Goal: Task Accomplishment & Management: Manage account settings

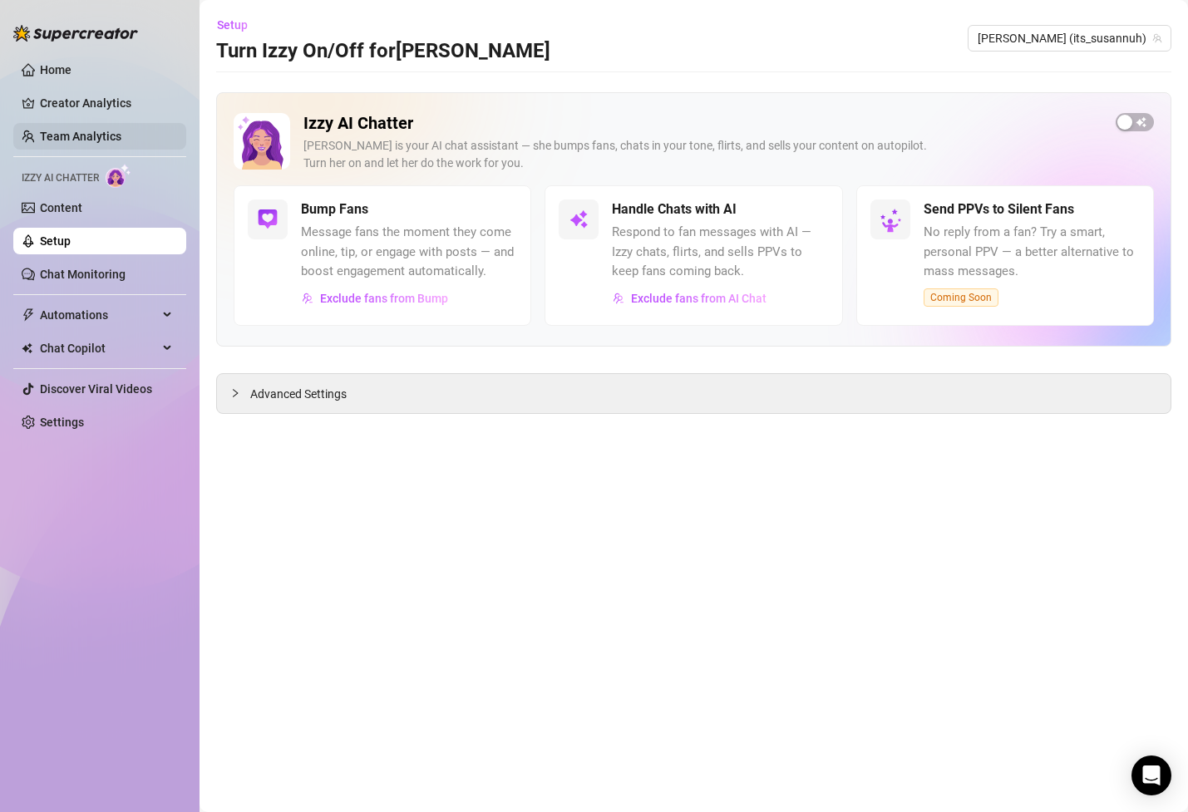
click at [95, 132] on link "Team Analytics" at bounding box center [80, 136] width 81 height 13
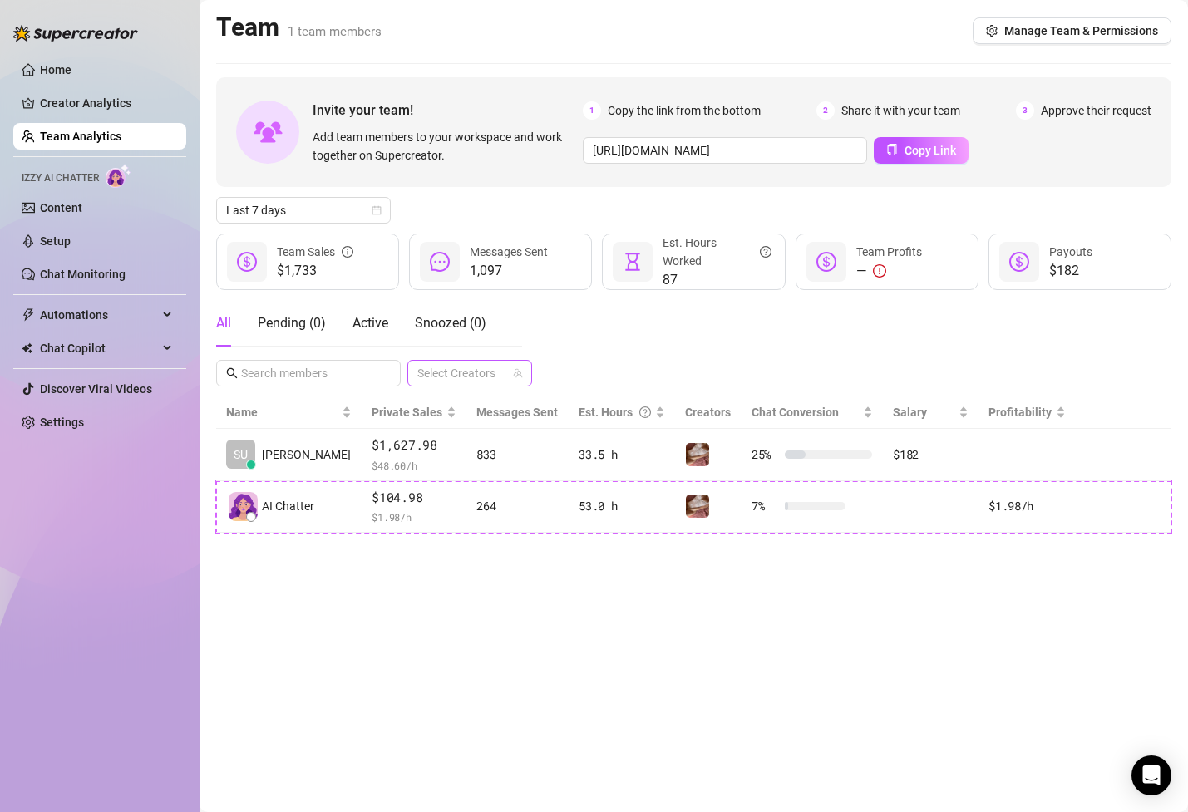
click at [458, 366] on div at bounding box center [461, 372] width 101 height 23
click at [442, 427] on span "Select tree node" at bounding box center [441, 431] width 13 height 13
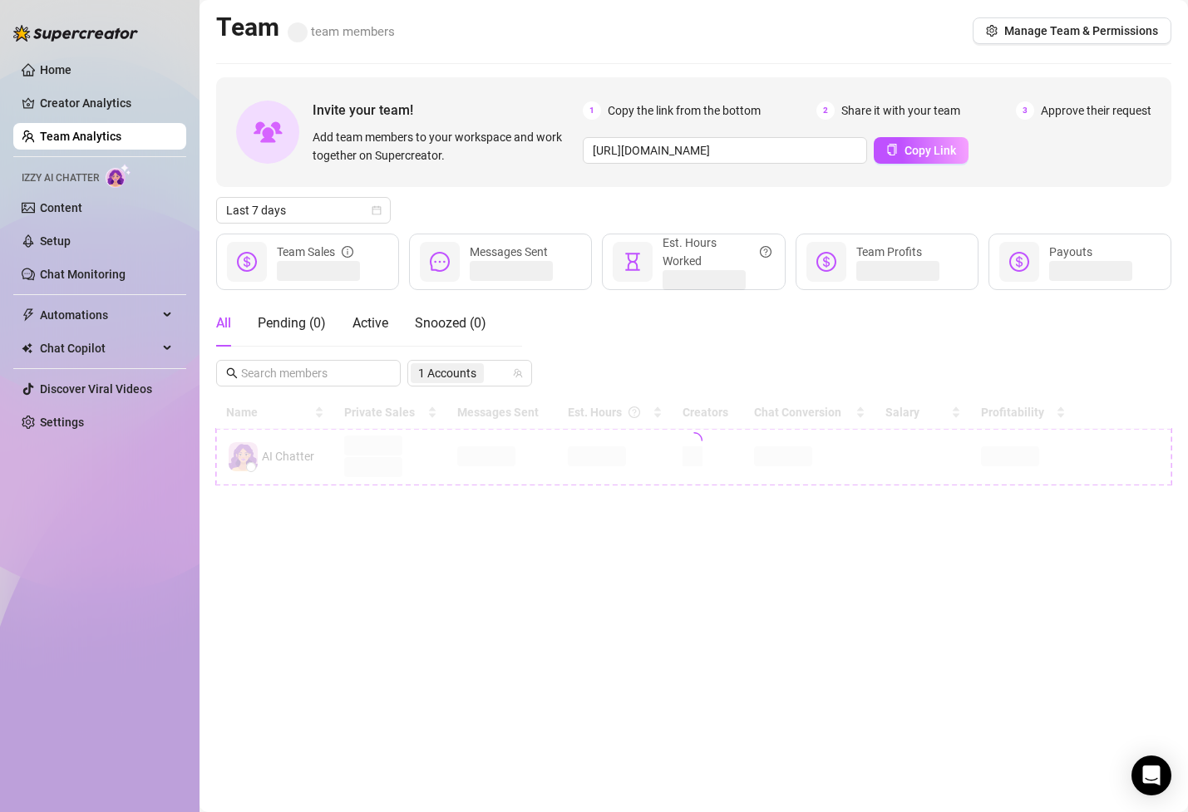
click at [568, 328] on div "All Pending ( 0 ) Active Snoozed ( 0 ) 1 Accounts" at bounding box center [693, 343] width 955 height 86
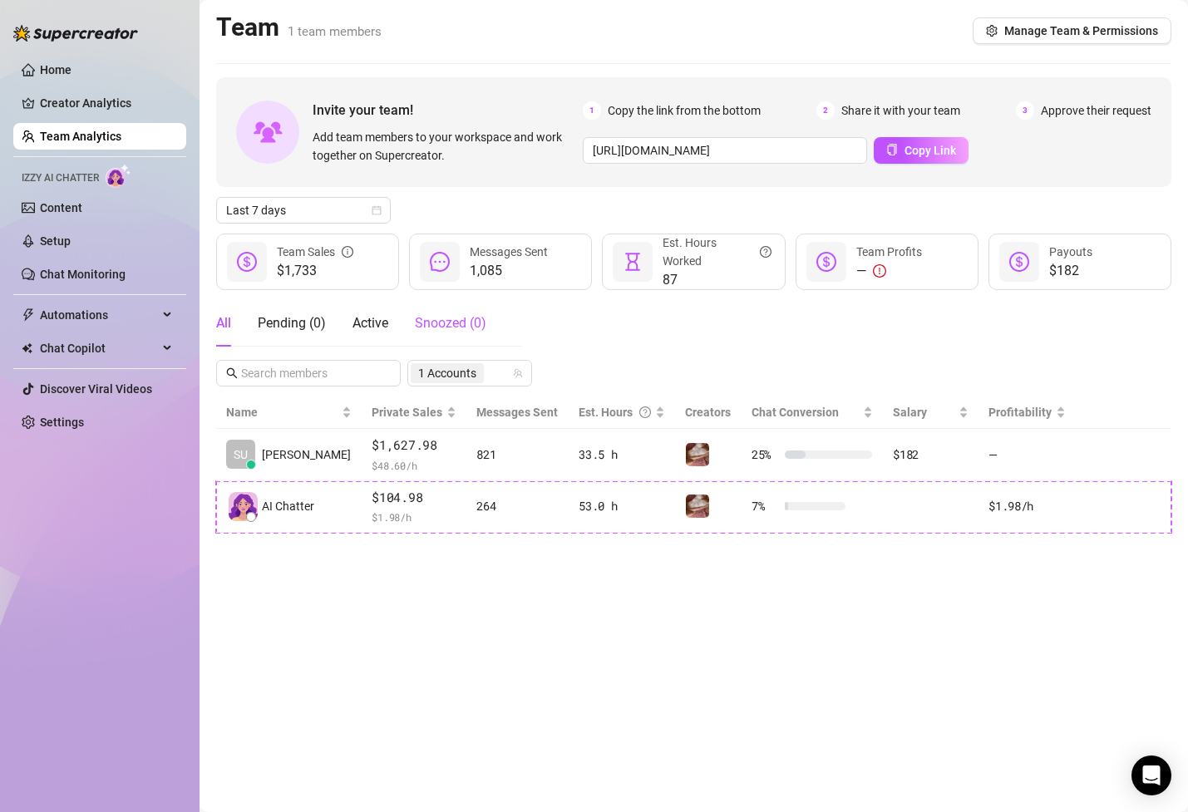
click at [430, 314] on div "Snoozed ( 0 )" at bounding box center [450, 323] width 71 height 20
click at [373, 319] on span "Active" at bounding box center [370, 323] width 36 height 16
click at [319, 322] on div "Pending ( 0 )" at bounding box center [292, 323] width 68 height 20
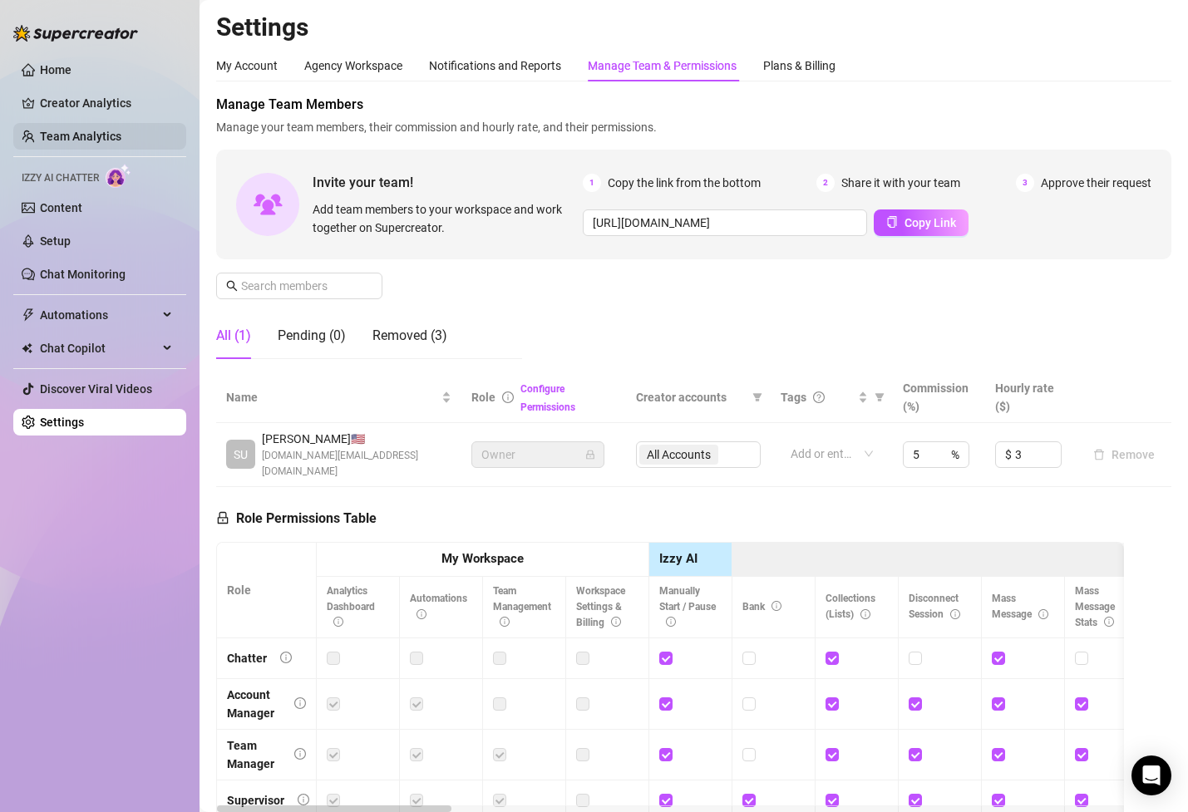
click at [93, 130] on link "Team Analytics" at bounding box center [80, 136] width 81 height 13
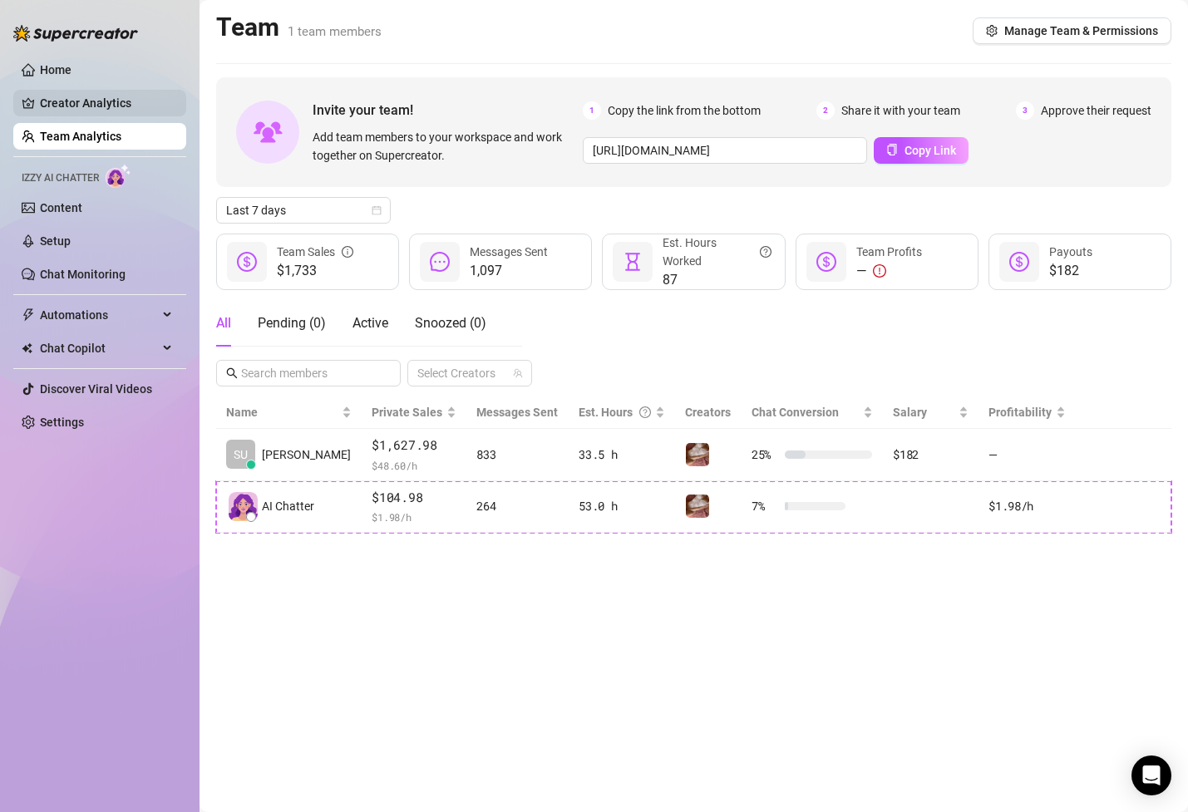
click at [141, 108] on link "Creator Analytics" at bounding box center [106, 103] width 133 height 27
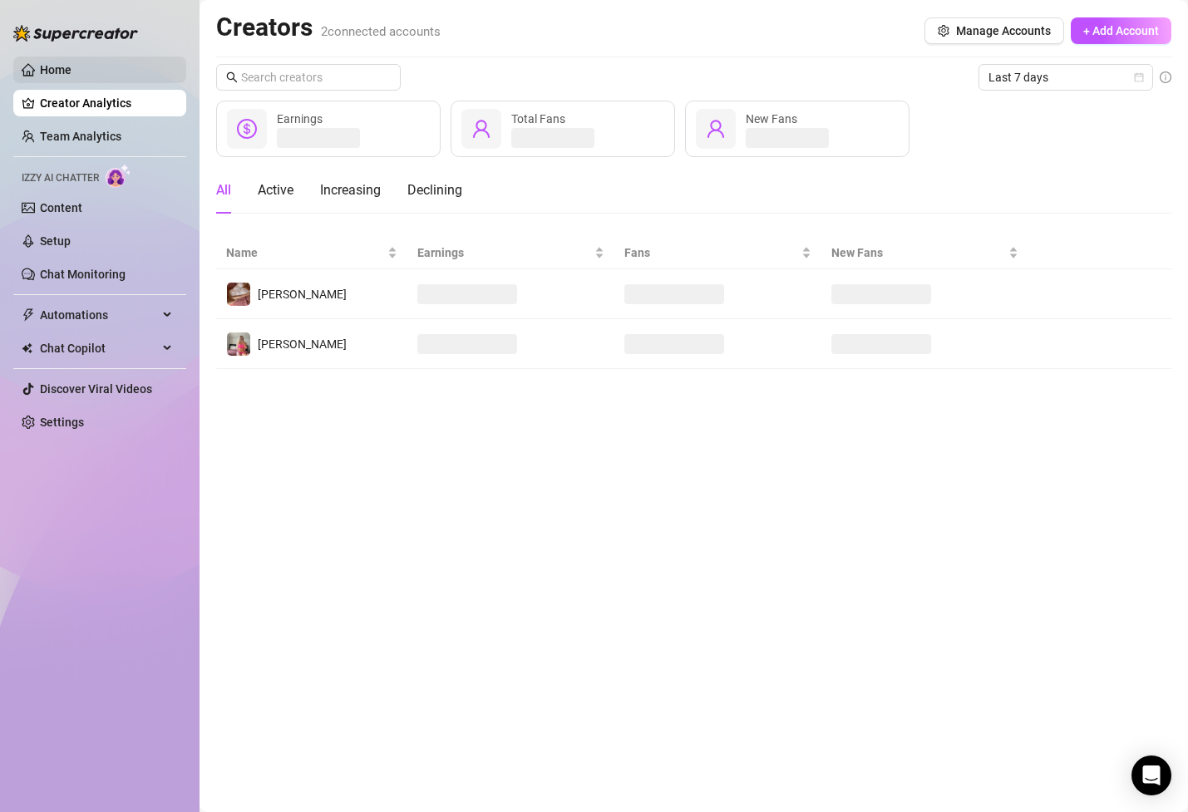
click at [71, 72] on link "Home" at bounding box center [56, 69] width 32 height 13
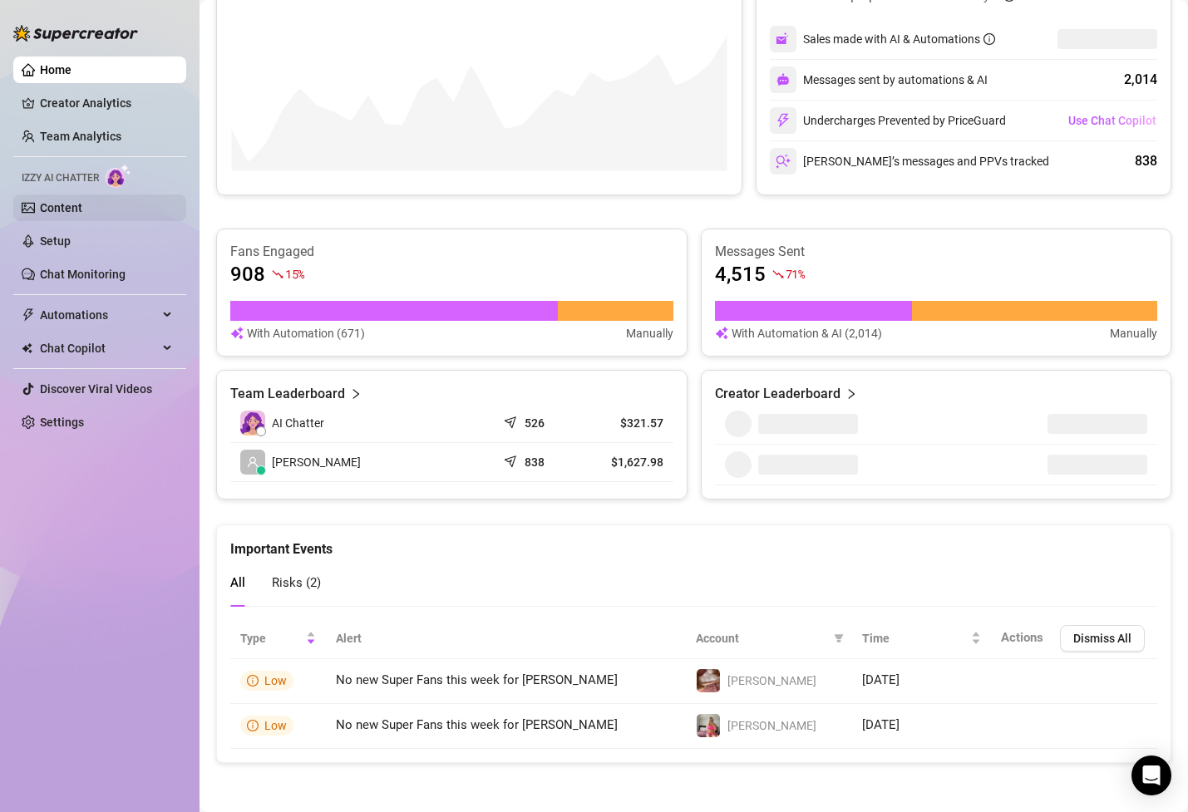
scroll to position [858, 0]
click at [96, 101] on link "Creator Analytics" at bounding box center [106, 103] width 133 height 27
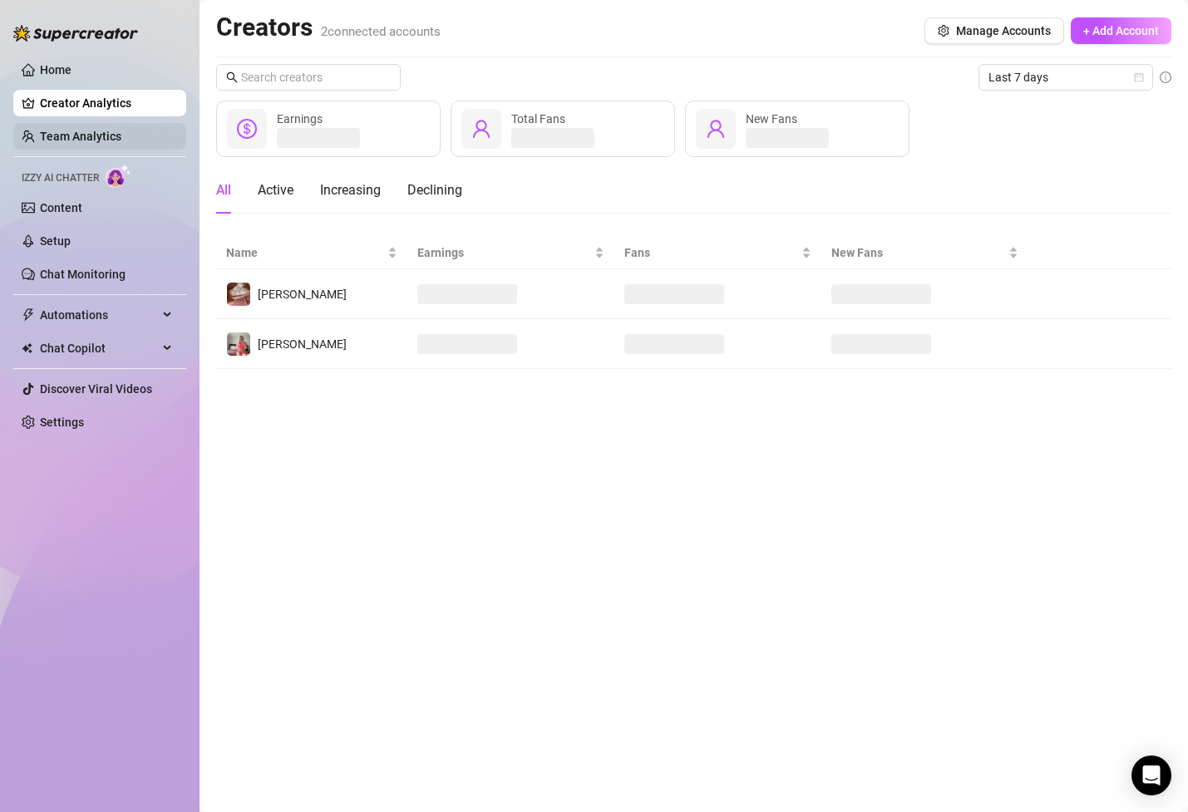
click at [121, 131] on link "Team Analytics" at bounding box center [80, 136] width 81 height 13
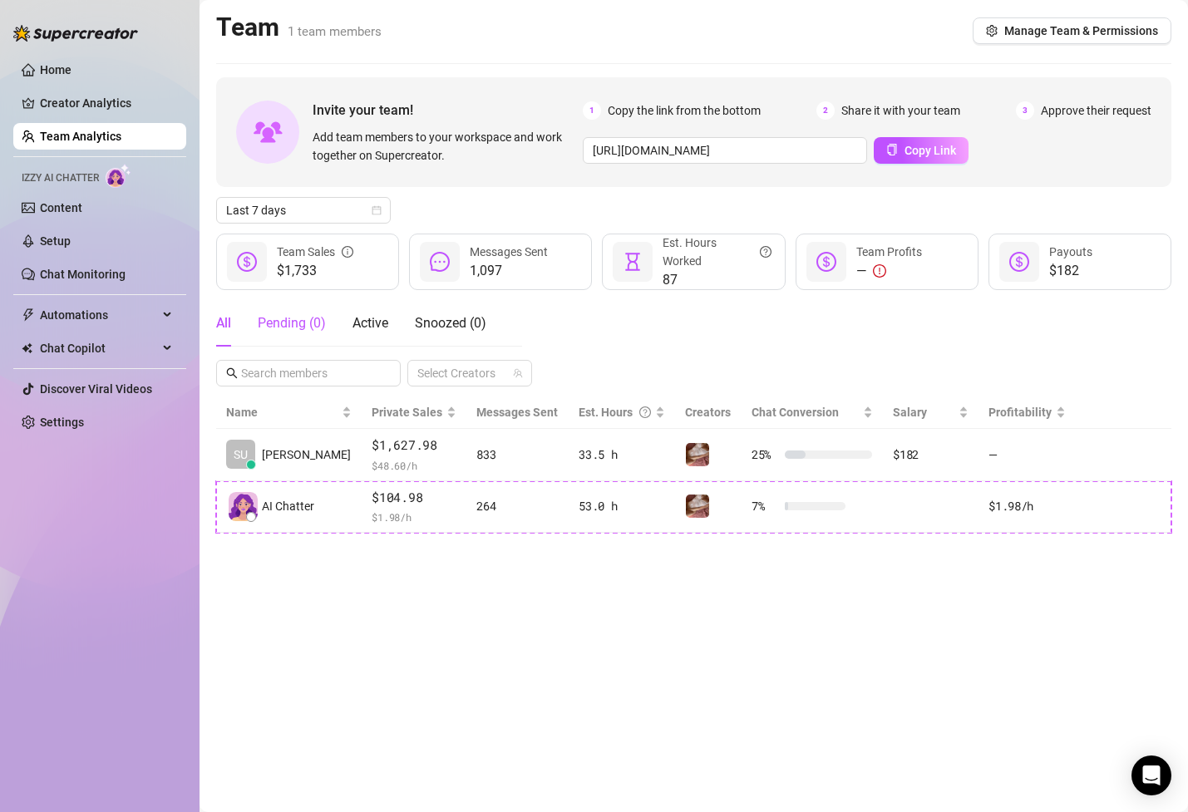
click at [305, 329] on div "Pending ( 0 )" at bounding box center [292, 323] width 68 height 20
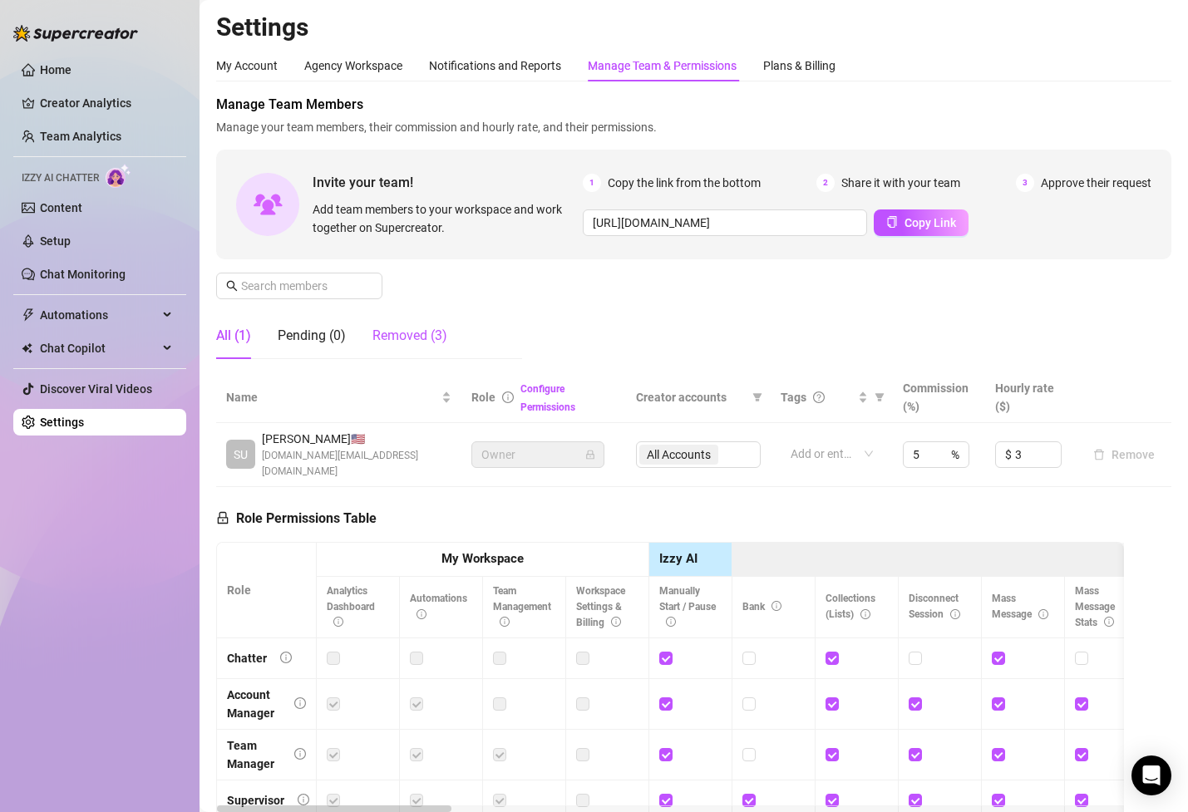
click at [423, 345] on div "Removed (3)" at bounding box center [409, 336] width 75 height 20
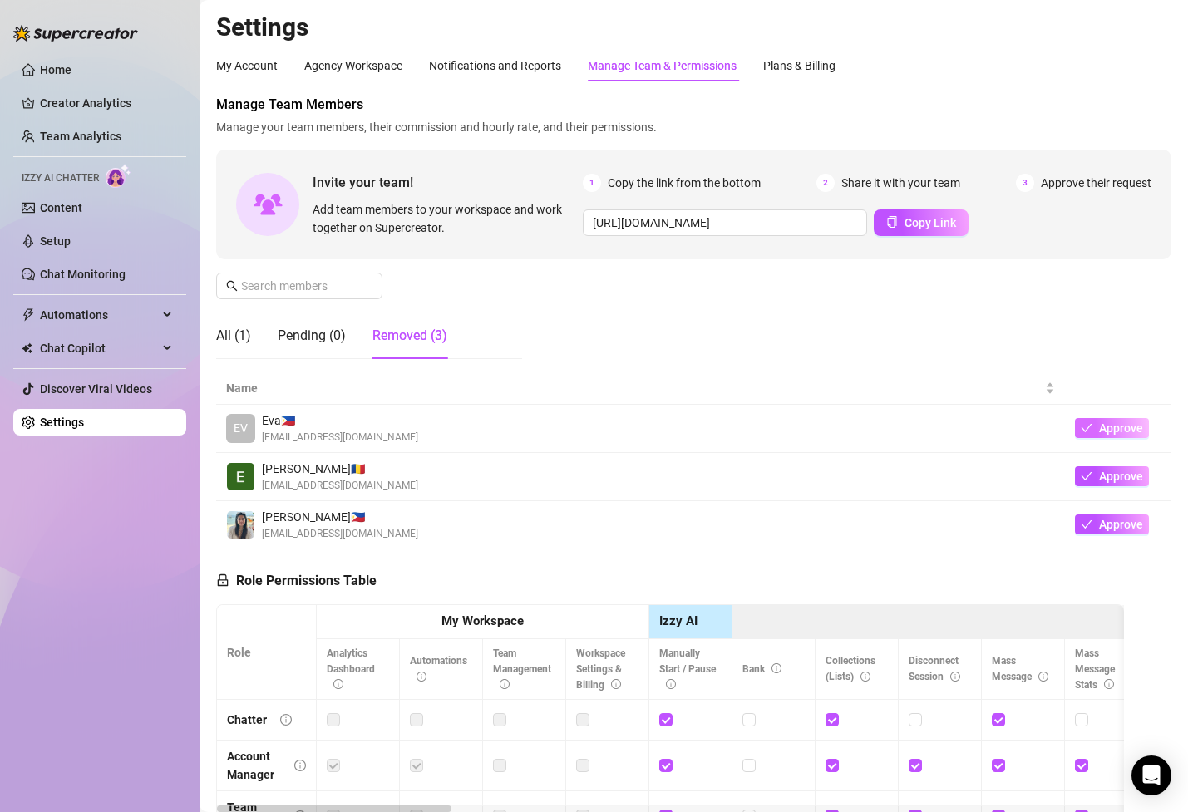
click at [1086, 424] on icon "check" at bounding box center [1086, 428] width 12 height 12
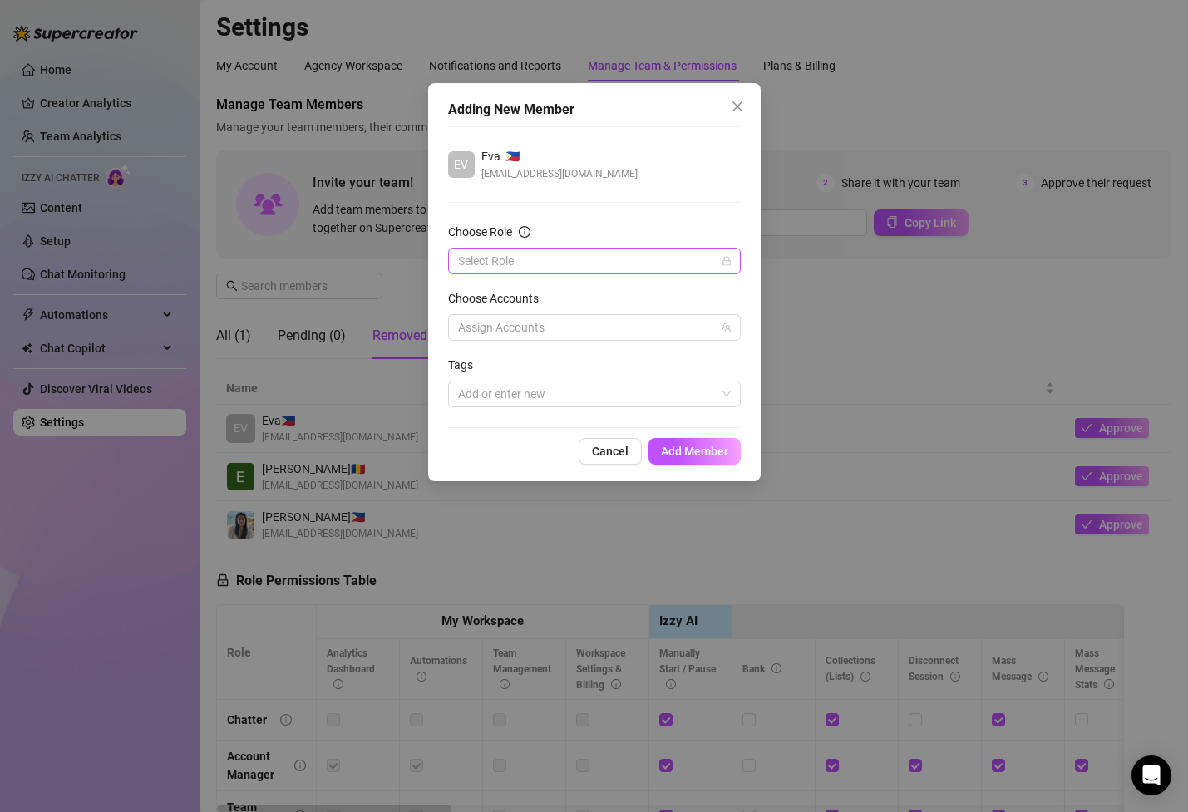
click at [611, 270] on input "Choose Role" at bounding box center [587, 260] width 258 height 25
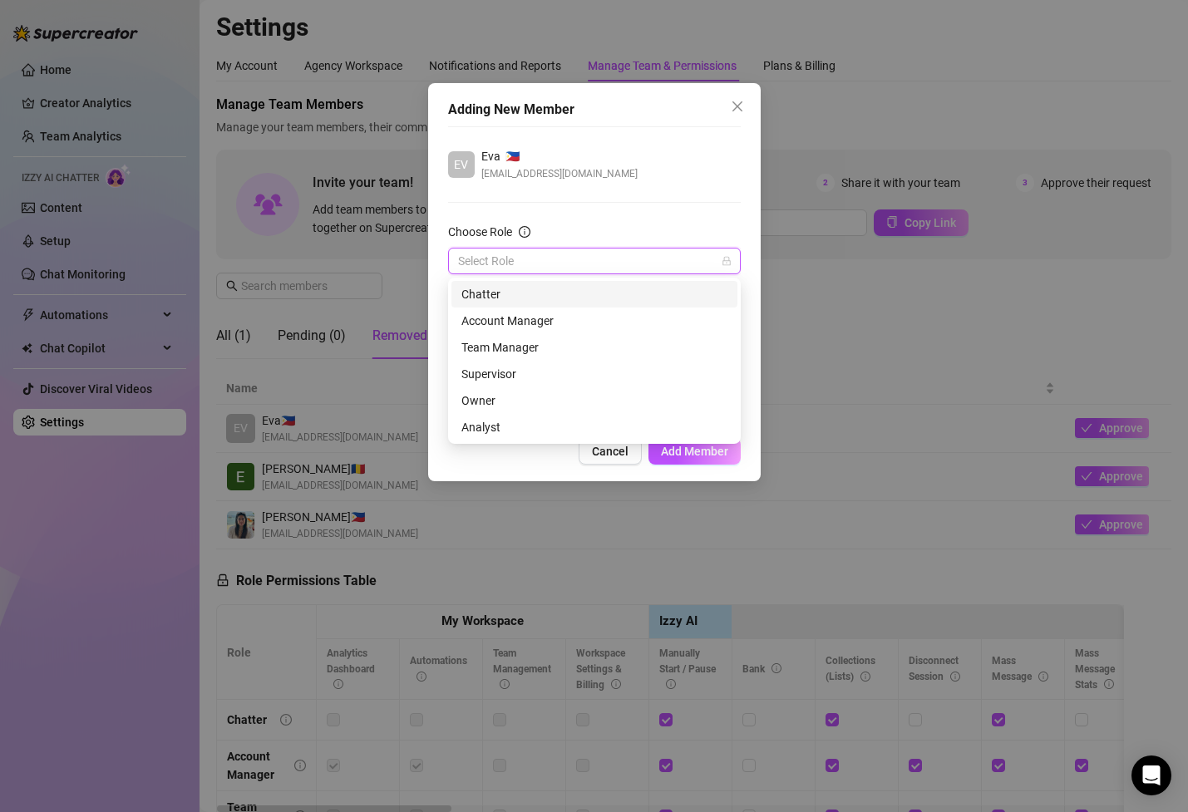
click at [599, 282] on div "Chatter" at bounding box center [594, 294] width 286 height 27
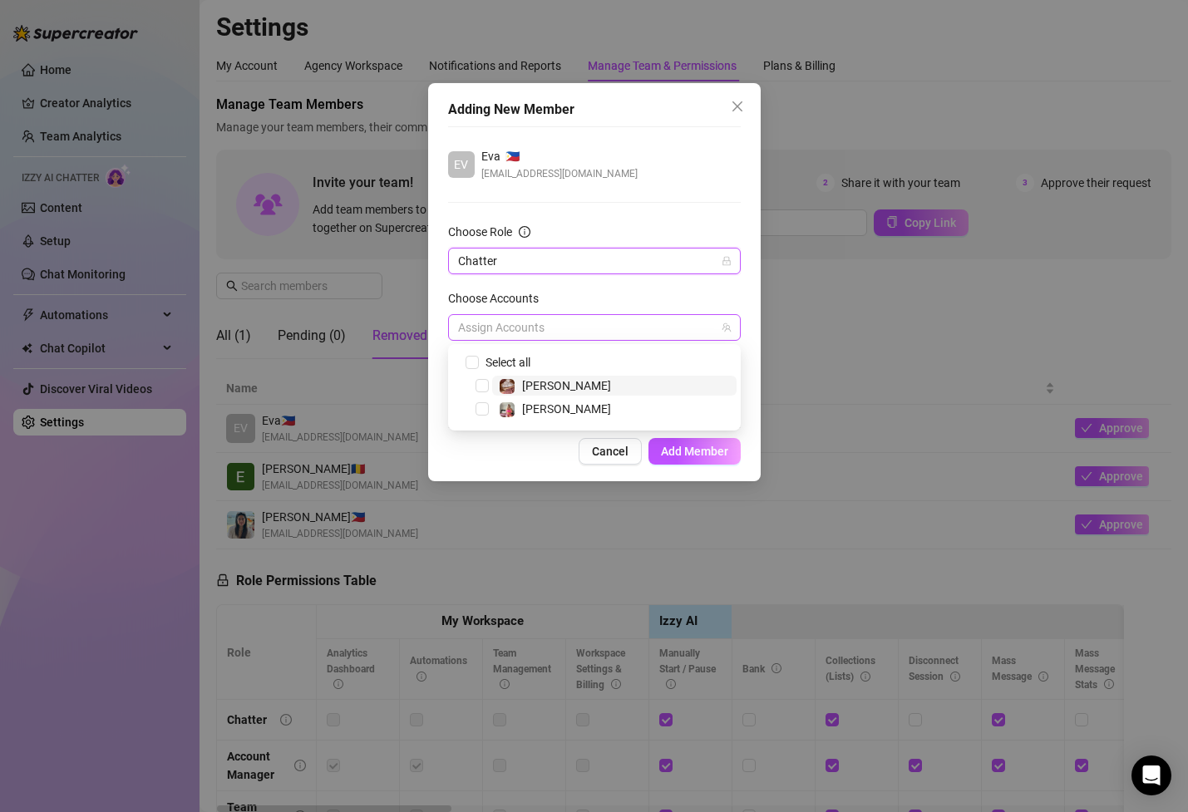
click at [607, 327] on div at bounding box center [585, 327] width 268 height 23
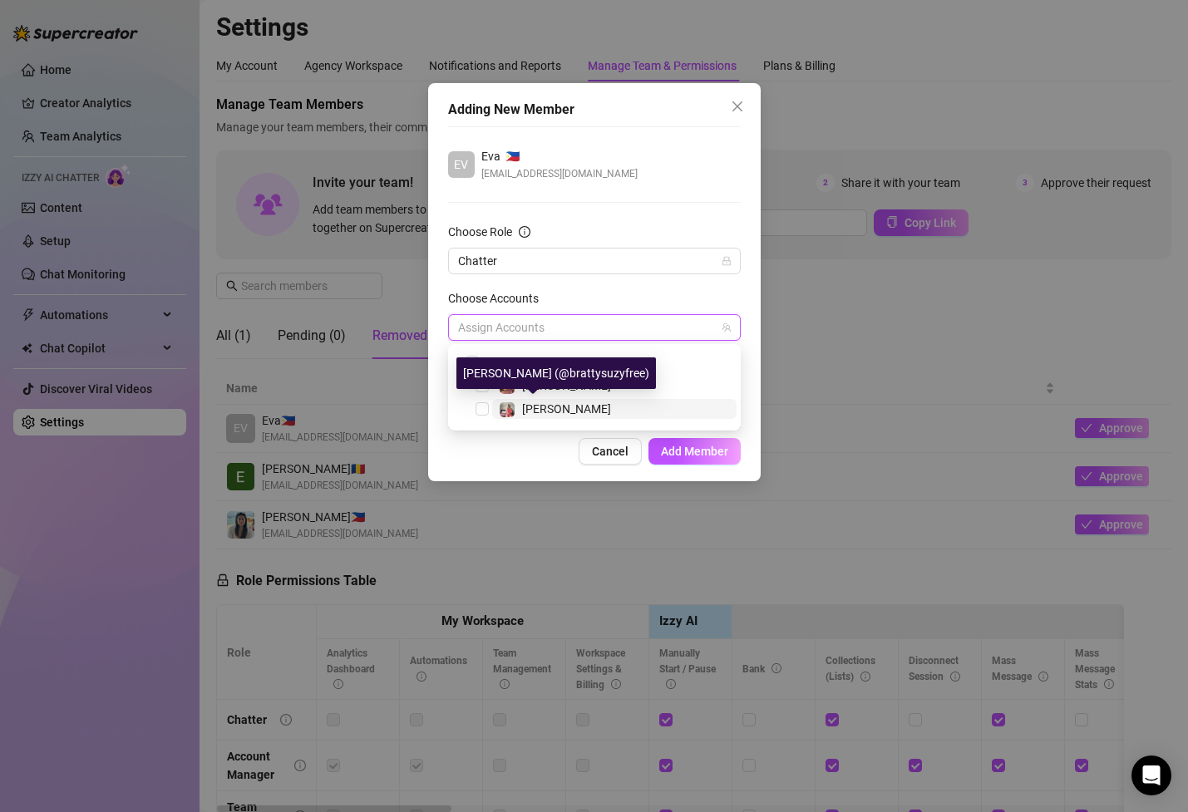
click at [554, 407] on span "[PERSON_NAME]" at bounding box center [566, 408] width 89 height 13
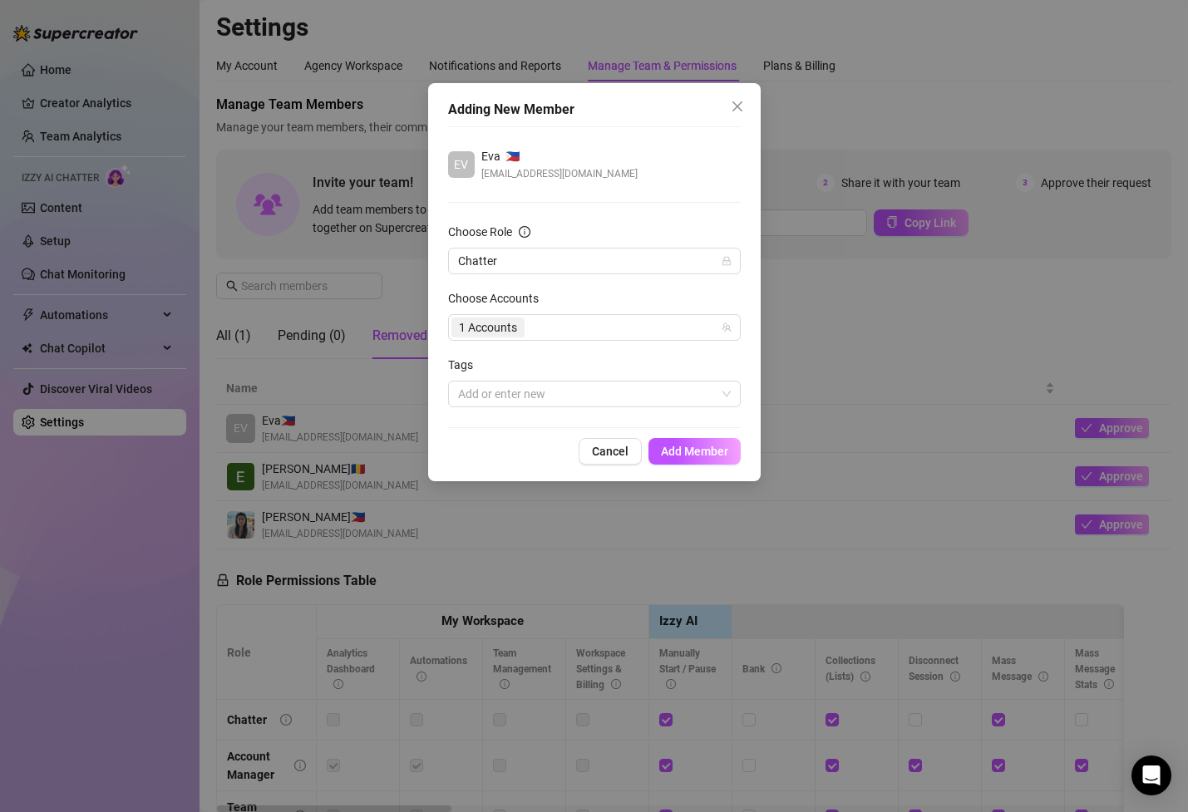
click at [638, 221] on div "EV [PERSON_NAME] 🇵🇭 [EMAIL_ADDRESS][DOMAIN_NAME] Choose Role Chatter Choose Acc…" at bounding box center [594, 277] width 293 height 302
click at [558, 394] on div at bounding box center [585, 393] width 268 height 23
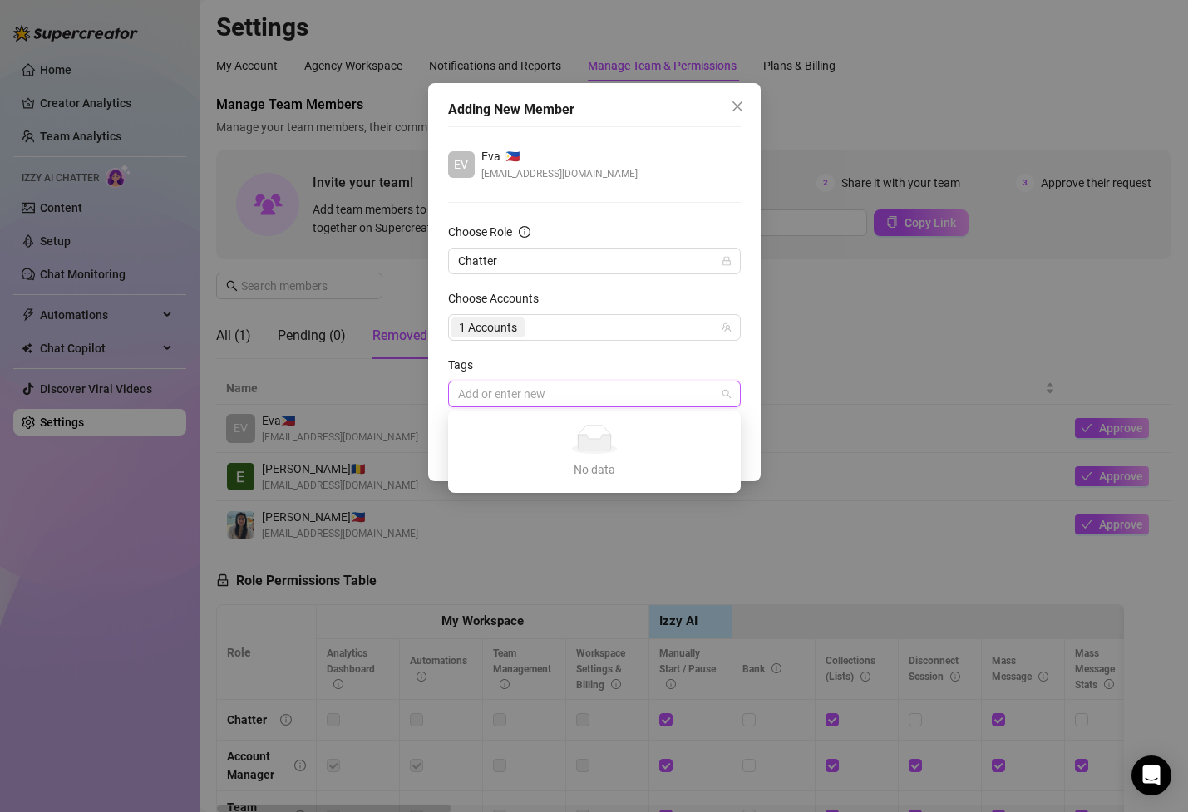
click at [600, 357] on div "Tags" at bounding box center [594, 368] width 293 height 25
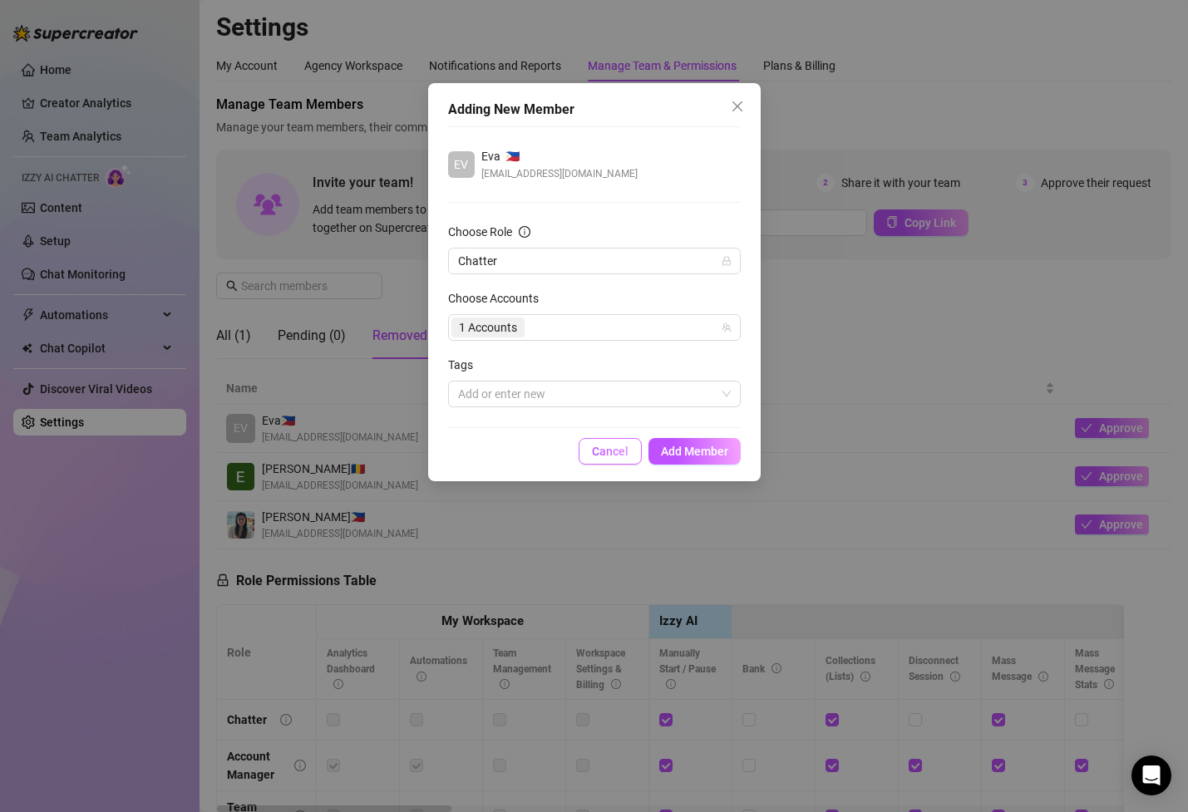
click at [607, 462] on button "Cancel" at bounding box center [609, 451] width 63 height 27
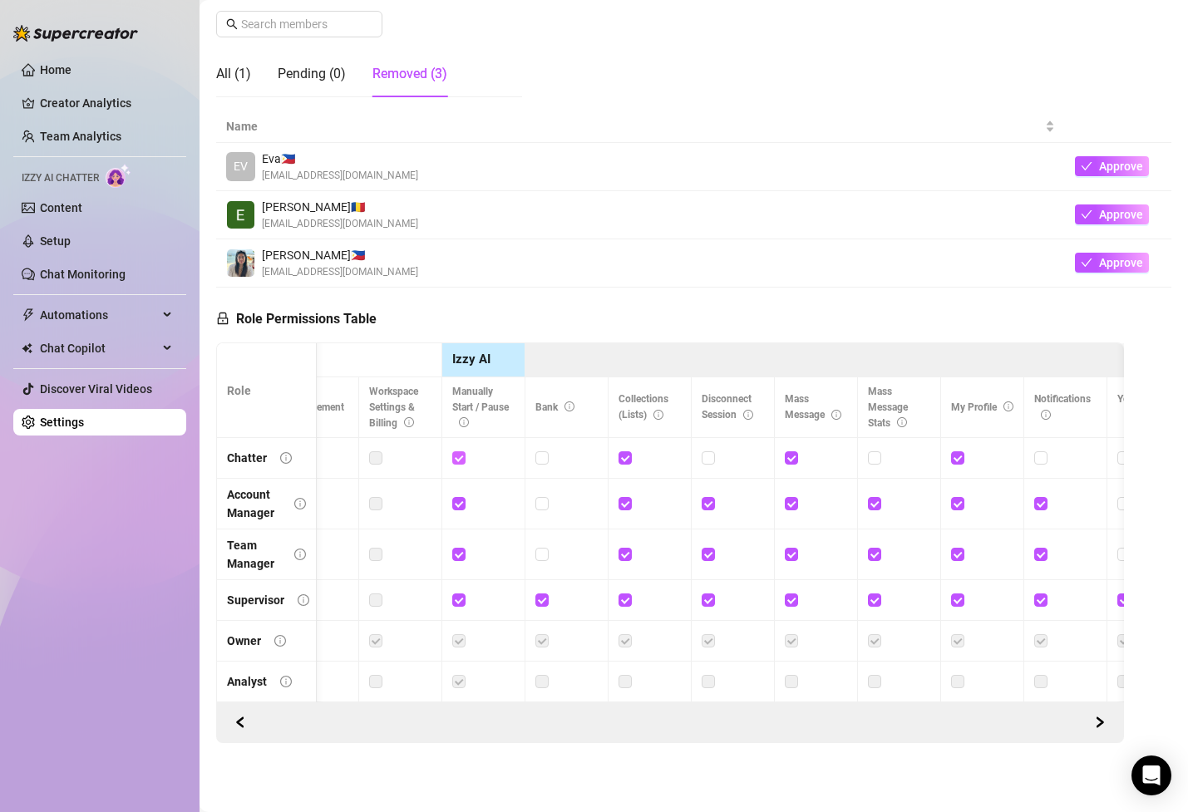
scroll to position [258, 0]
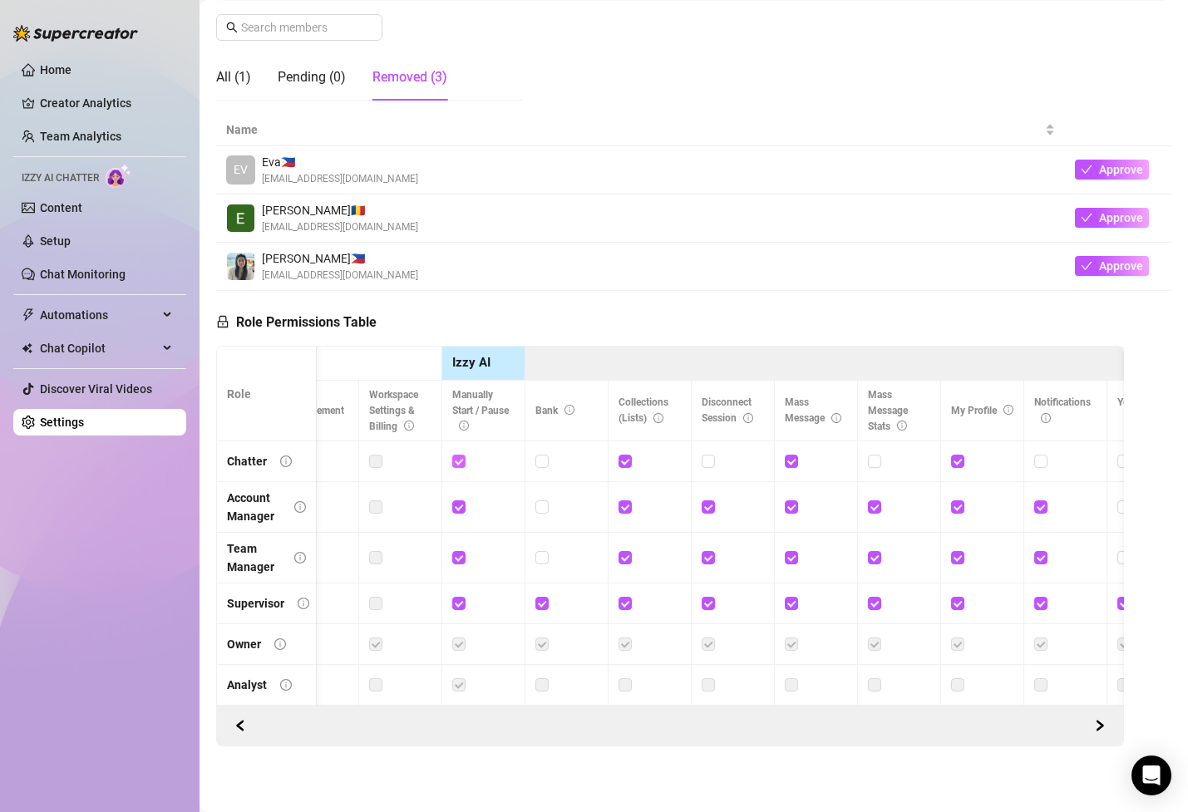
click at [460, 457] on input "checkbox" at bounding box center [458, 461] width 12 height 12
checkbox input "false"
click at [625, 463] on input "checkbox" at bounding box center [624, 461] width 12 height 12
checkbox input "false"
click at [794, 465] on input "checkbox" at bounding box center [790, 461] width 12 height 12
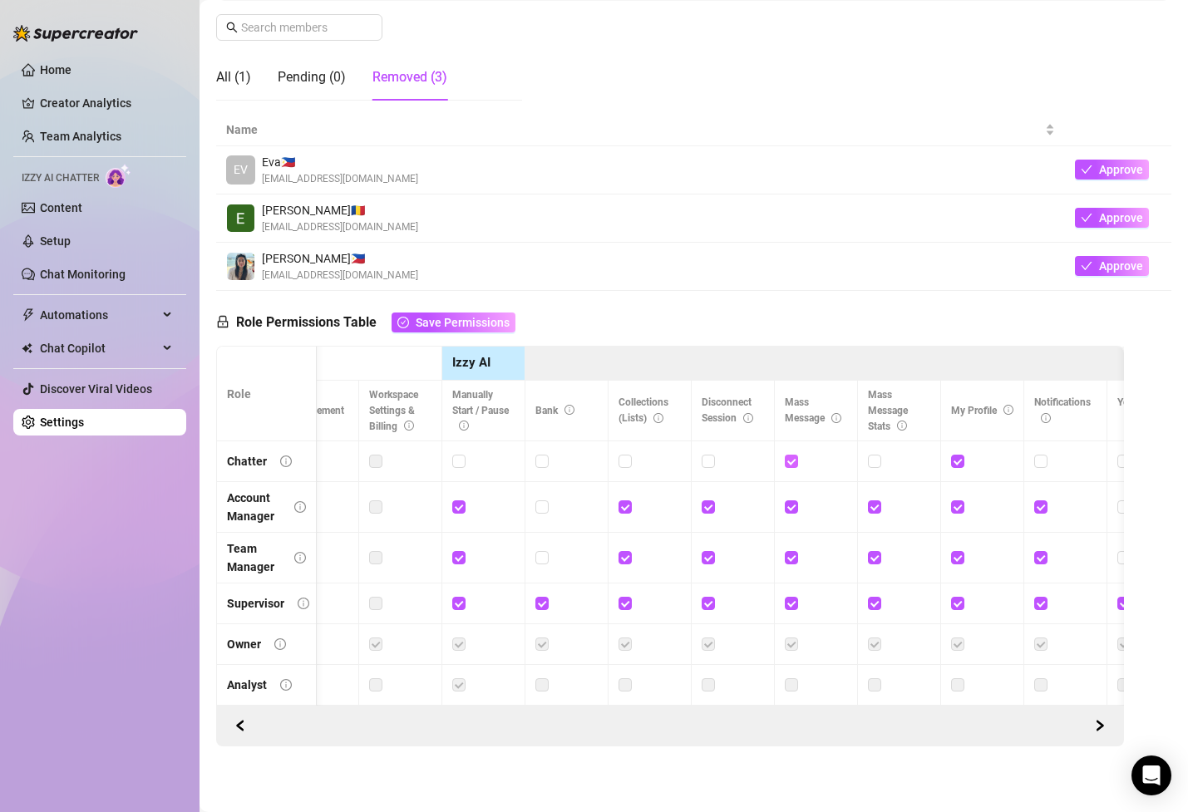
checkbox input "false"
click at [959, 462] on input "checkbox" at bounding box center [957, 461] width 12 height 12
checkbox input "false"
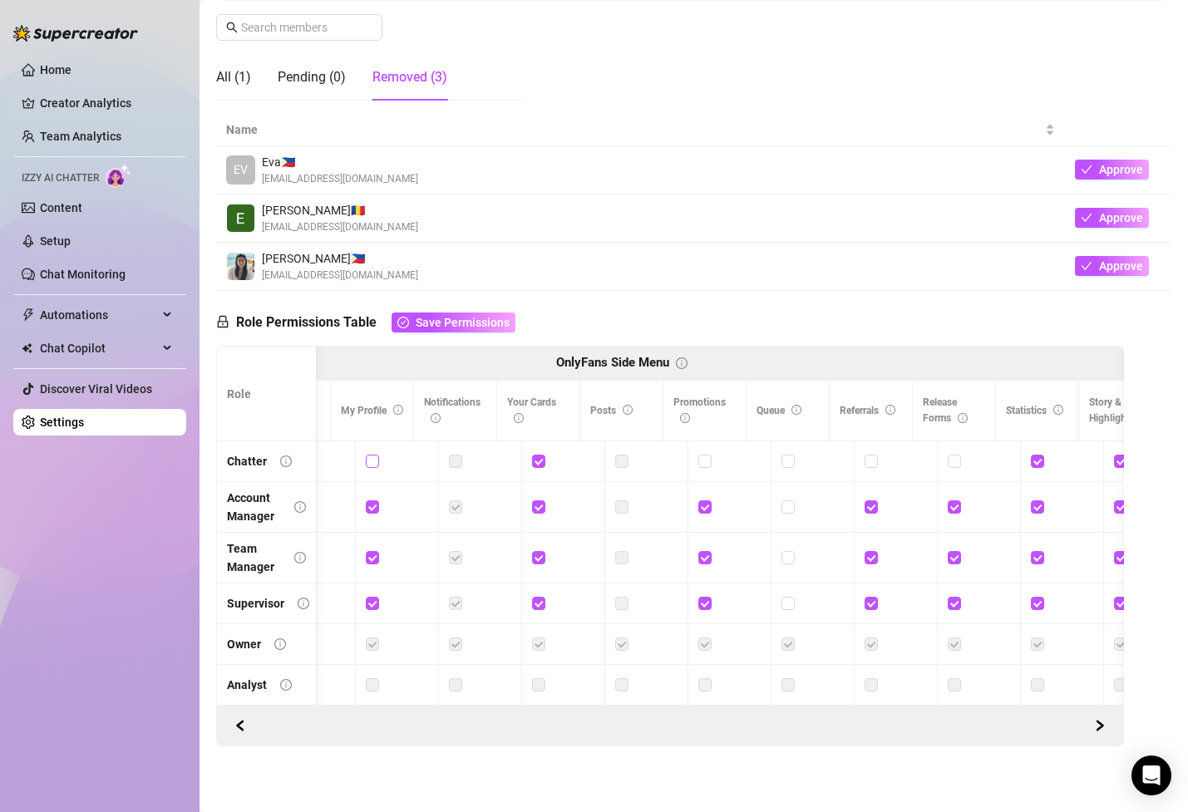
scroll to position [0, 1041]
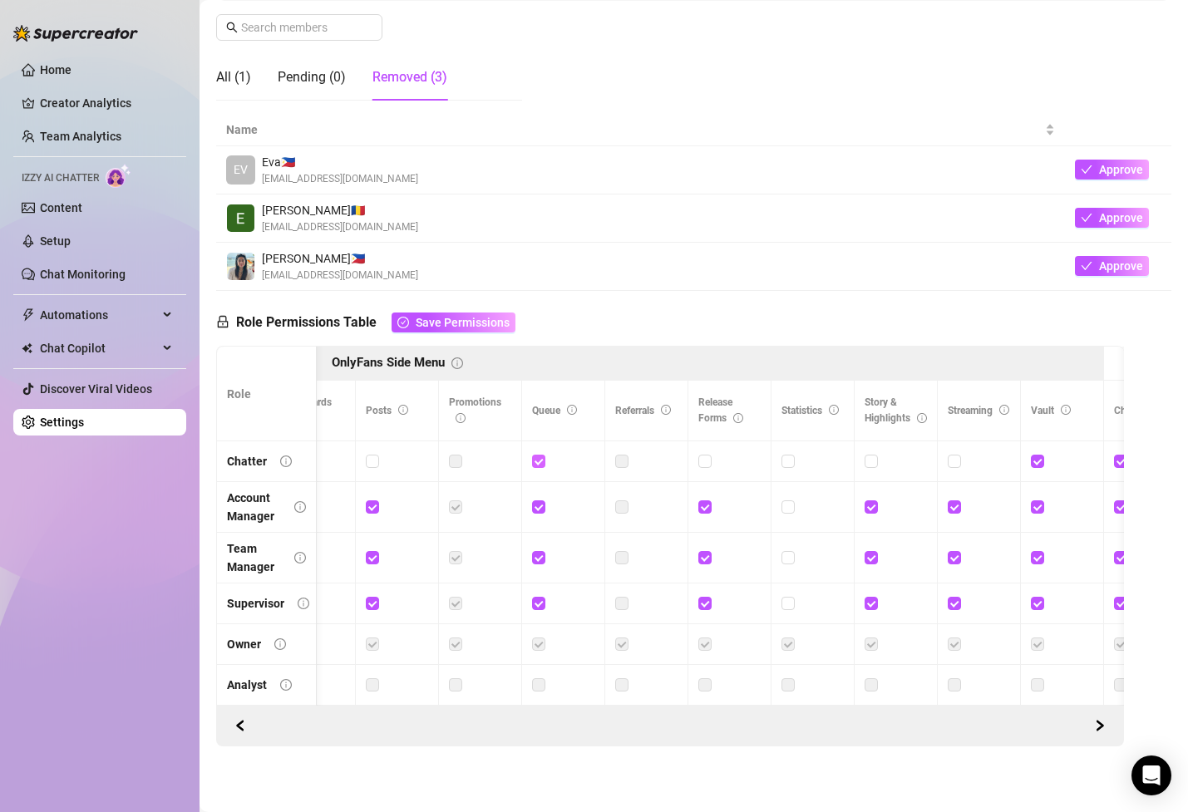
click at [542, 465] on input "checkbox" at bounding box center [538, 461] width 12 height 12
checkbox input "false"
click at [1029, 460] on td at bounding box center [1061, 461] width 83 height 41
click at [1030, 460] on input "checkbox" at bounding box center [1036, 461] width 12 height 12
checkbox input "false"
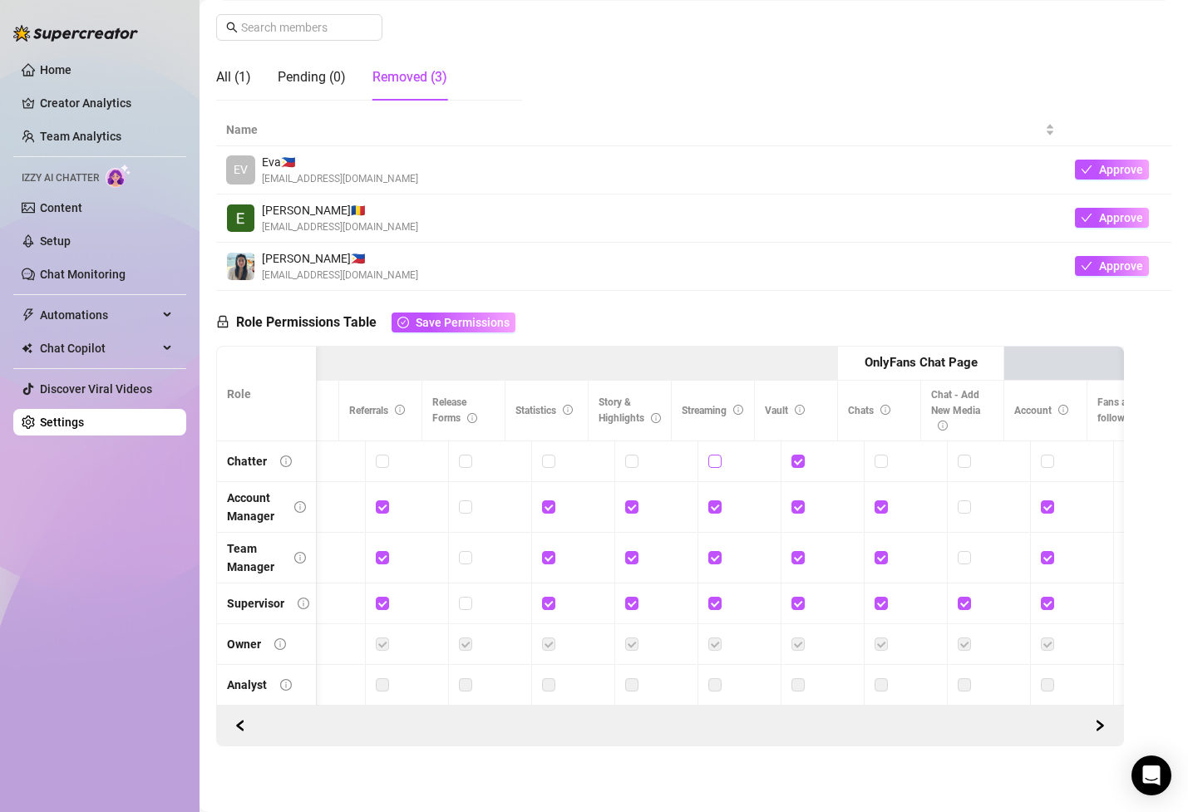
scroll to position [0, 1364]
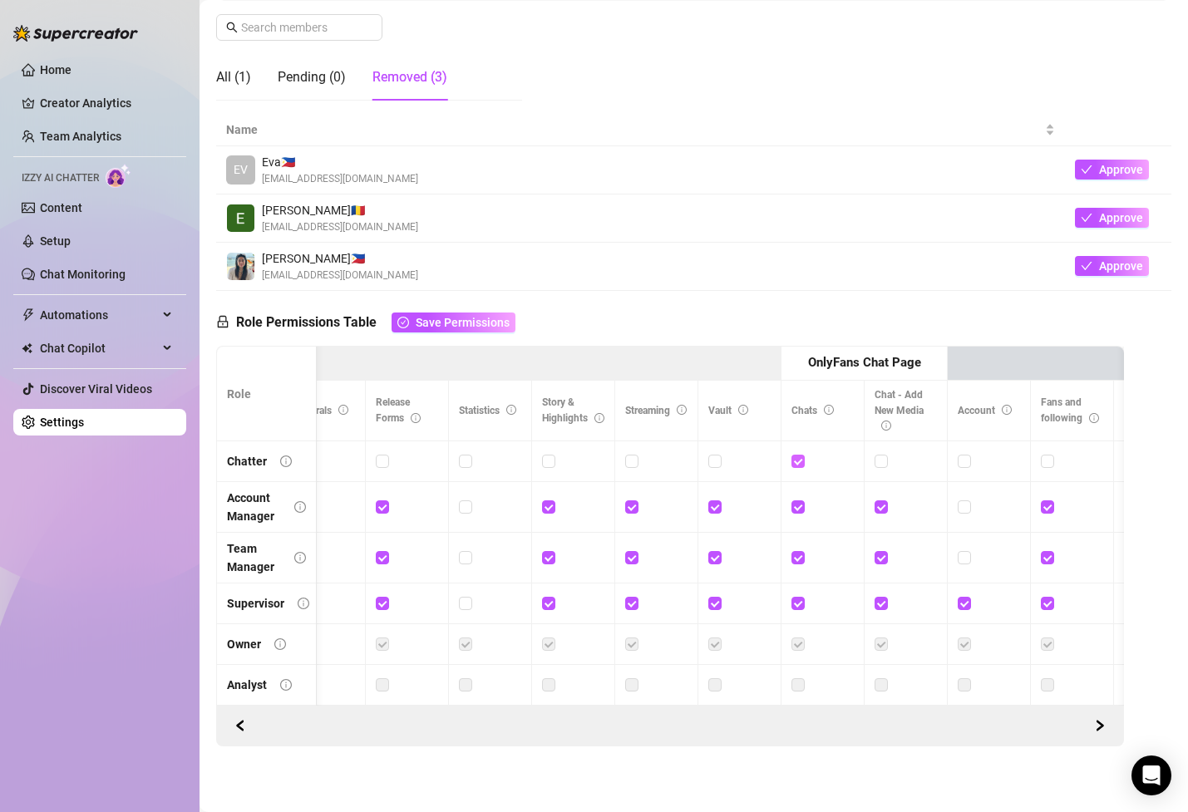
click at [799, 468] on label at bounding box center [797, 461] width 13 height 18
click at [799, 466] on input "checkbox" at bounding box center [797, 461] width 12 height 12
checkbox input "false"
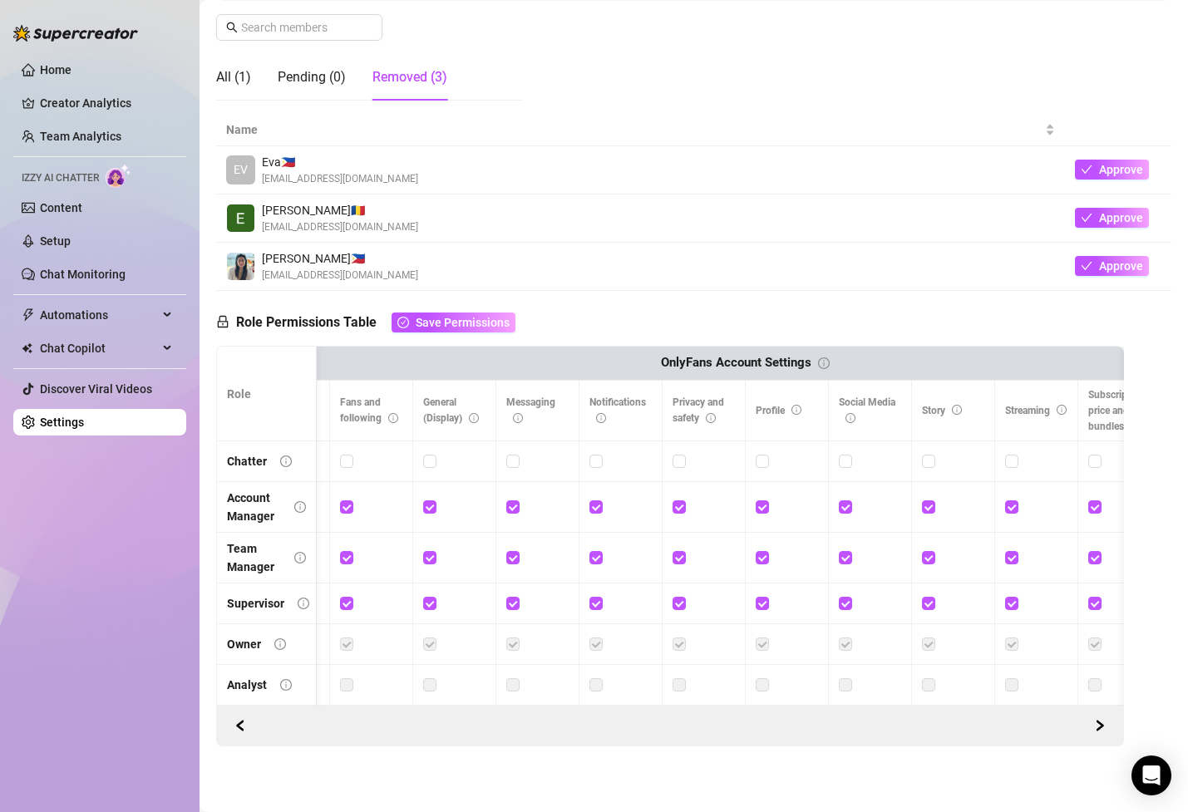
scroll to position [0, 0]
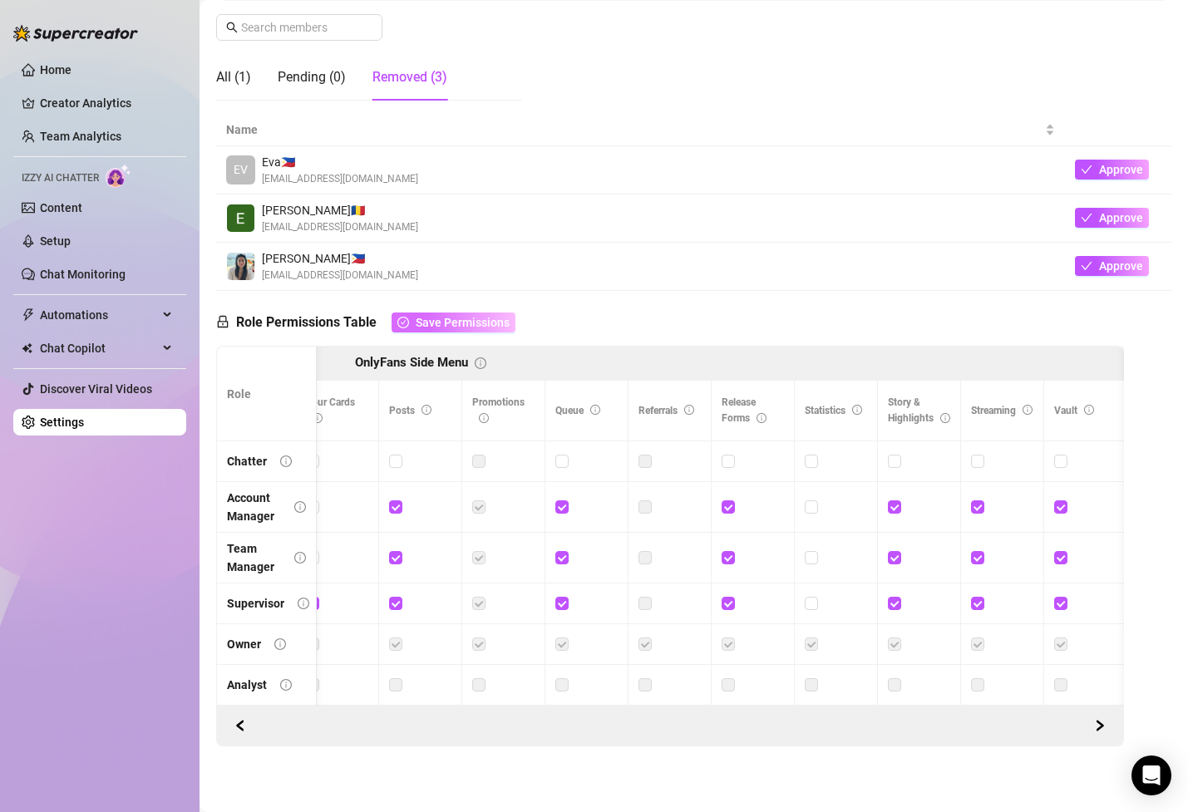
click at [474, 324] on span "Save Permissions" at bounding box center [463, 322] width 94 height 13
click at [1090, 163] on span "button" at bounding box center [1086, 169] width 12 height 13
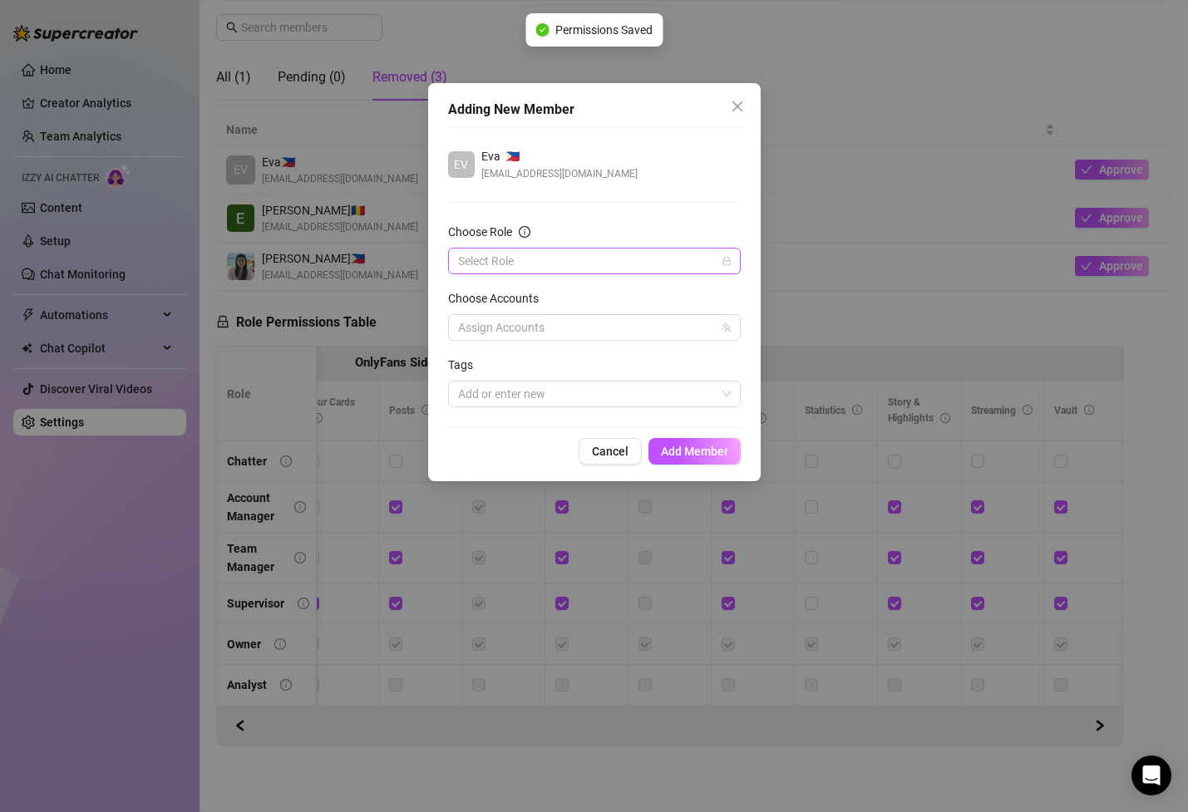
click at [618, 265] on input "Choose Role" at bounding box center [587, 260] width 258 height 25
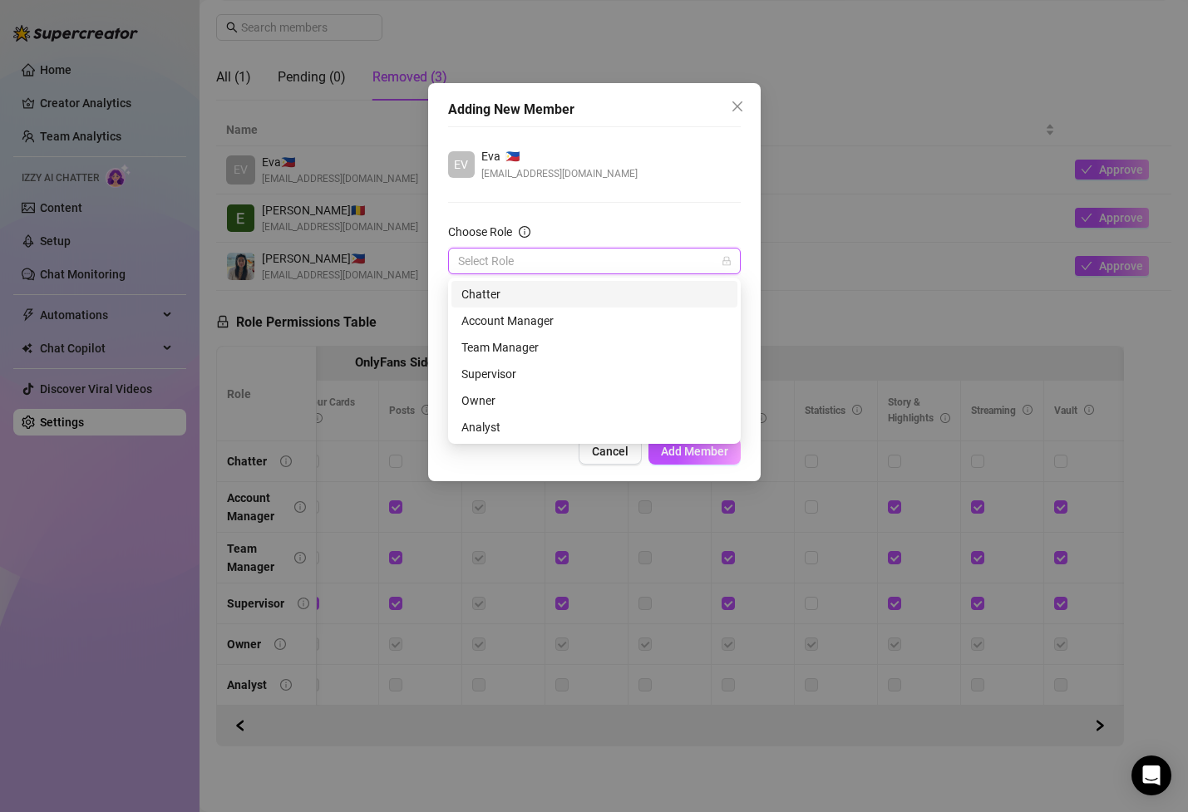
click at [603, 297] on div "Chatter" at bounding box center [594, 294] width 266 height 18
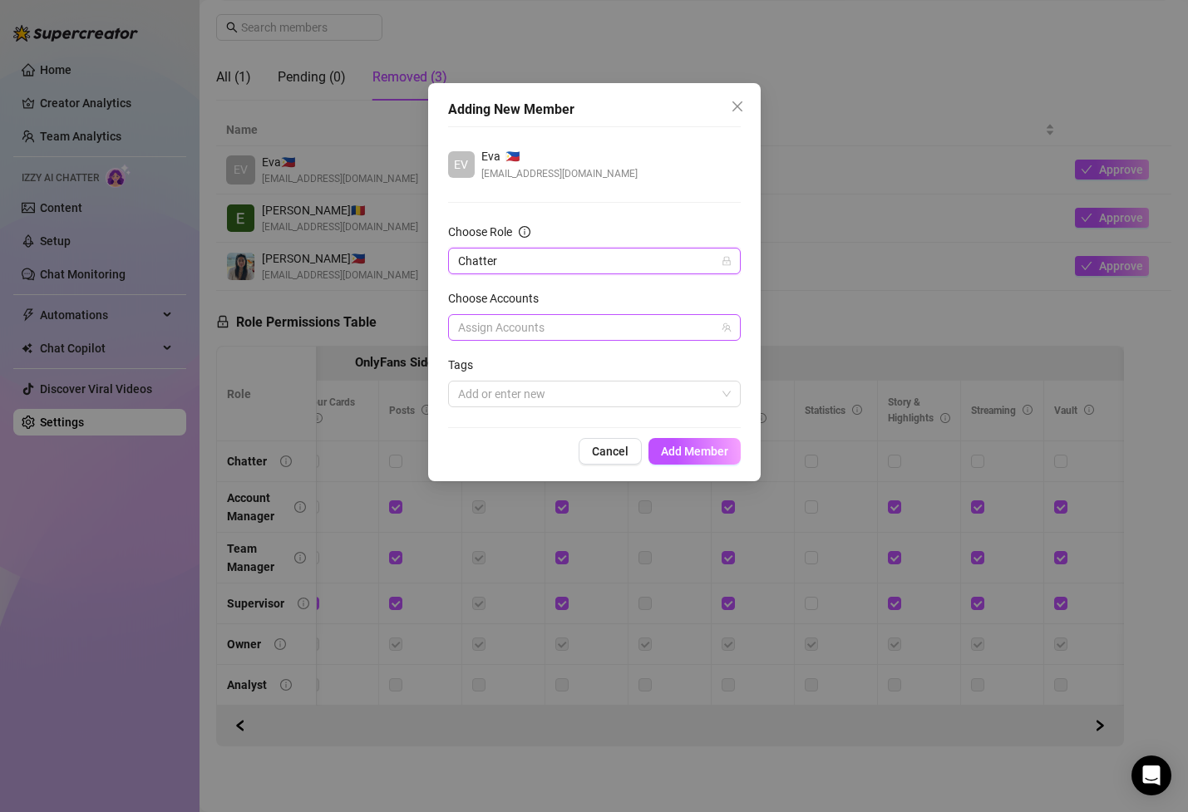
click at [576, 331] on div at bounding box center [585, 327] width 268 height 23
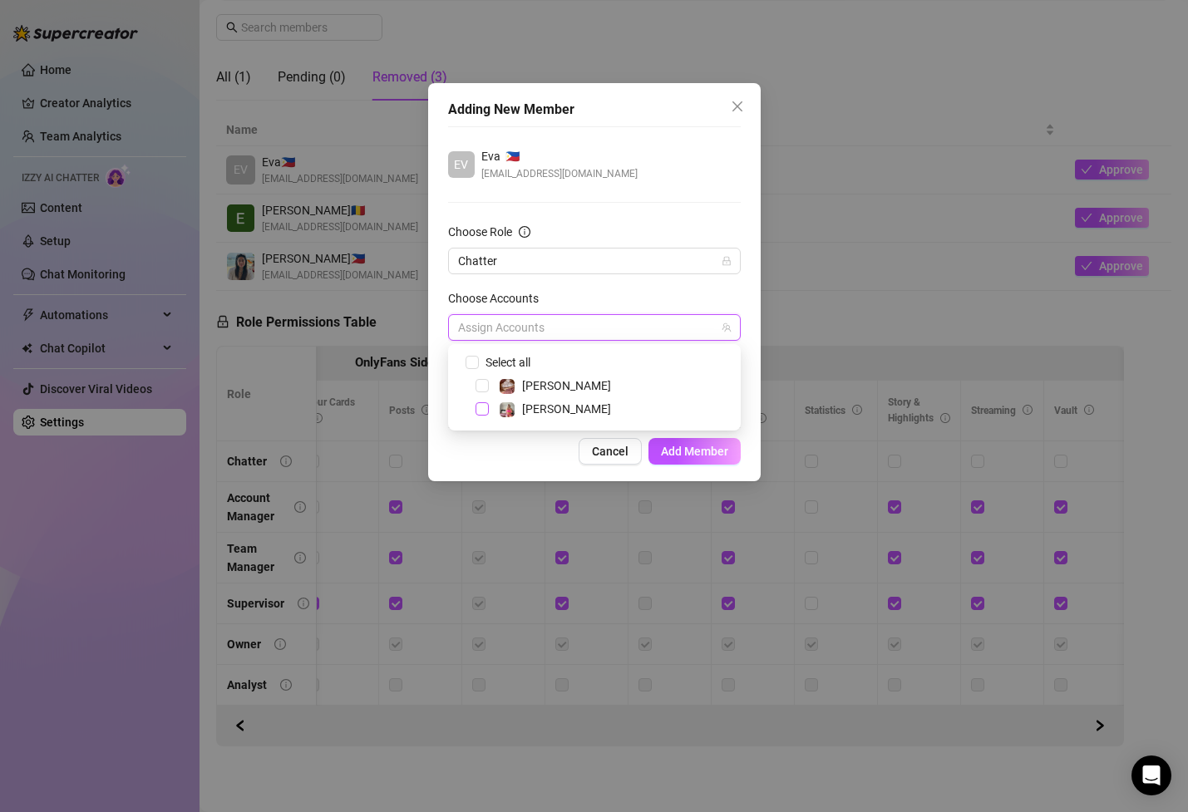
click at [480, 411] on span "Select tree node" at bounding box center [481, 408] width 13 height 13
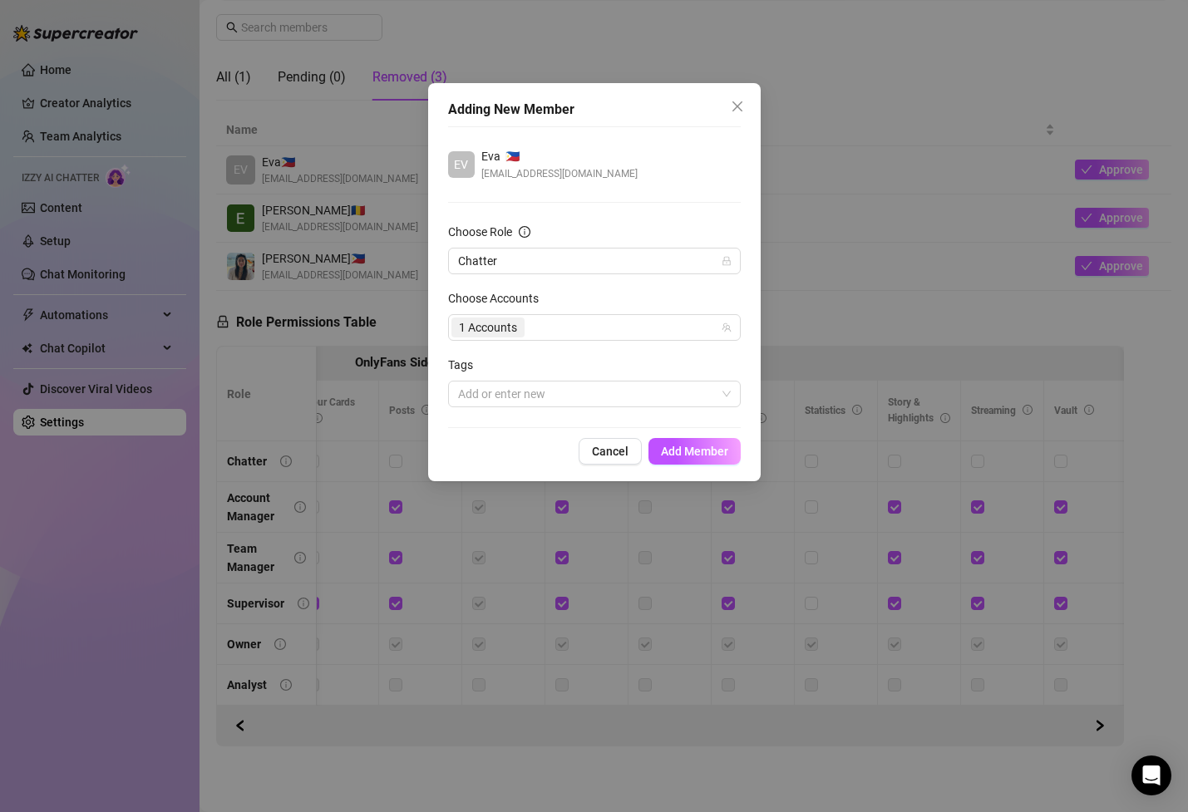
click at [602, 283] on form "Choose Role Chatter Choose Accounts 1 Accounts Tags Add or enter new" at bounding box center [594, 315] width 293 height 184
click at [715, 455] on span "Add Member" at bounding box center [694, 451] width 67 height 13
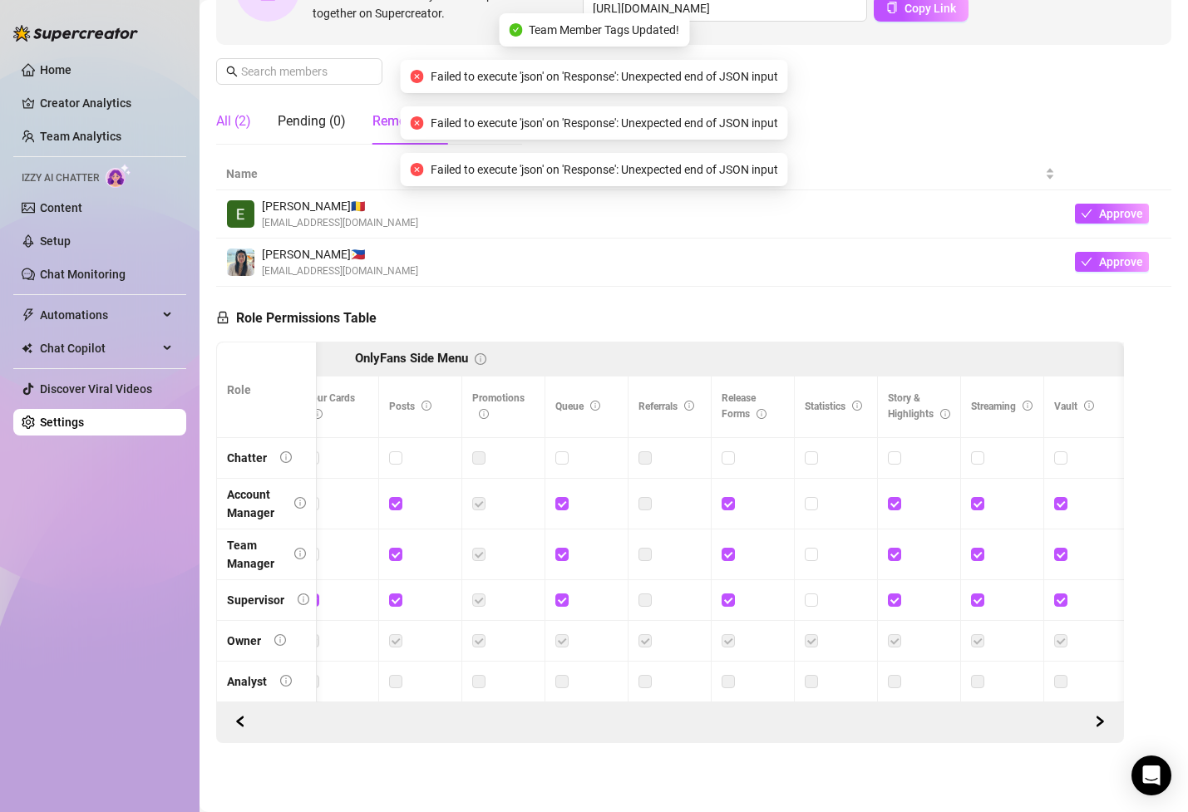
click at [236, 125] on div "All (2)" at bounding box center [233, 121] width 35 height 20
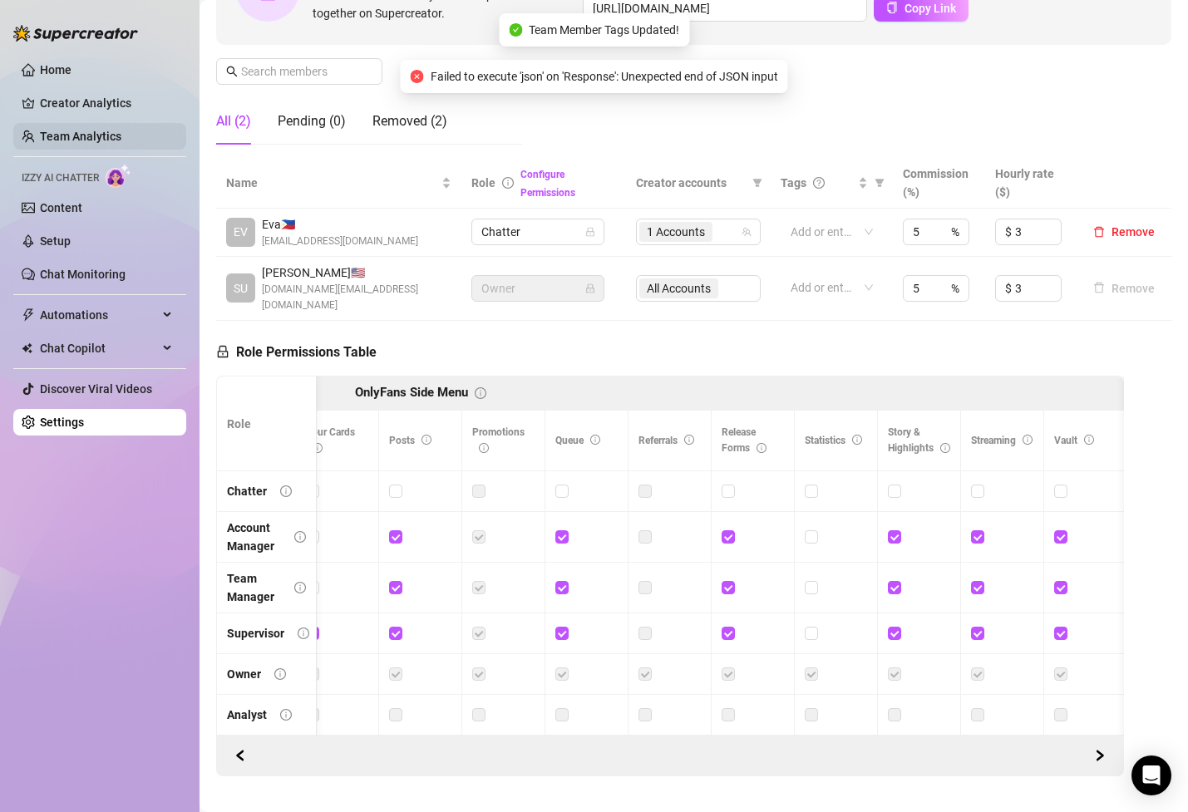
click at [72, 140] on link "Team Analytics" at bounding box center [80, 136] width 81 height 13
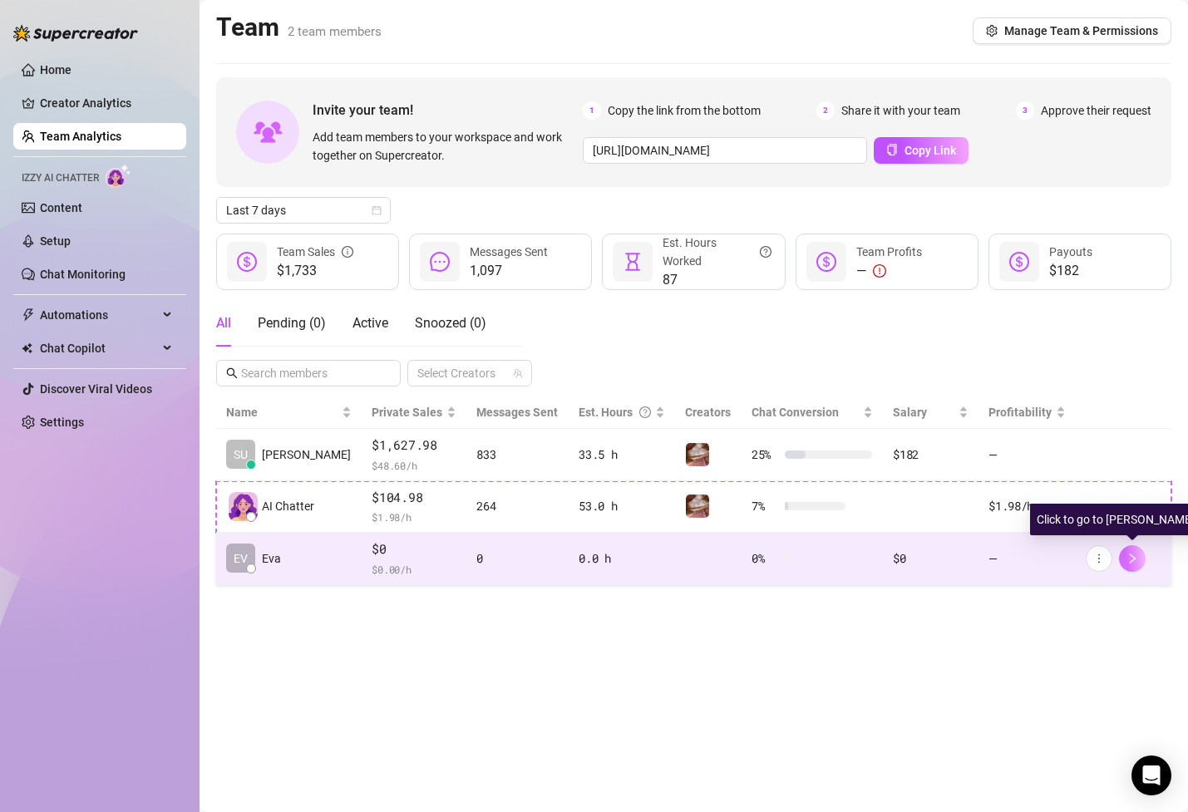
click at [1123, 561] on button "button" at bounding box center [1132, 558] width 27 height 27
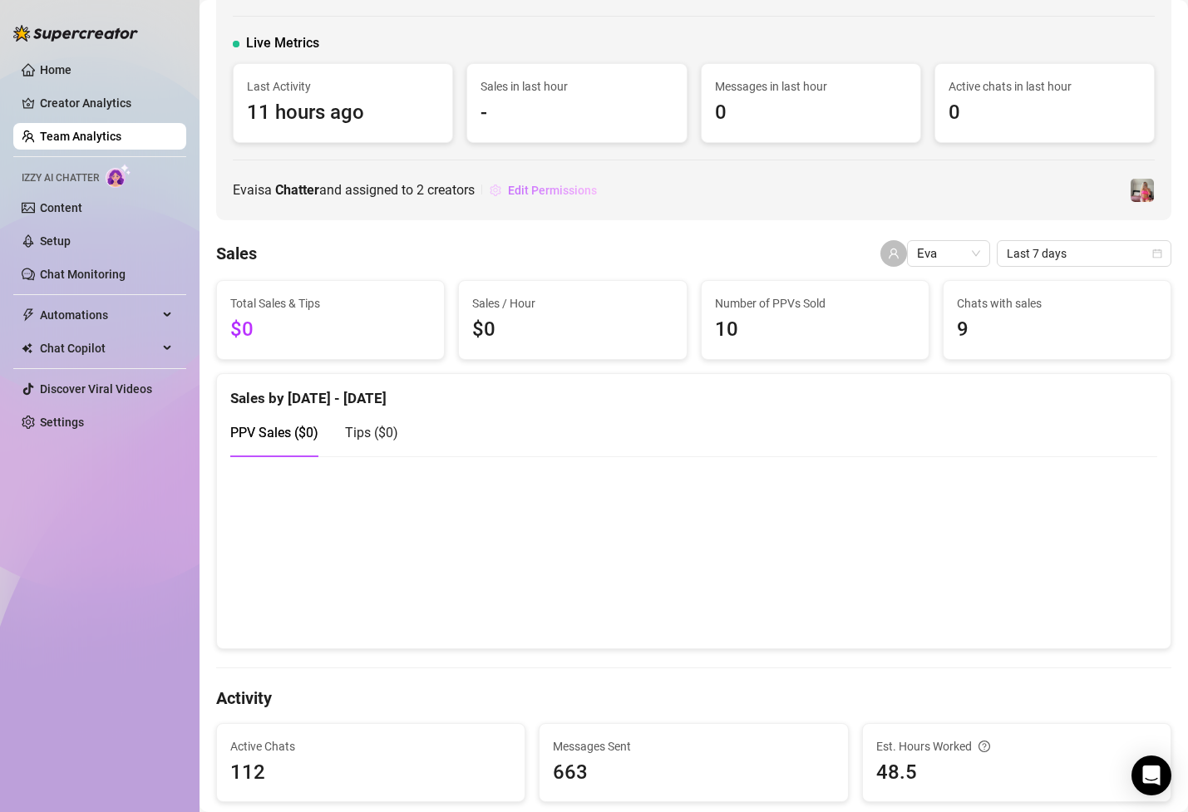
click at [584, 192] on span "Edit Permissions" at bounding box center [552, 190] width 89 height 13
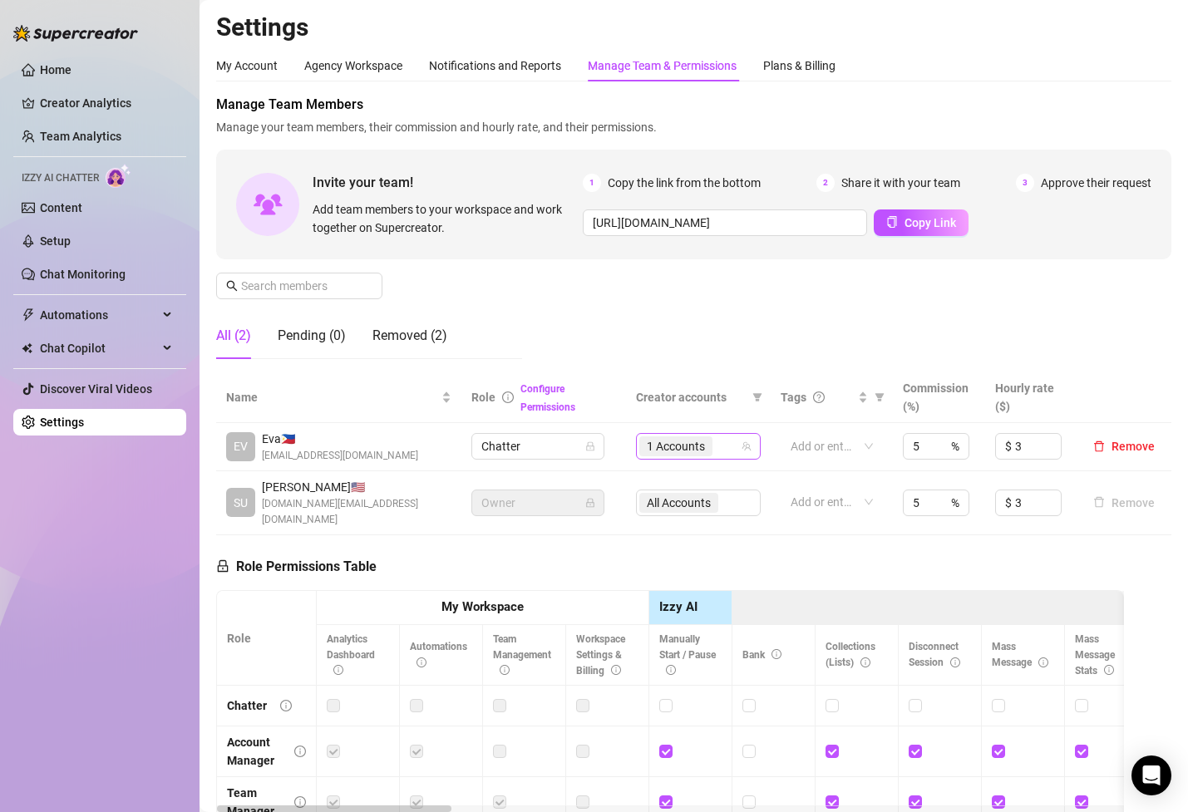
click at [724, 445] on div "1 Accounts" at bounding box center [689, 446] width 101 height 23
click at [657, 478] on input "Select all" at bounding box center [660, 481] width 13 height 13
checkbox input "true"
click at [730, 354] on div "Manage Team Members Manage your team members, their commission and hourly rate,…" at bounding box center [693, 234] width 955 height 278
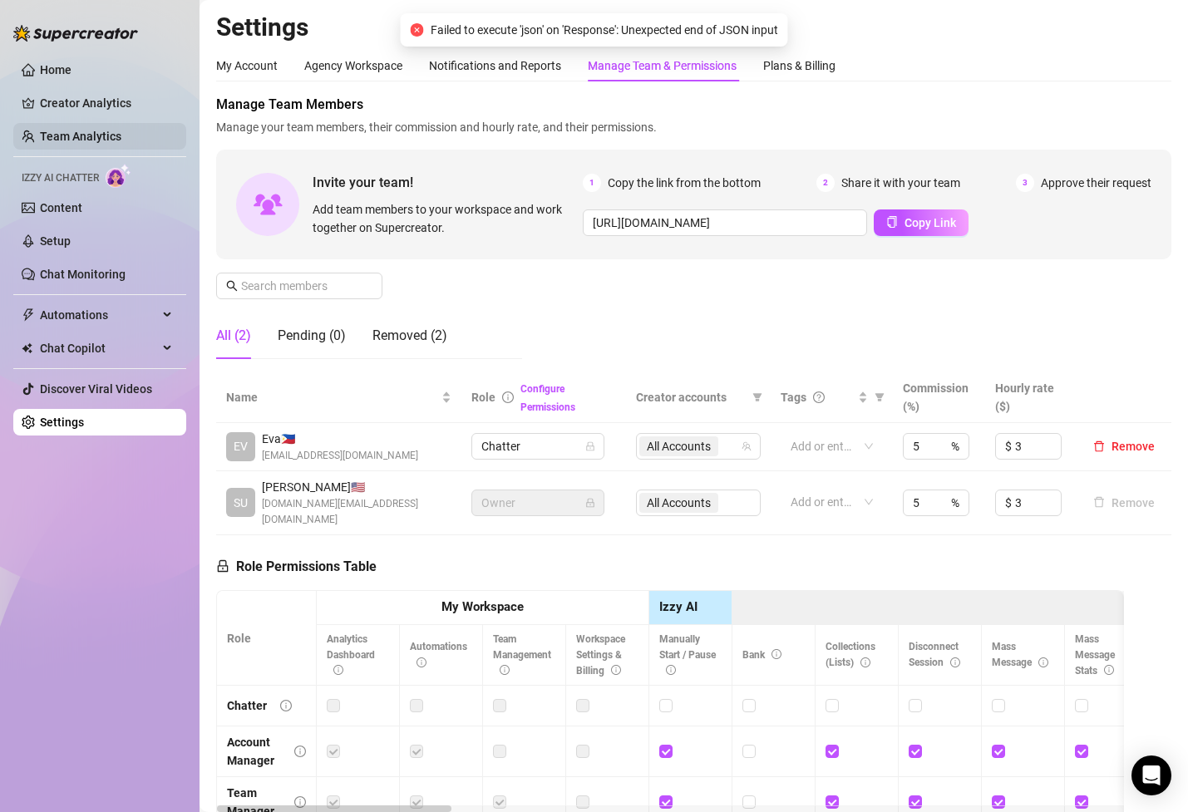
click at [114, 142] on link "Team Analytics" at bounding box center [80, 136] width 81 height 13
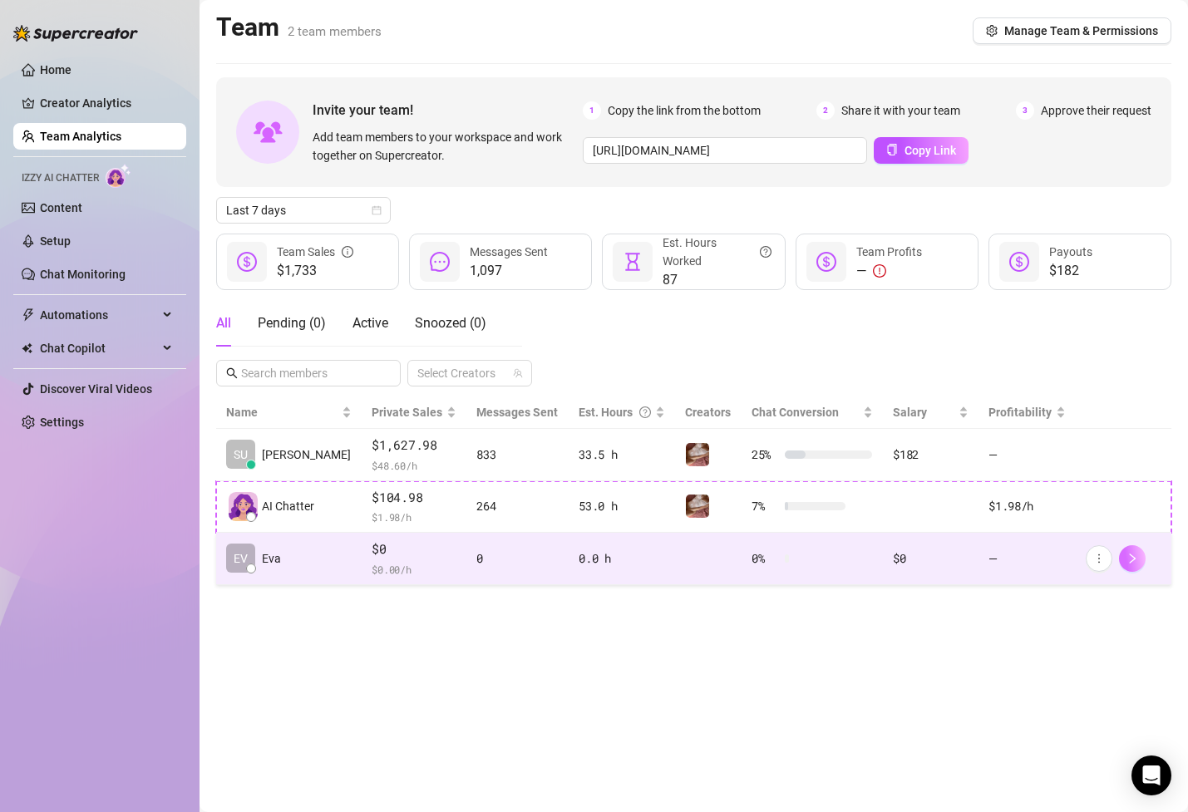
click at [1137, 566] on button "button" at bounding box center [1132, 558] width 27 height 27
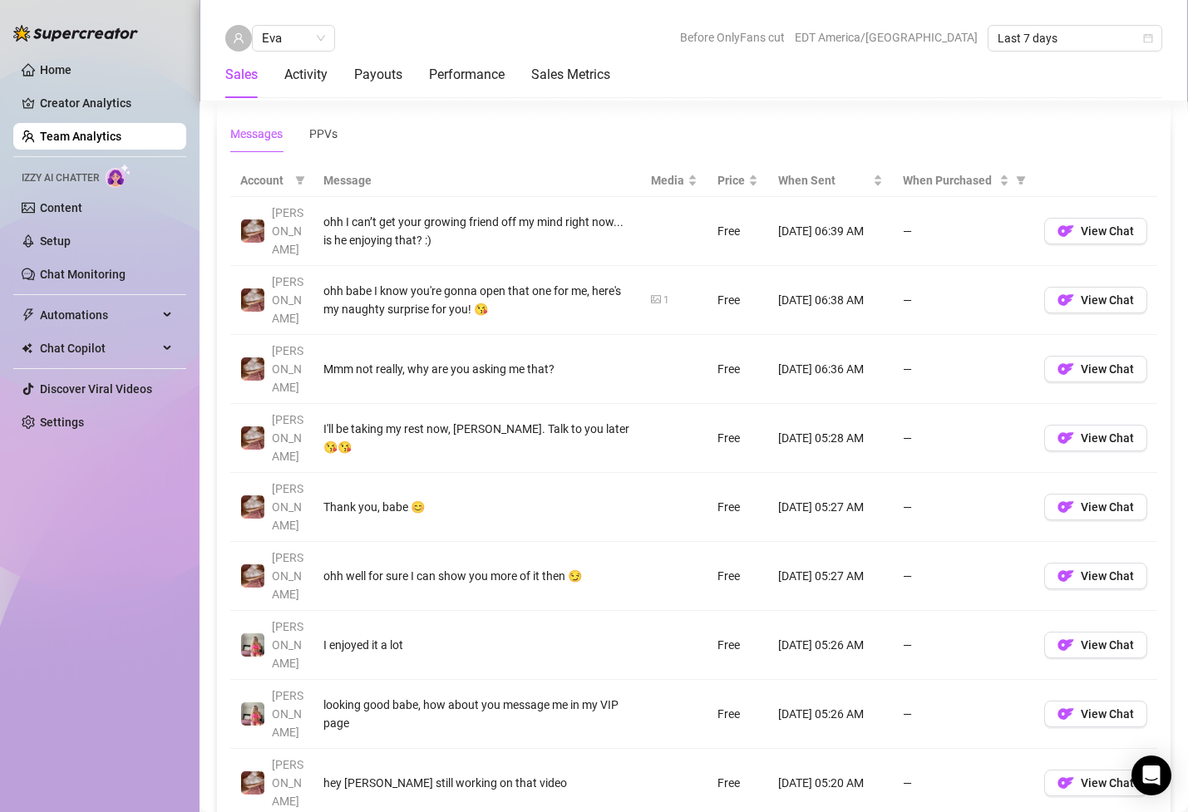
scroll to position [1164, 0]
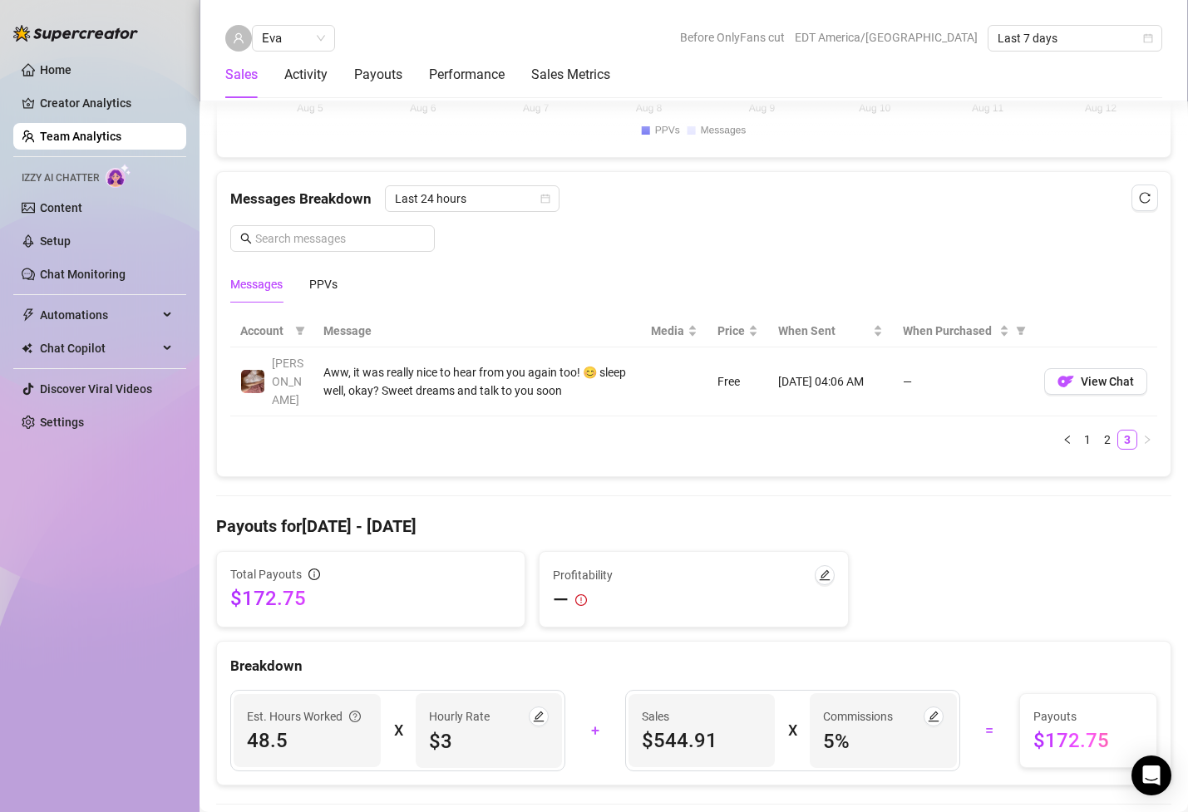
scroll to position [1011, 0]
click at [655, 376] on div at bounding box center [674, 384] width 47 height 16
click at [494, 214] on div "Messages Breakdown Last 24 hours Messages PPVs" at bounding box center [693, 245] width 927 height 117
click at [504, 207] on span "Last 24 hours" at bounding box center [472, 200] width 155 height 25
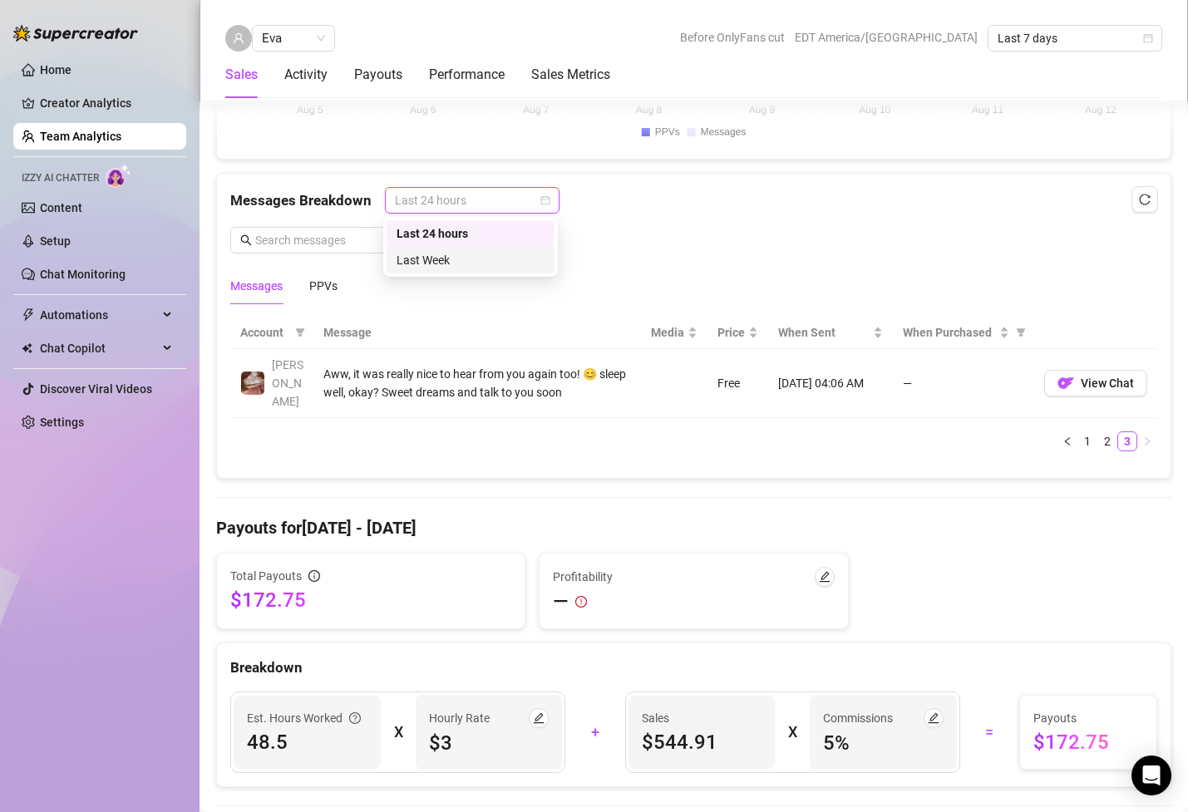
click at [480, 257] on div "Last Week" at bounding box center [470, 260] width 148 height 18
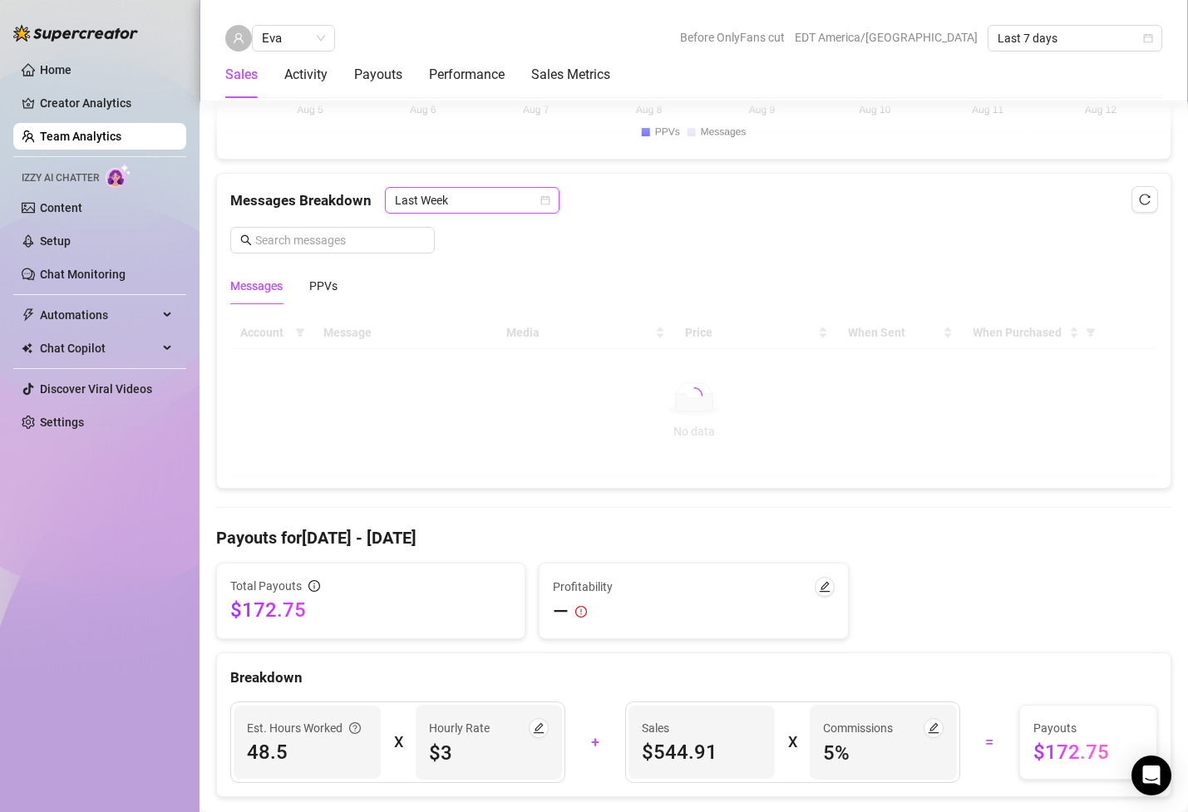
click at [677, 239] on div "Messages Breakdown Last Week Last Week Messages PPVs" at bounding box center [693, 245] width 927 height 117
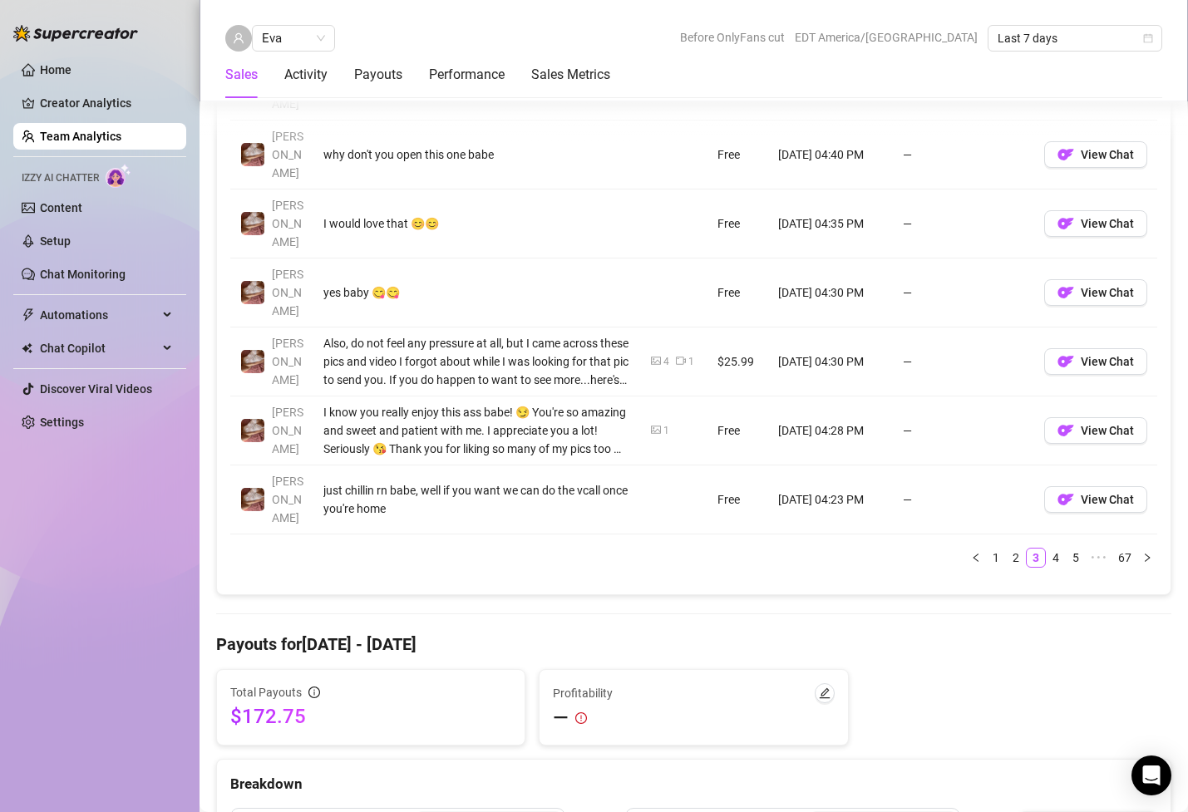
scroll to position [1424, 0]
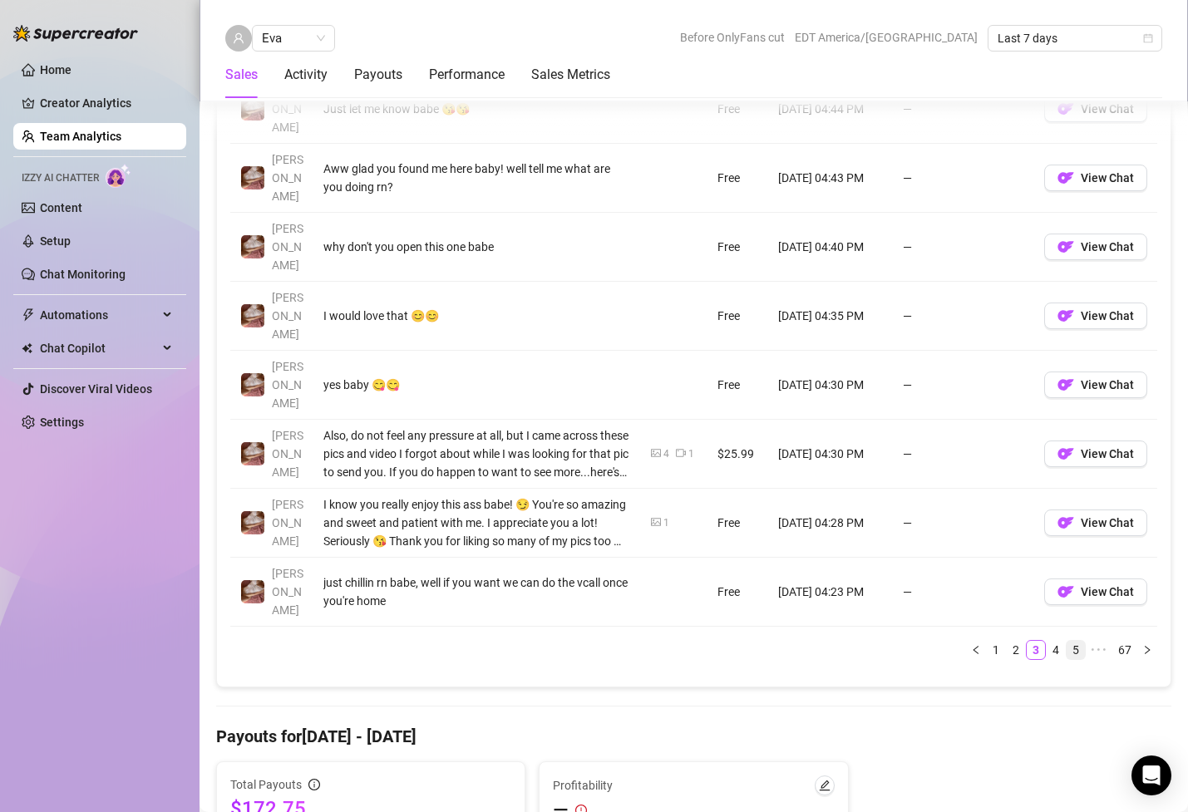
click at [1083, 641] on link "5" at bounding box center [1075, 650] width 18 height 18
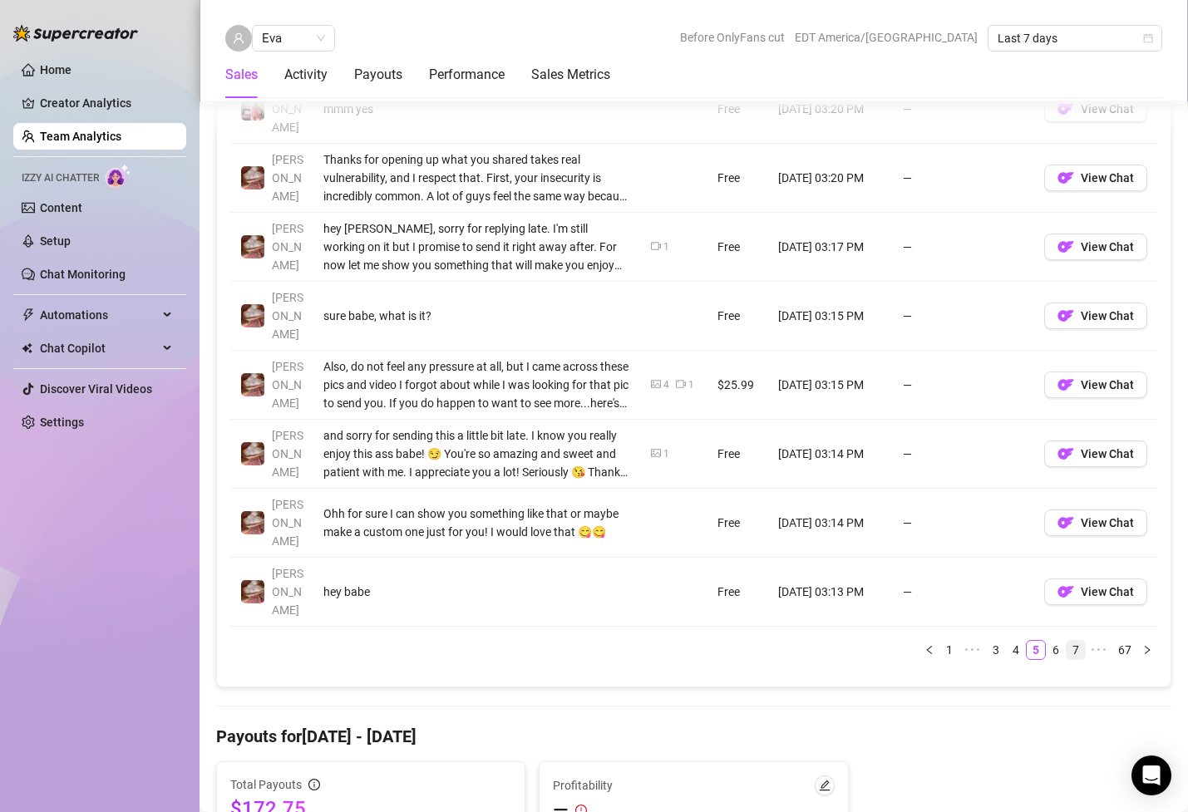
click at [1080, 641] on link "7" at bounding box center [1075, 650] width 18 height 18
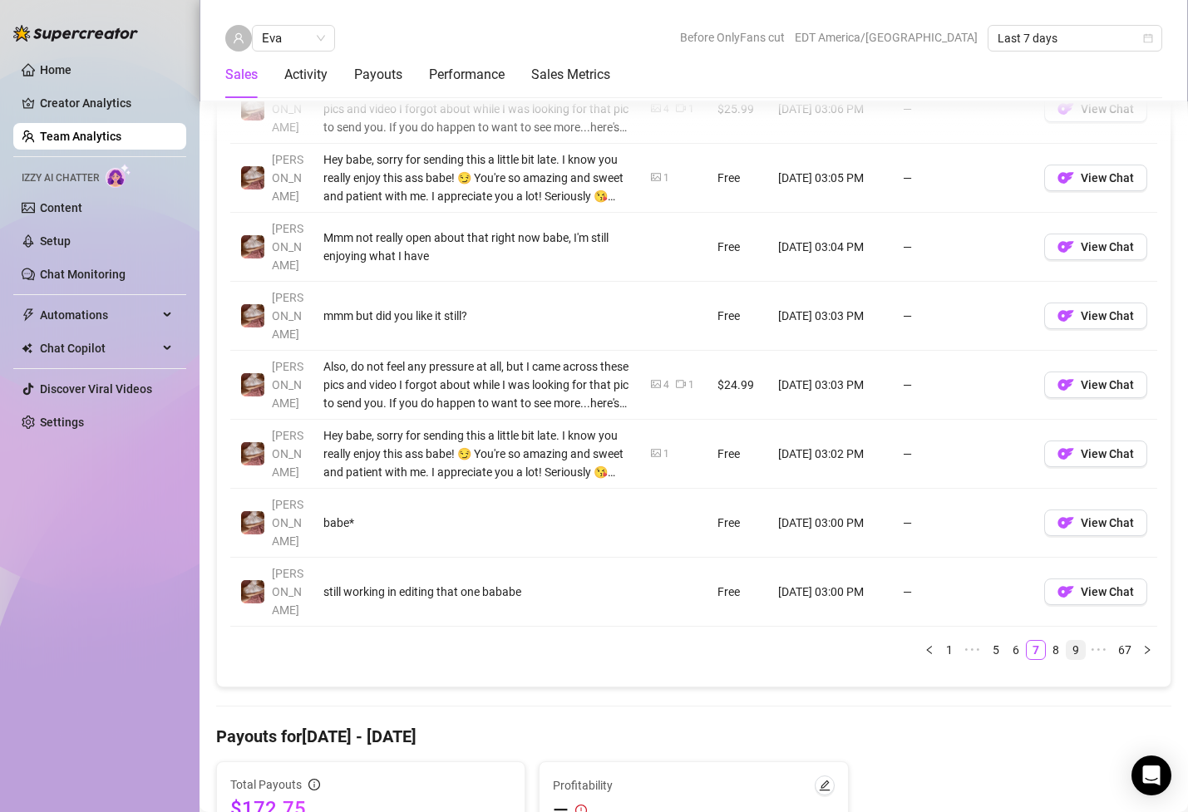
click at [1081, 641] on link "9" at bounding box center [1075, 650] width 18 height 18
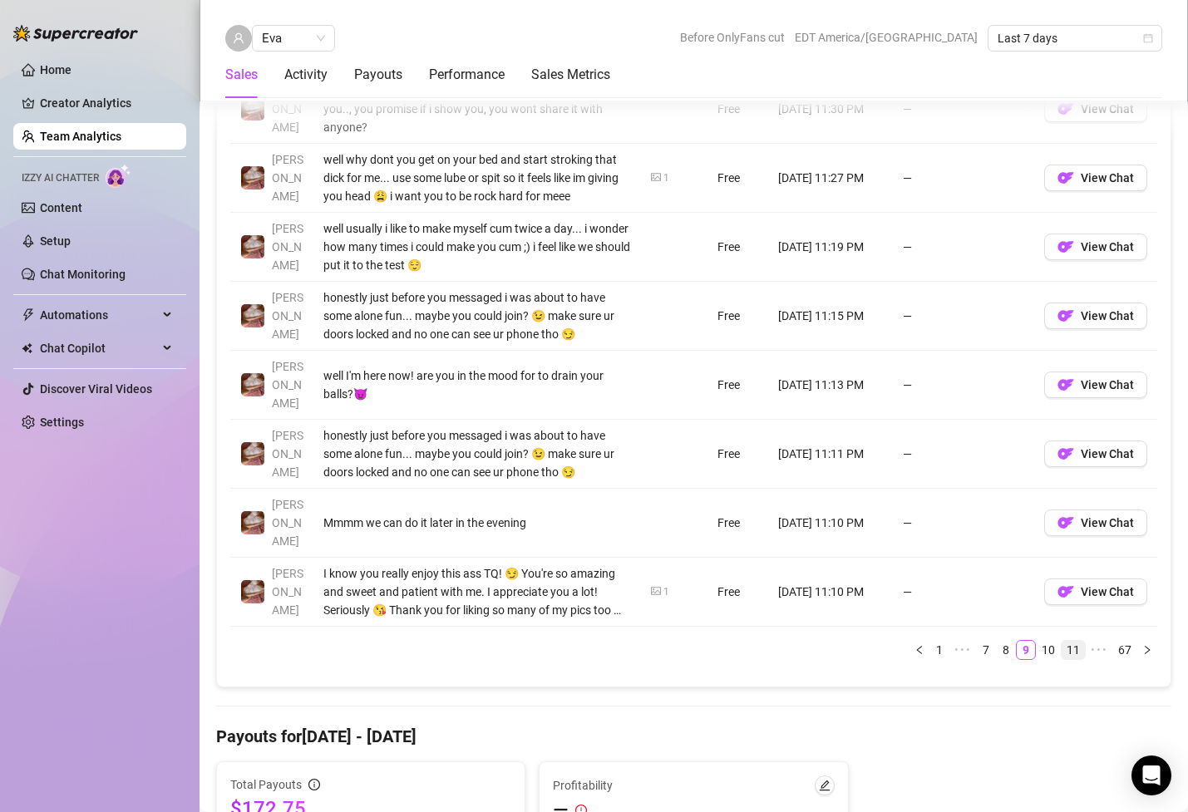
click at [1071, 641] on link "11" at bounding box center [1072, 650] width 23 height 18
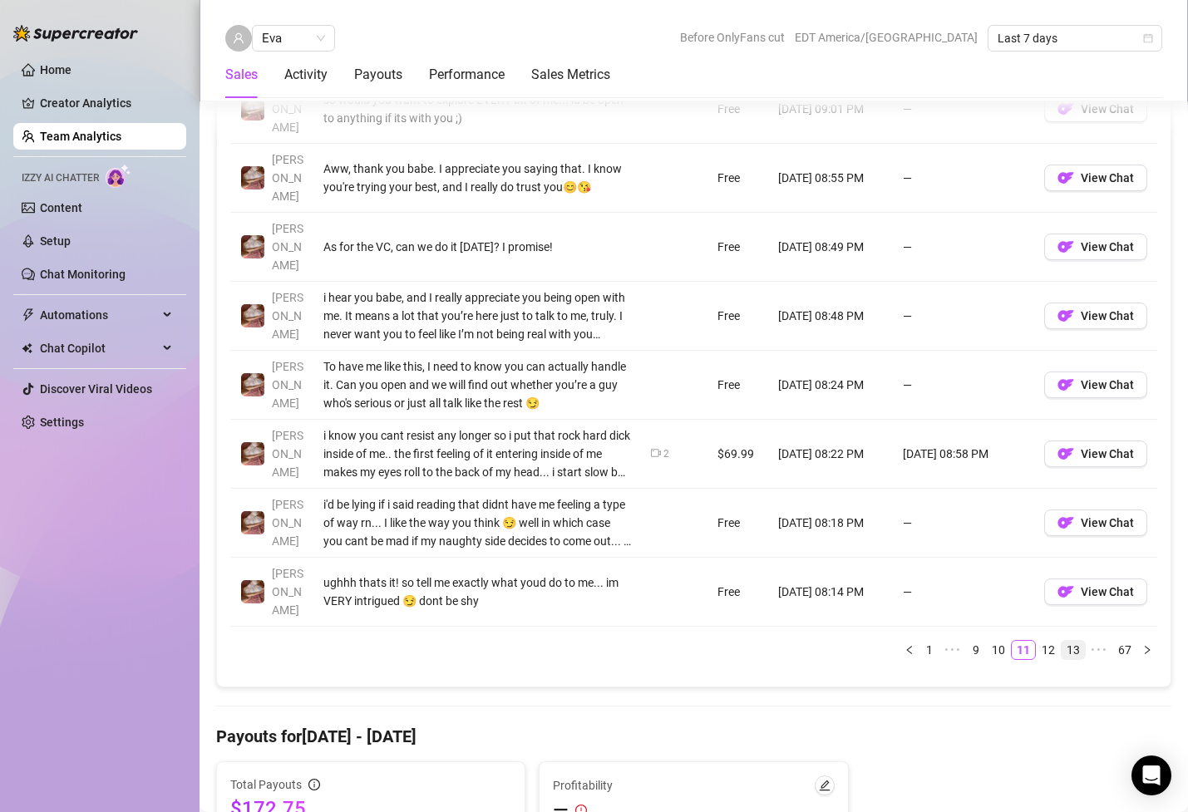
click at [1076, 641] on link "13" at bounding box center [1072, 650] width 23 height 18
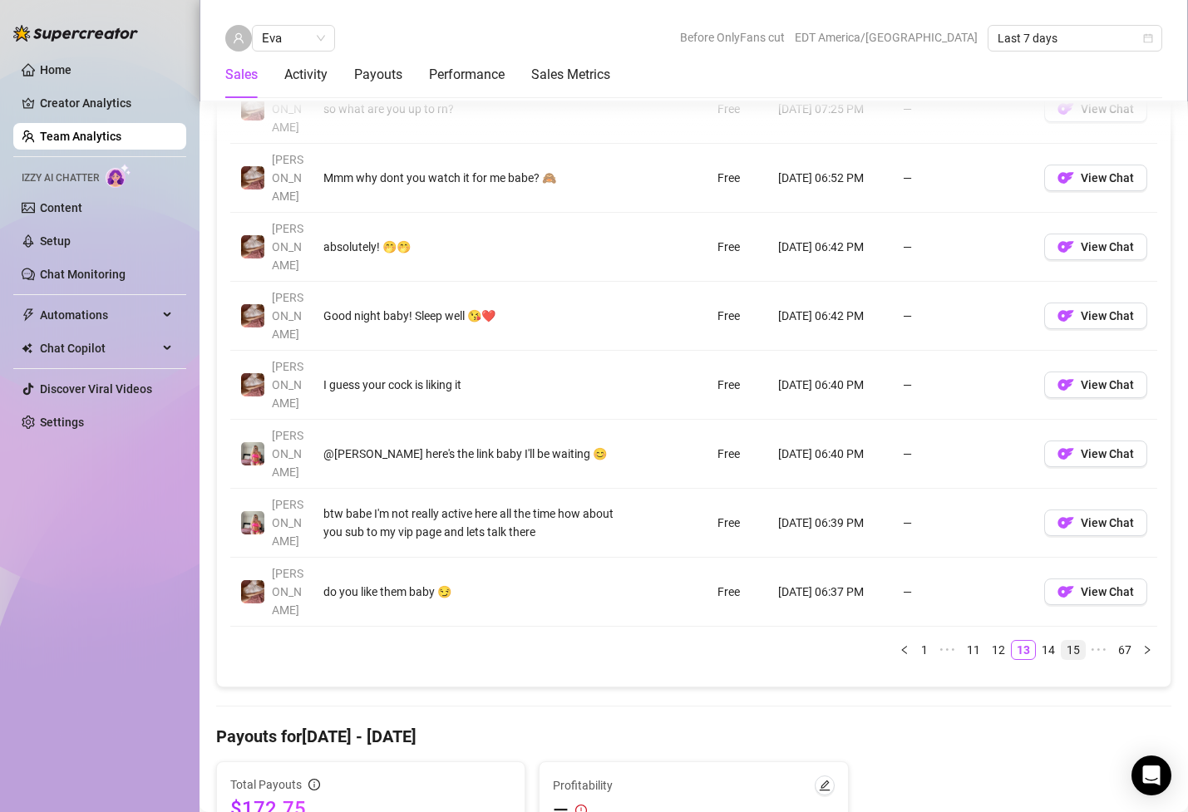
click at [1075, 641] on link "15" at bounding box center [1072, 650] width 23 height 18
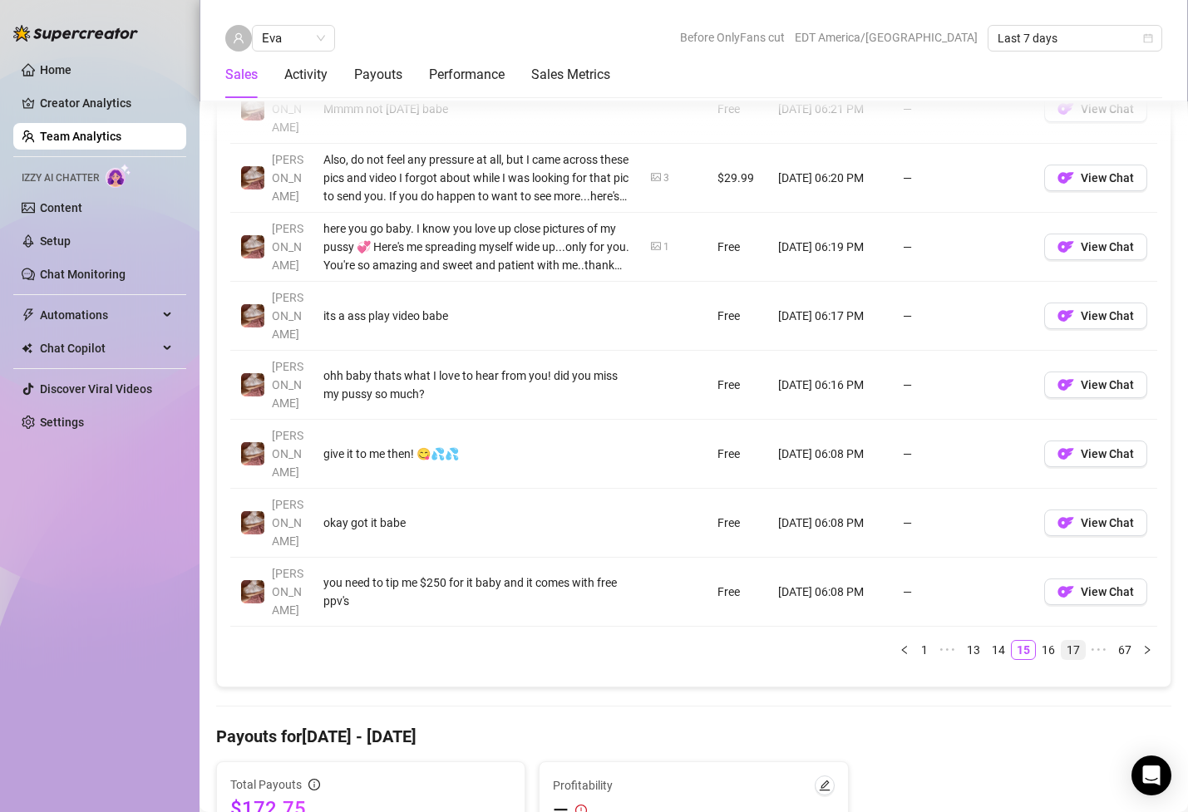
click at [1075, 641] on link "17" at bounding box center [1072, 650] width 23 height 18
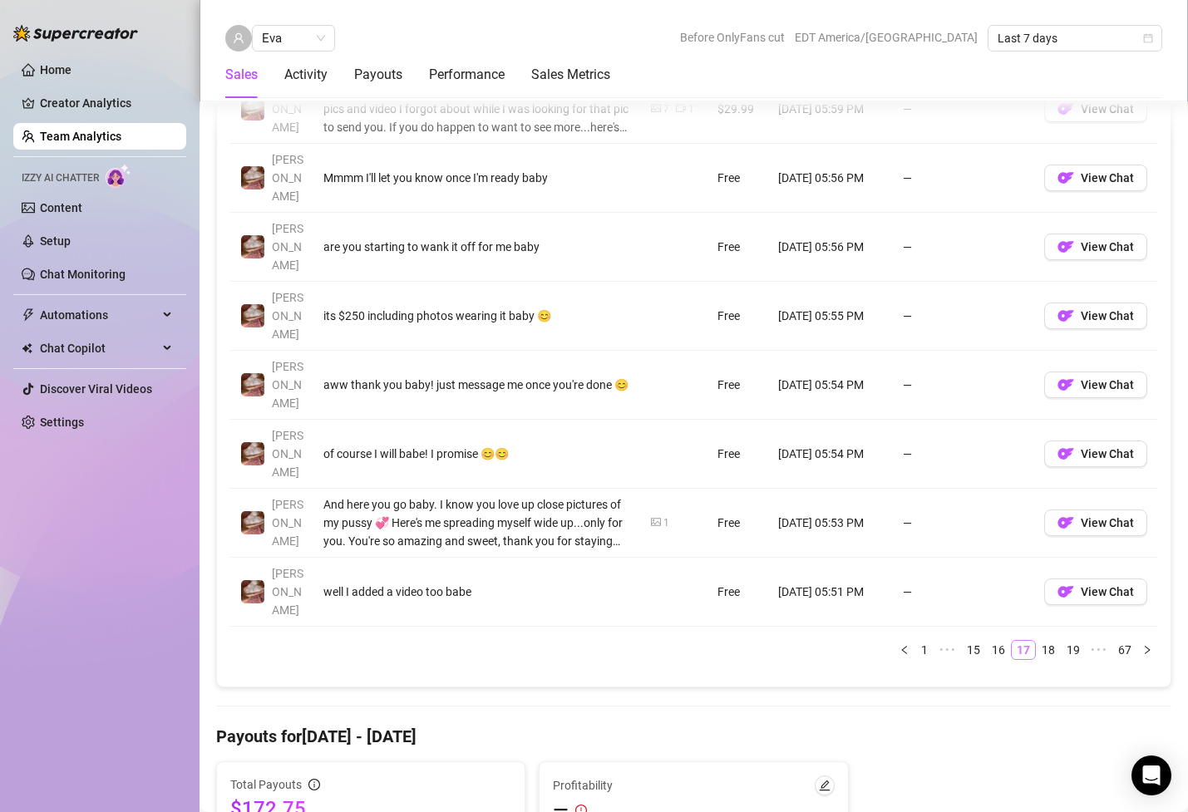
click at [1075, 641] on link "19" at bounding box center [1072, 650] width 23 height 18
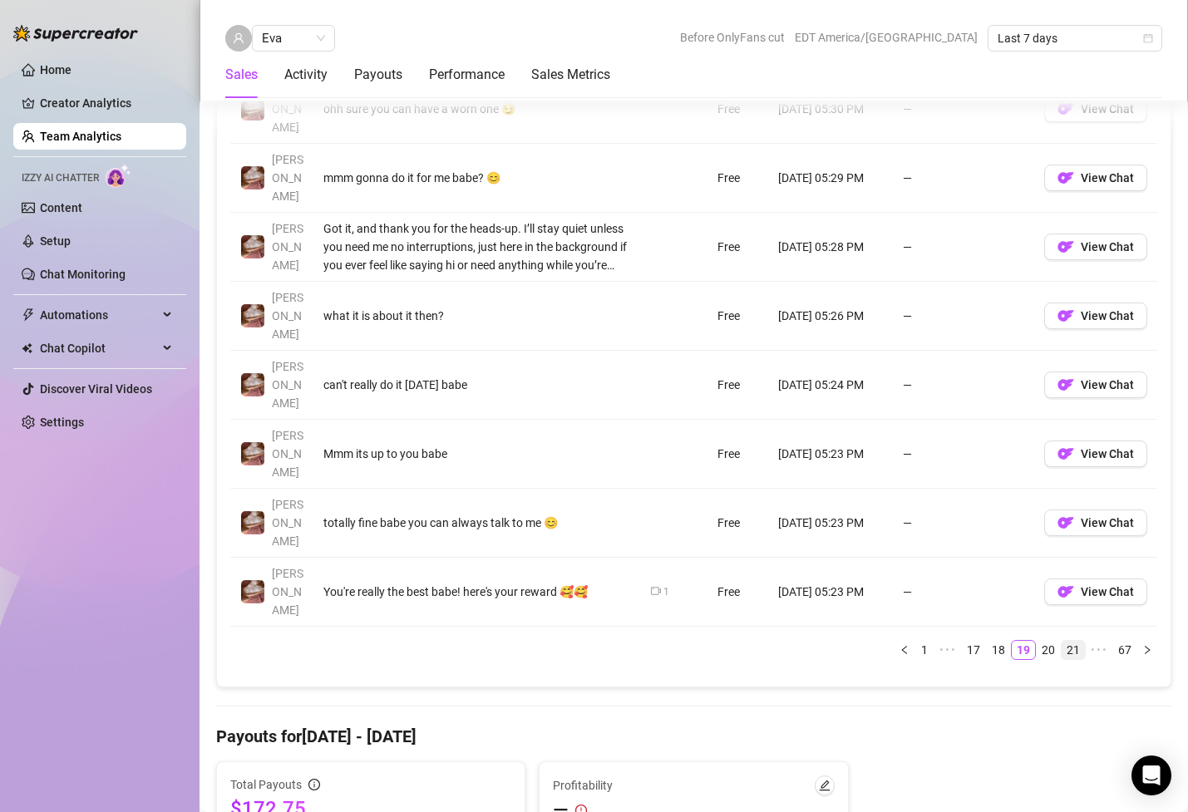
click at [1075, 641] on link "21" at bounding box center [1072, 650] width 23 height 18
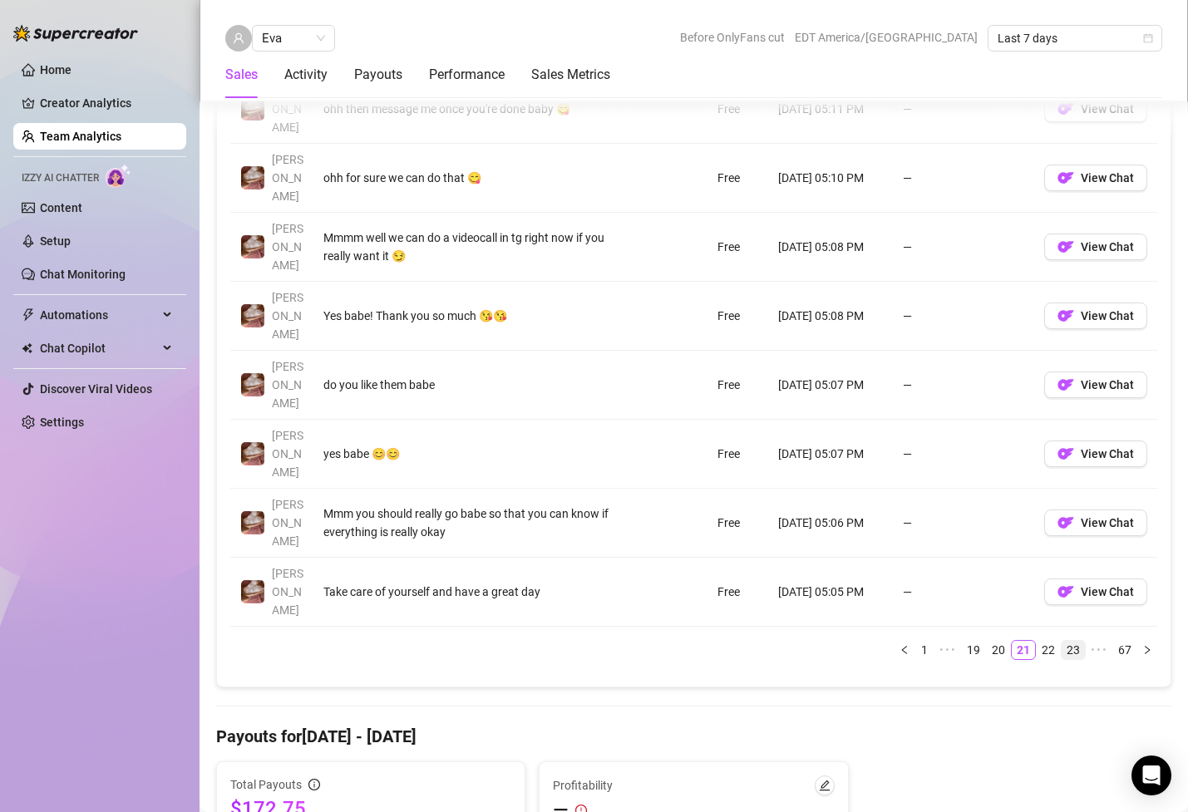
click at [1073, 641] on link "23" at bounding box center [1072, 650] width 23 height 18
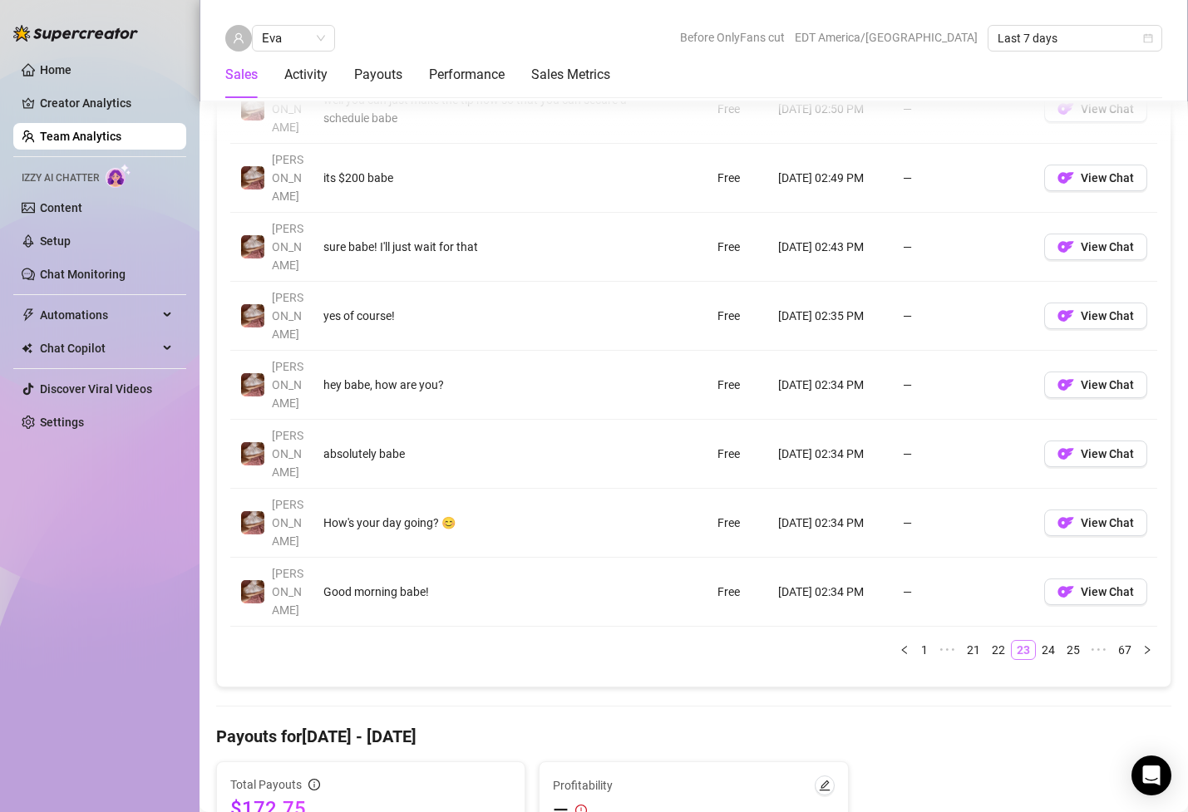
click at [1073, 641] on link "25" at bounding box center [1072, 650] width 23 height 18
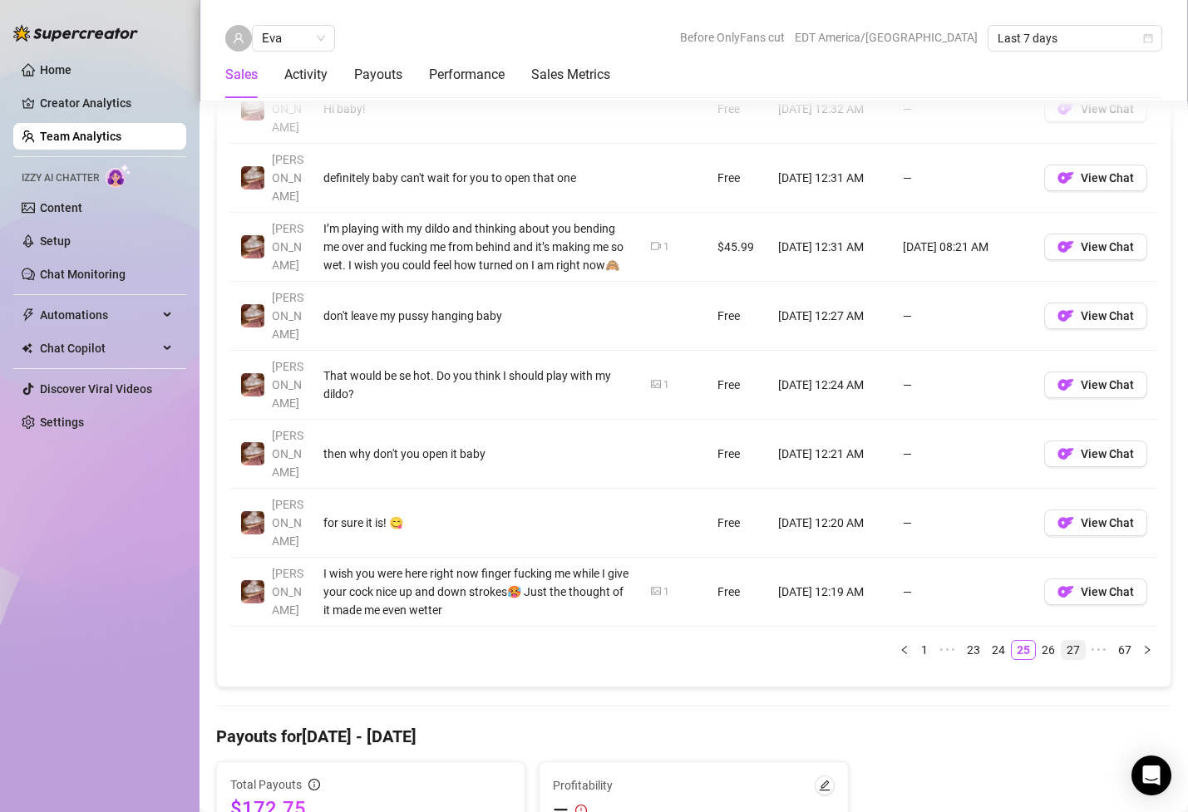
click at [1073, 641] on link "27" at bounding box center [1072, 650] width 23 height 18
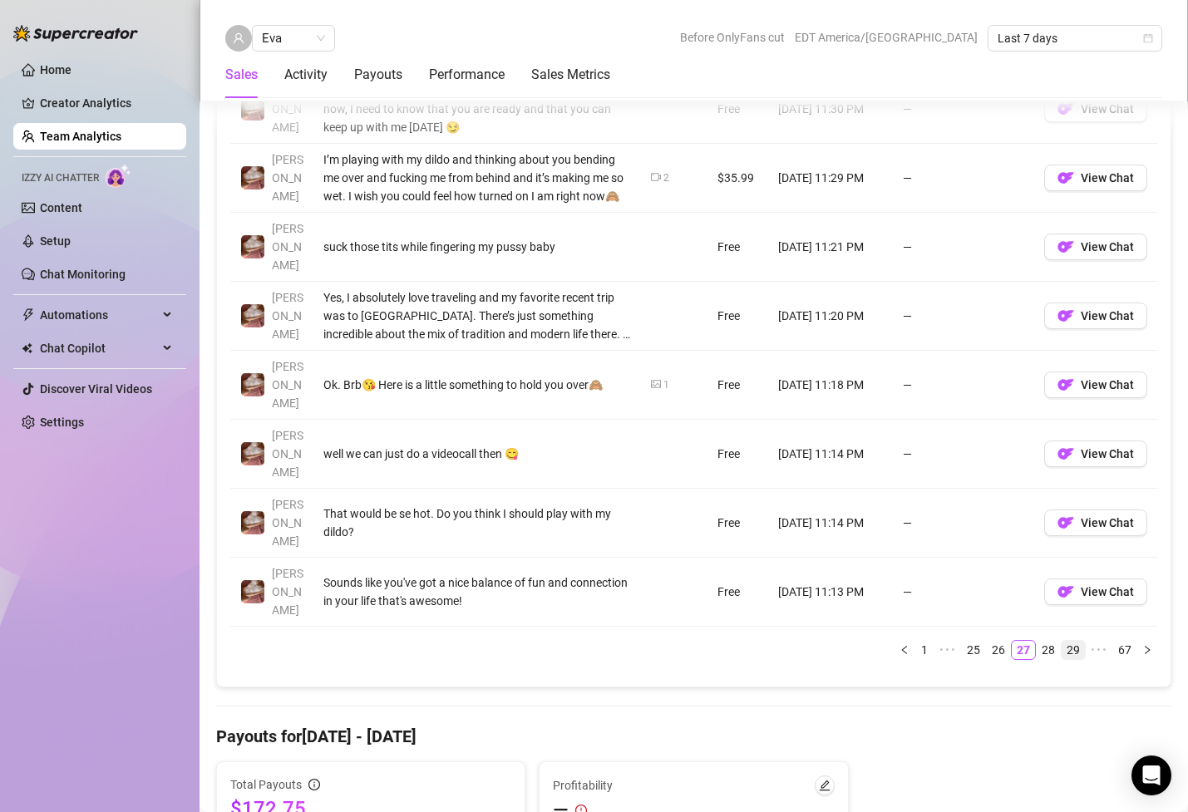
click at [1072, 641] on link "29" at bounding box center [1072, 650] width 23 height 18
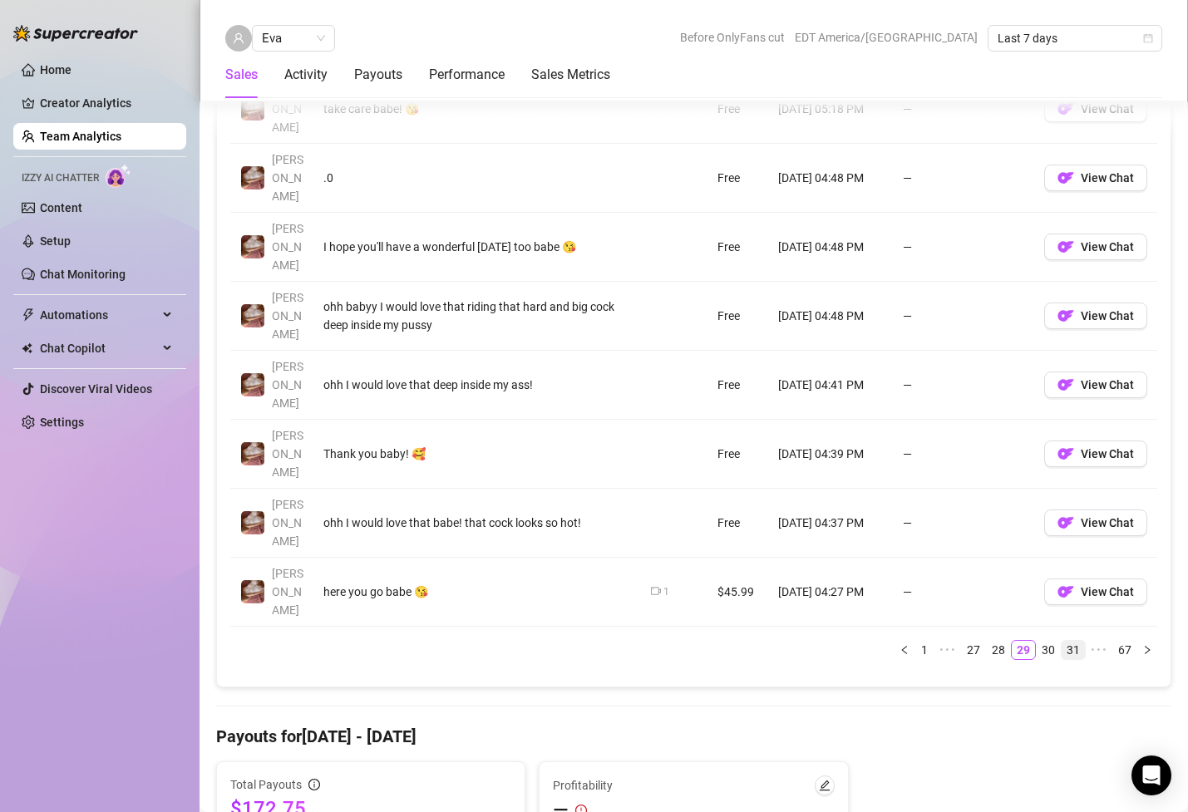
click at [1071, 641] on link "31" at bounding box center [1072, 650] width 23 height 18
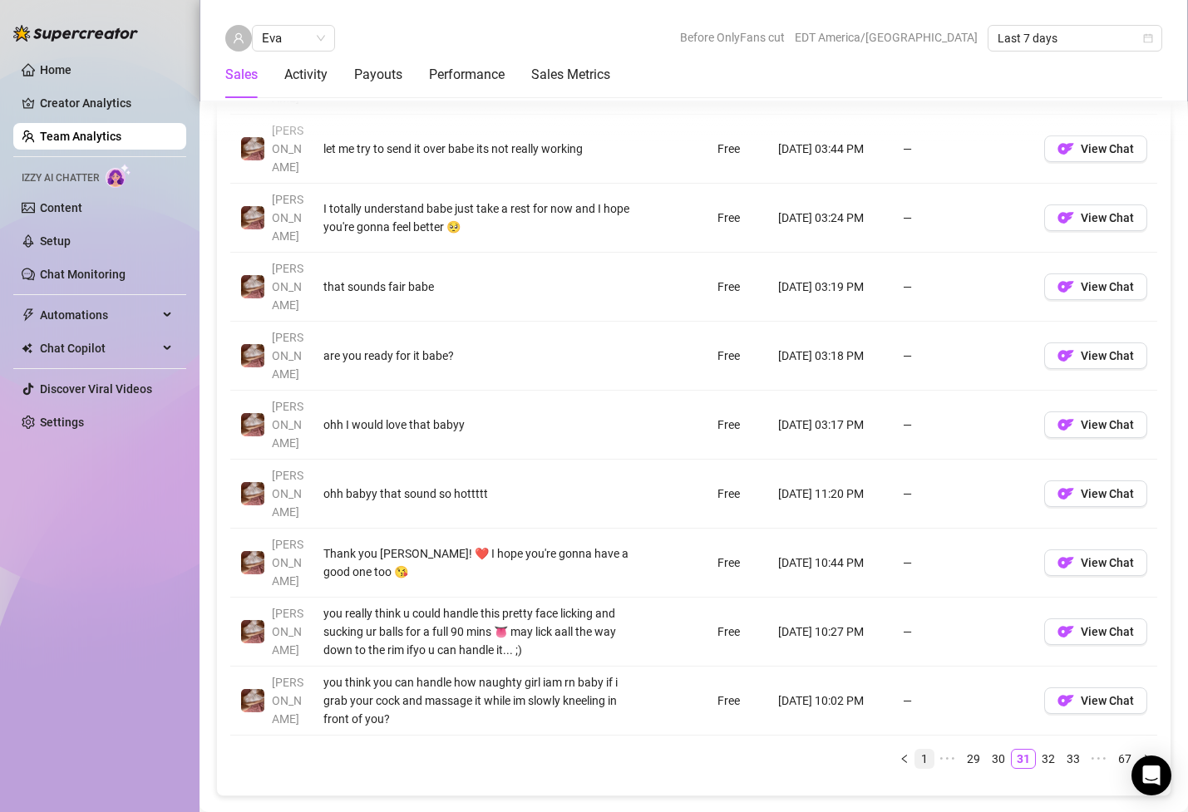
scroll to position [1292, 0]
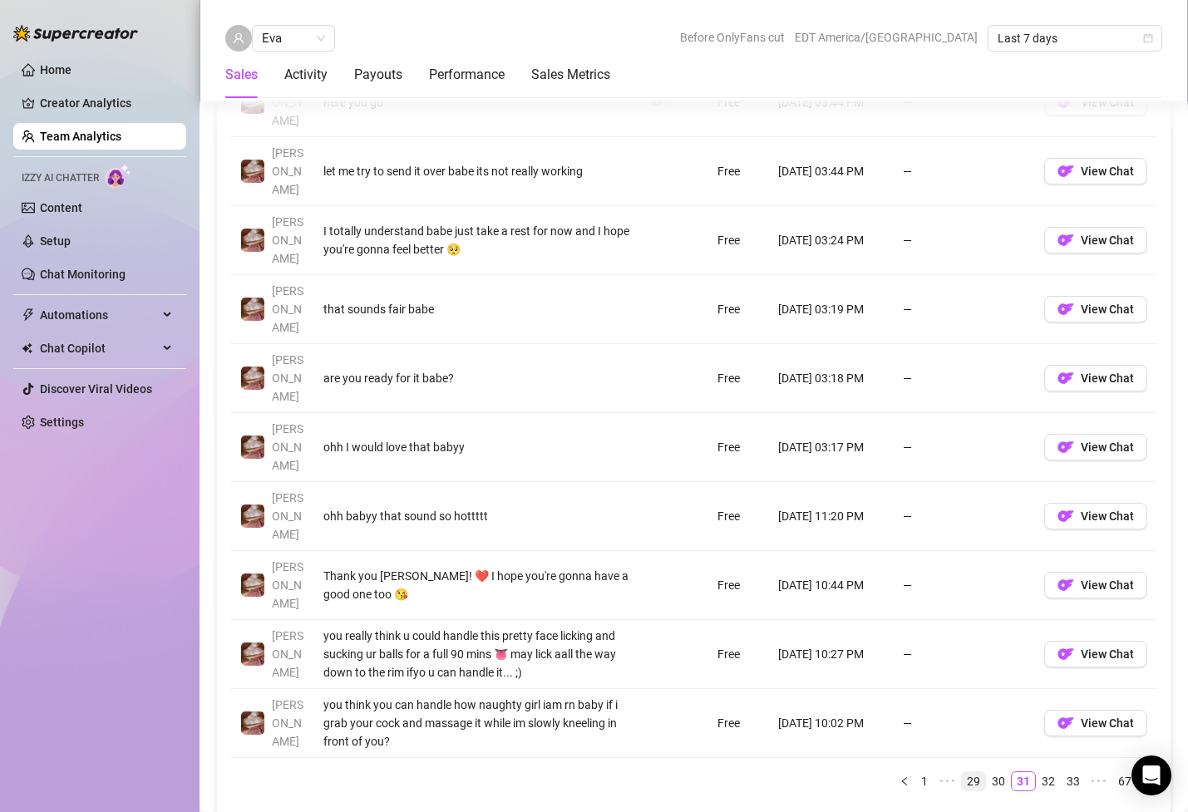
click at [975, 772] on link "29" at bounding box center [972, 781] width 23 height 18
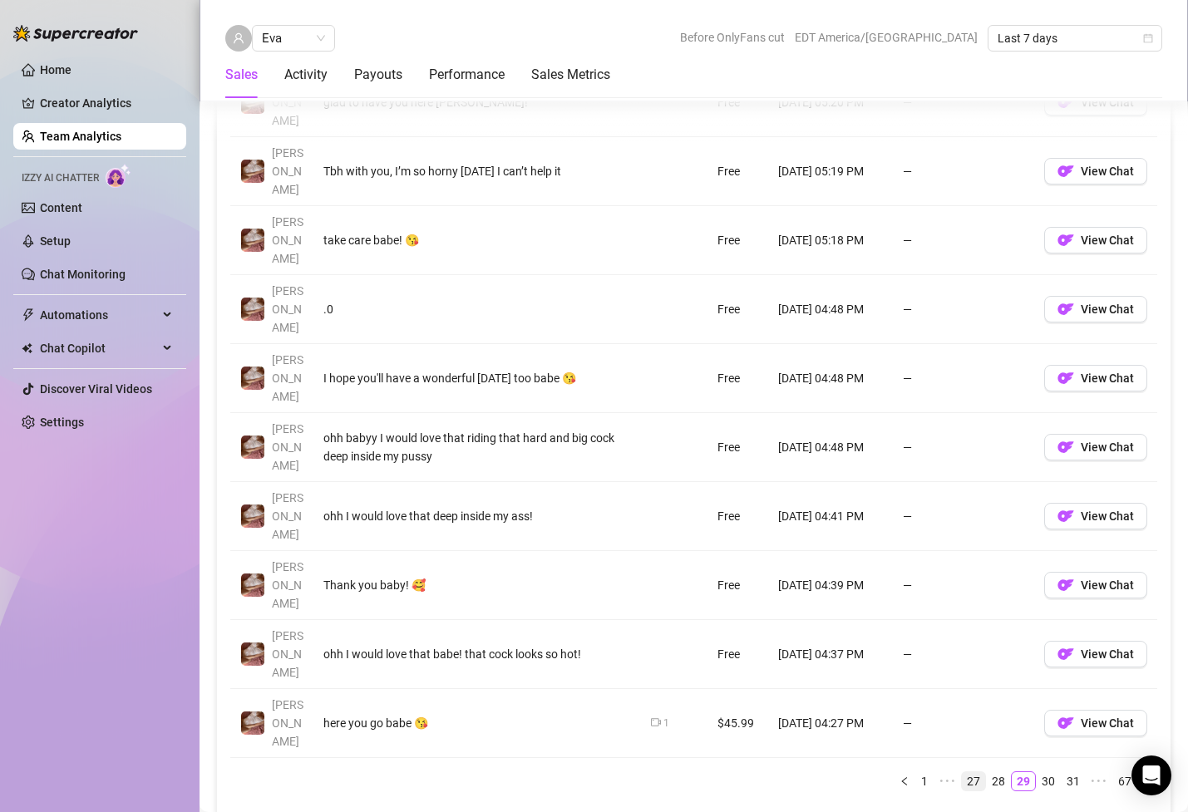
click at [973, 772] on link "27" at bounding box center [972, 781] width 23 height 18
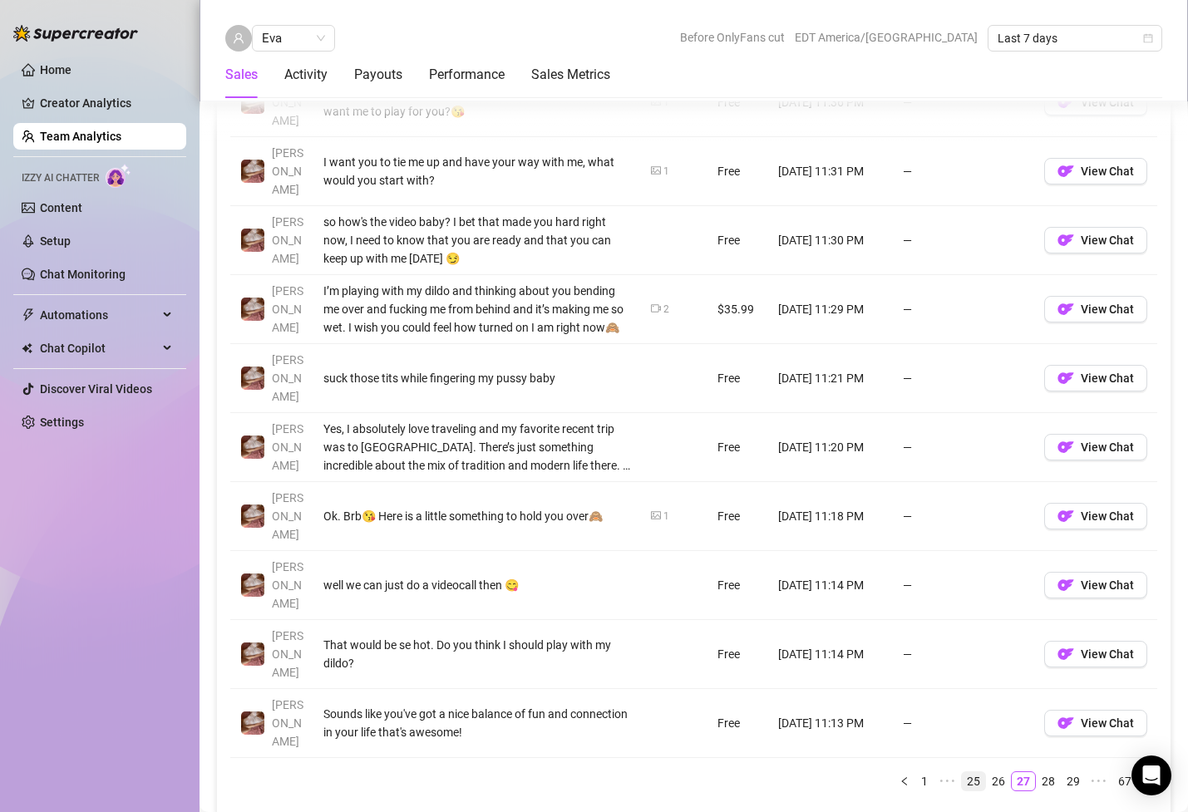
click at [976, 772] on link "25" at bounding box center [972, 781] width 23 height 18
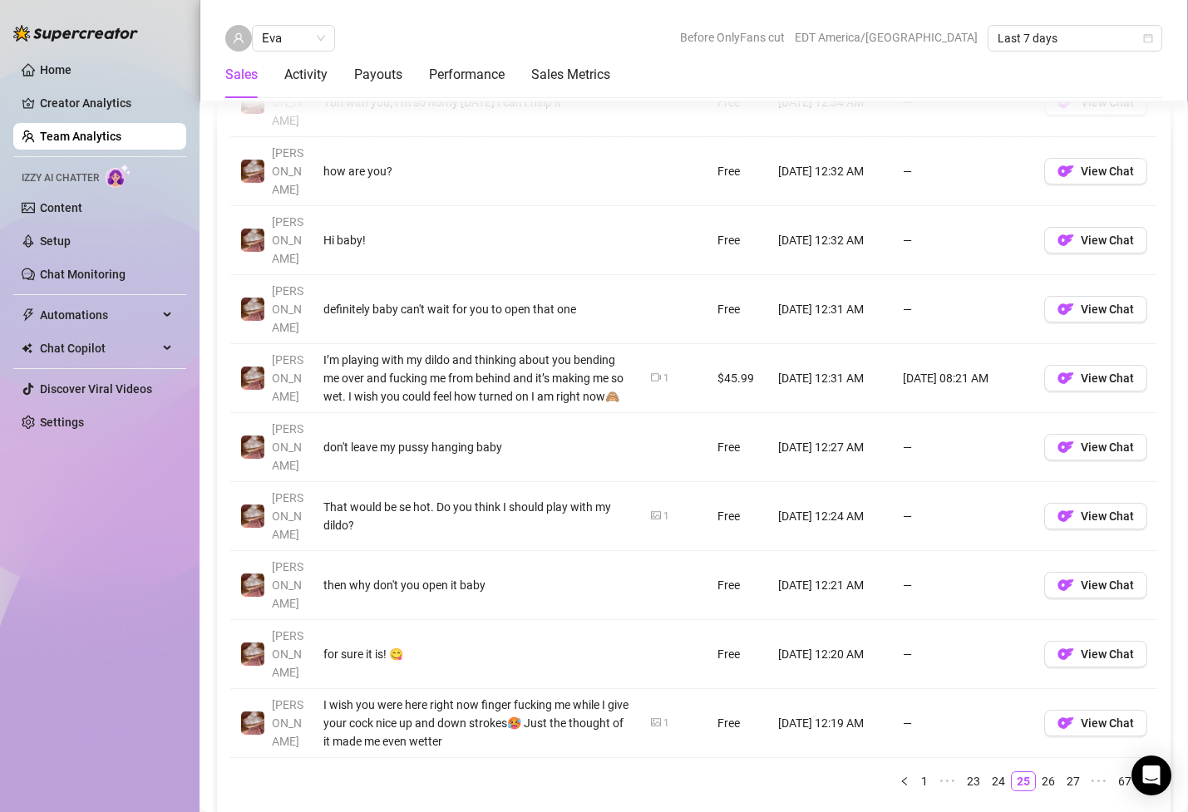
click at [1151, 776] on icon "right" at bounding box center [1147, 781] width 10 height 10
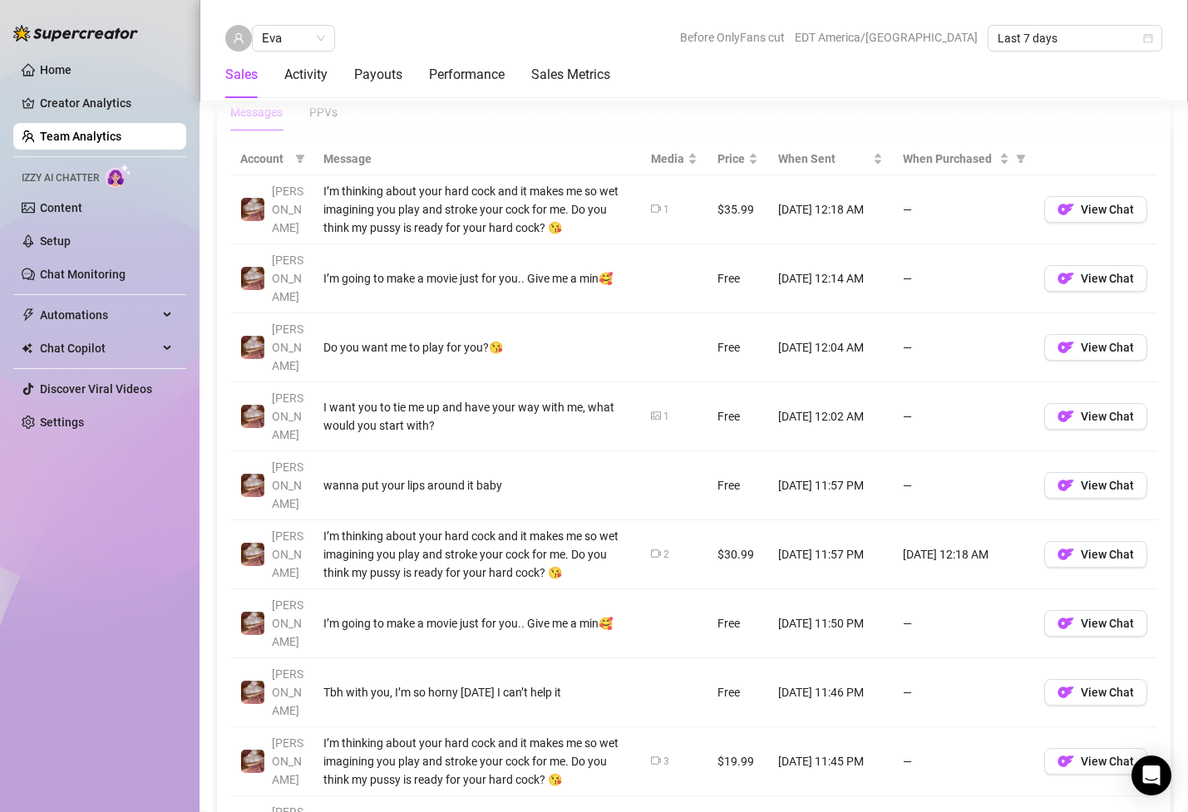
scroll to position [1183, 0]
click at [547, 660] on td "Tbh with you, I’m so horny today I can’t help it" at bounding box center [476, 694] width 327 height 69
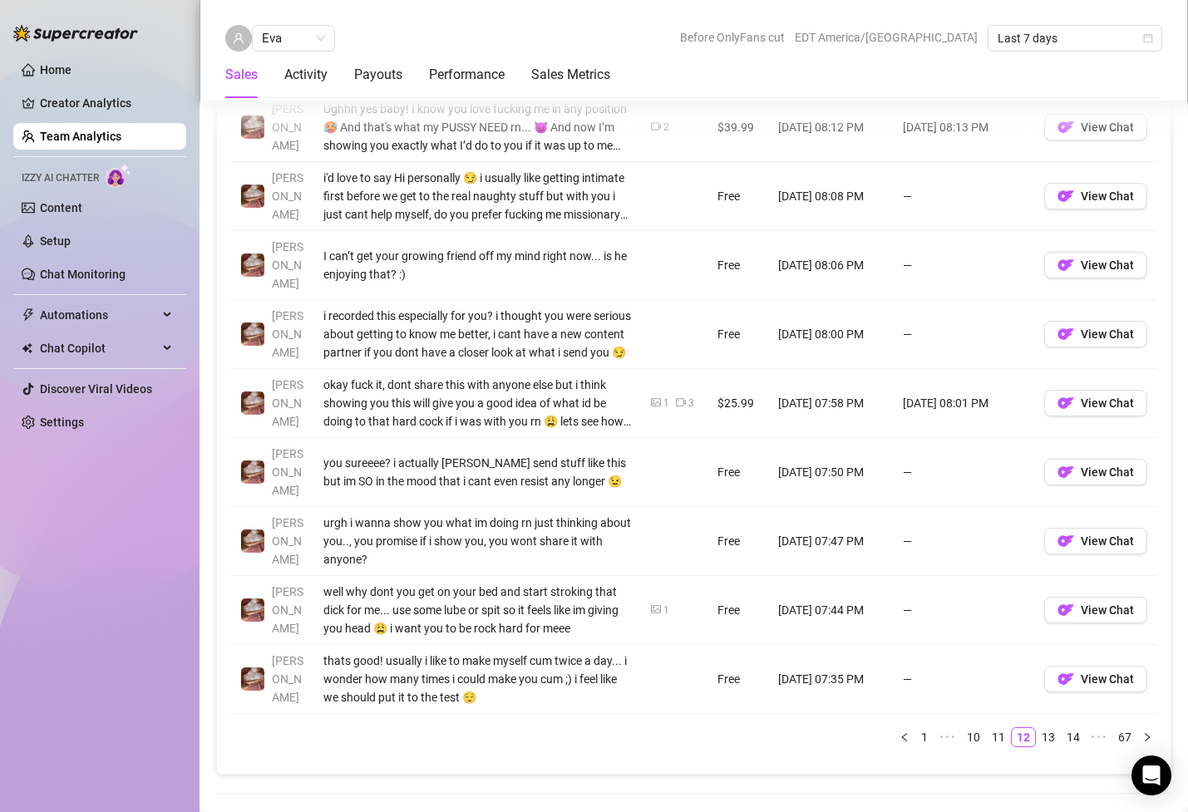
scroll to position [1360, 0]
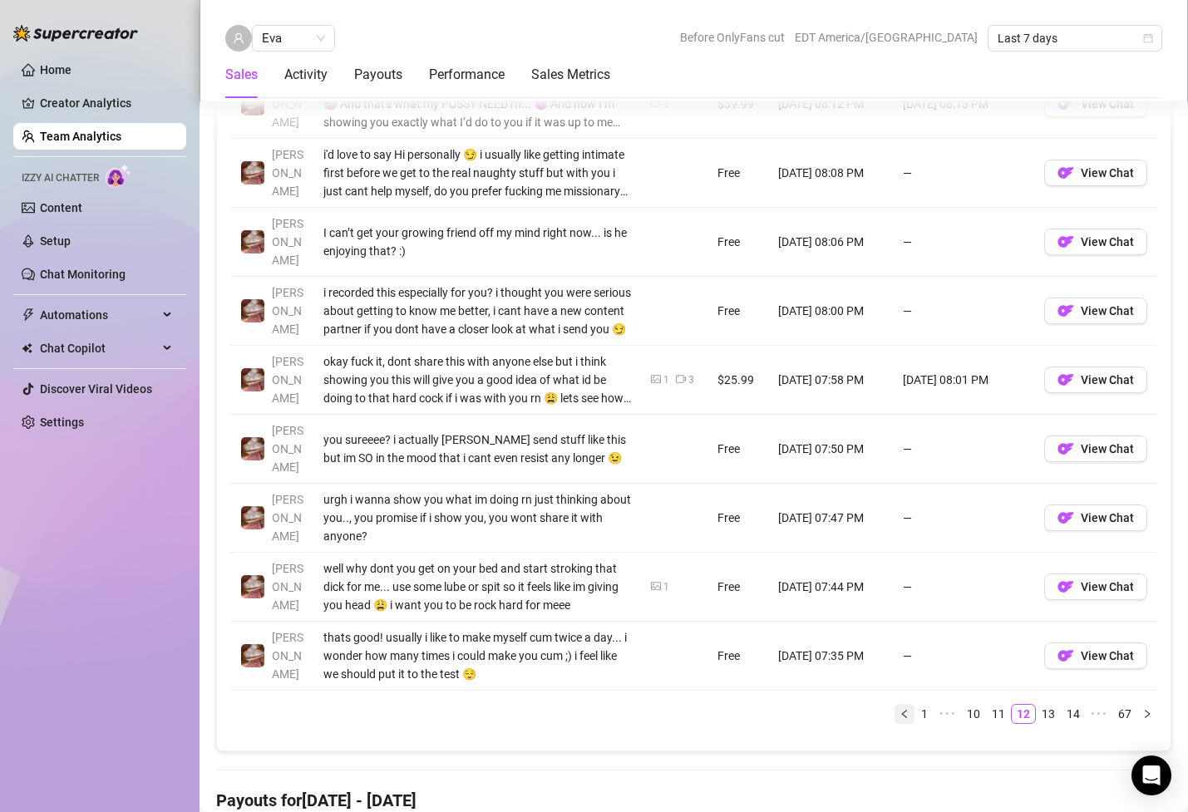
click at [902, 709] on icon "left" at bounding box center [904, 714] width 10 height 10
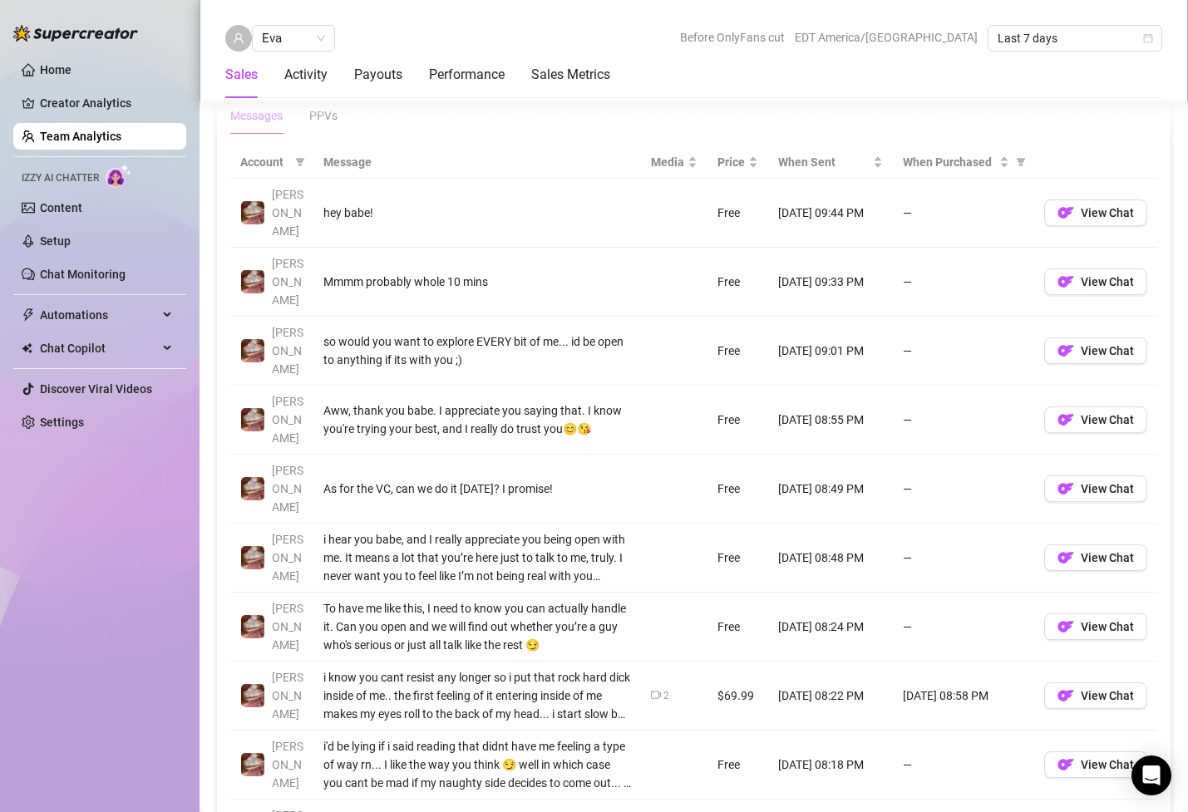
scroll to position [1179, 0]
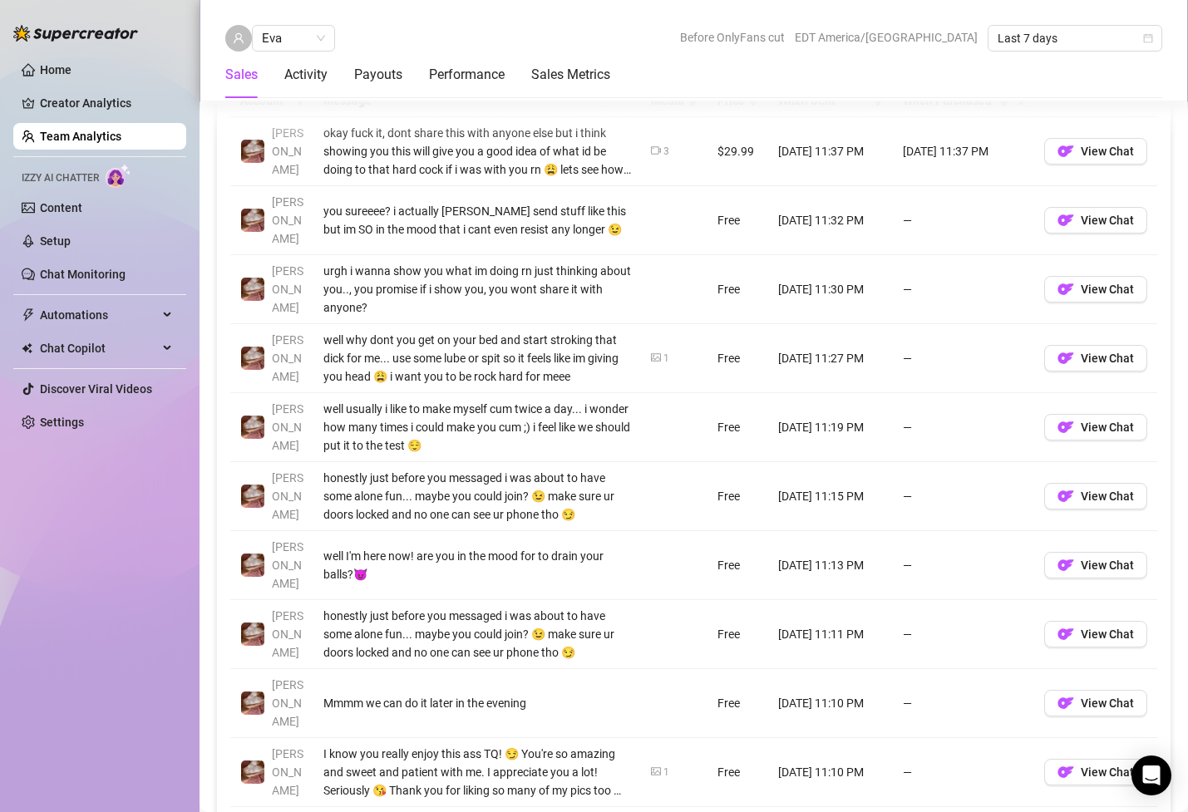
scroll to position [1242, 0]
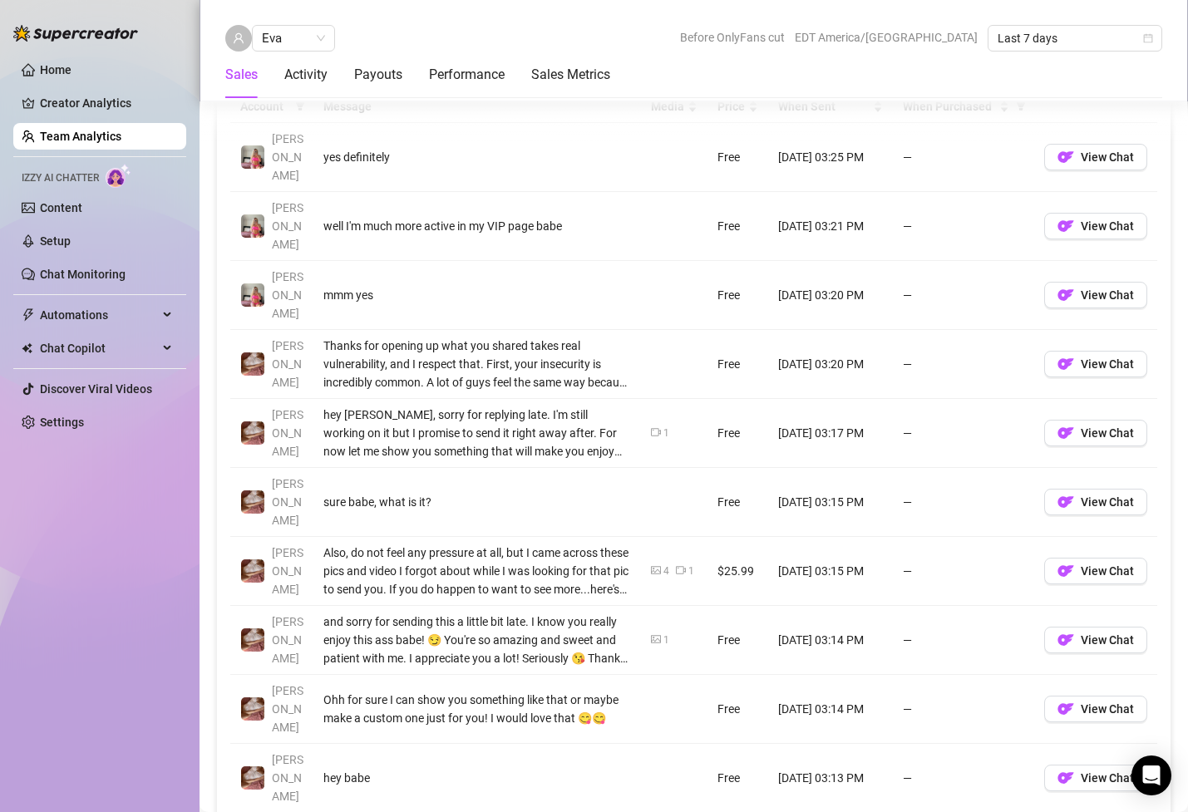
scroll to position [1239, 0]
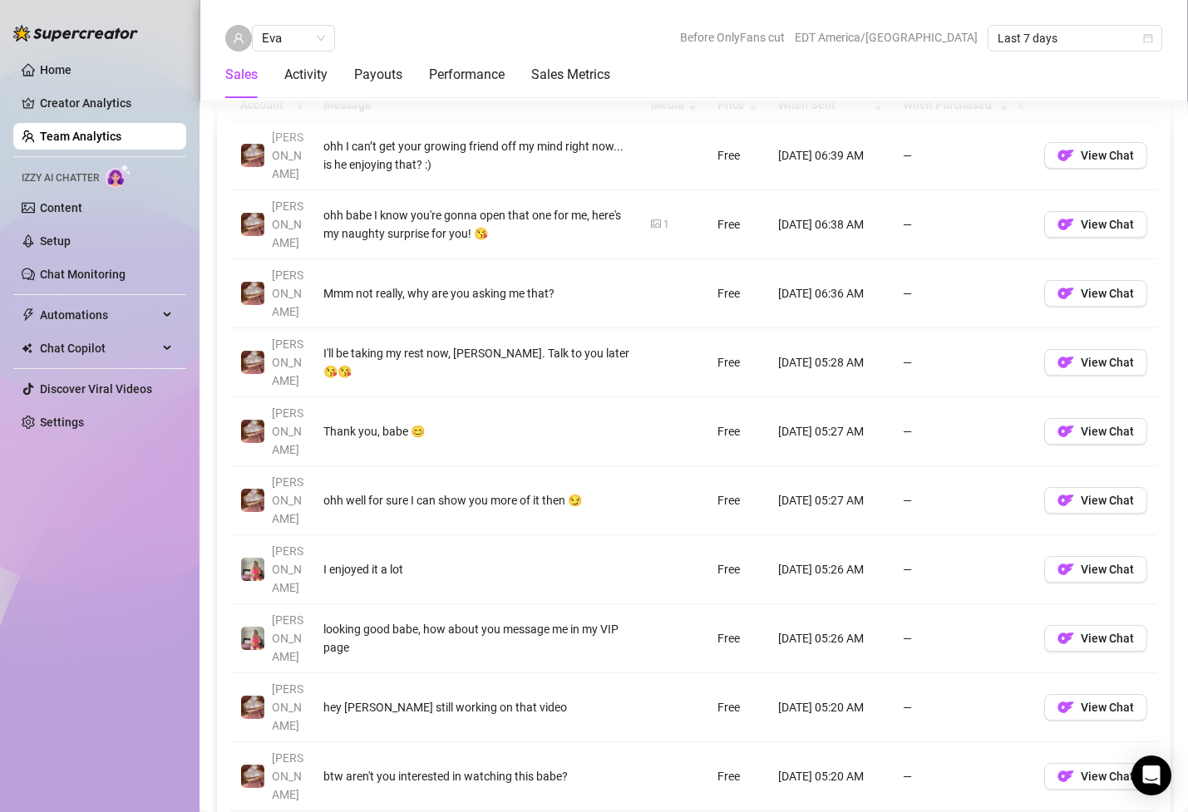
click at [1148, 653] on div "Account Message Media Price When Sent When Purchased Susanna ohh I can’t get yo…" at bounding box center [693, 466] width 927 height 755
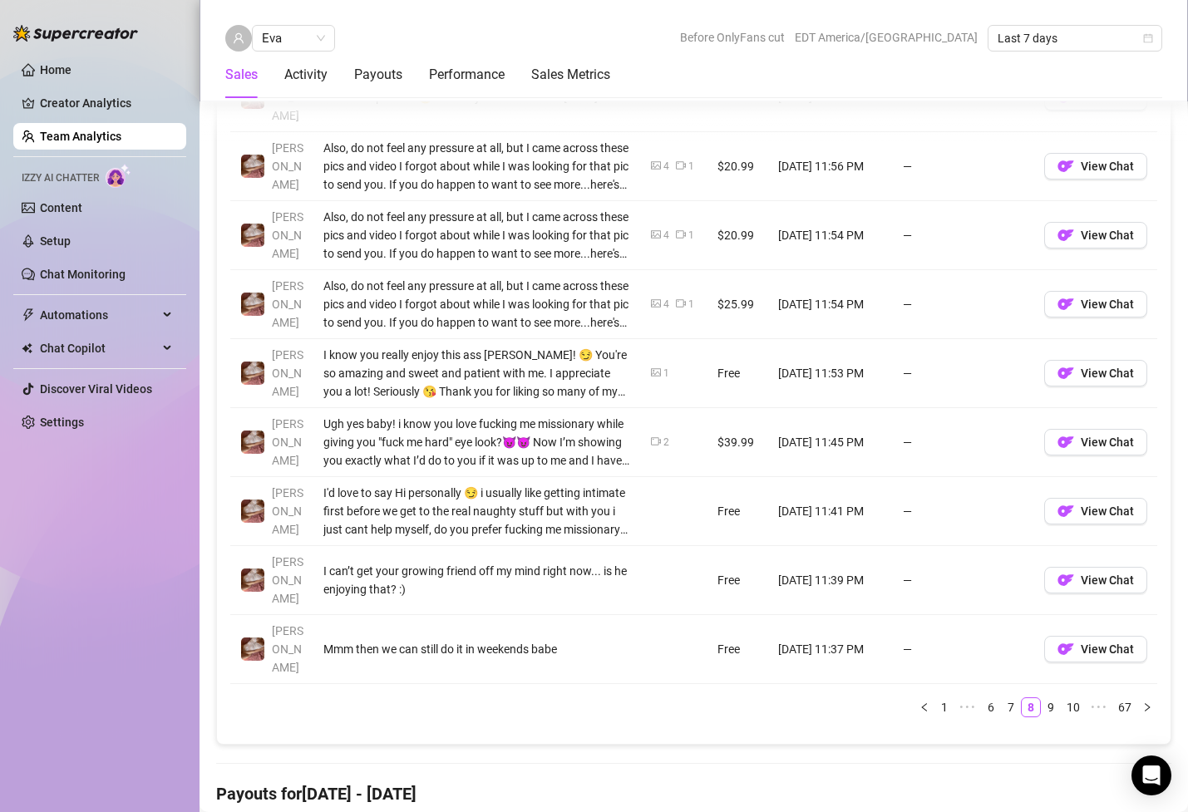
scroll to position [1367, 0]
click at [1078, 697] on link "10" at bounding box center [1072, 706] width 23 height 18
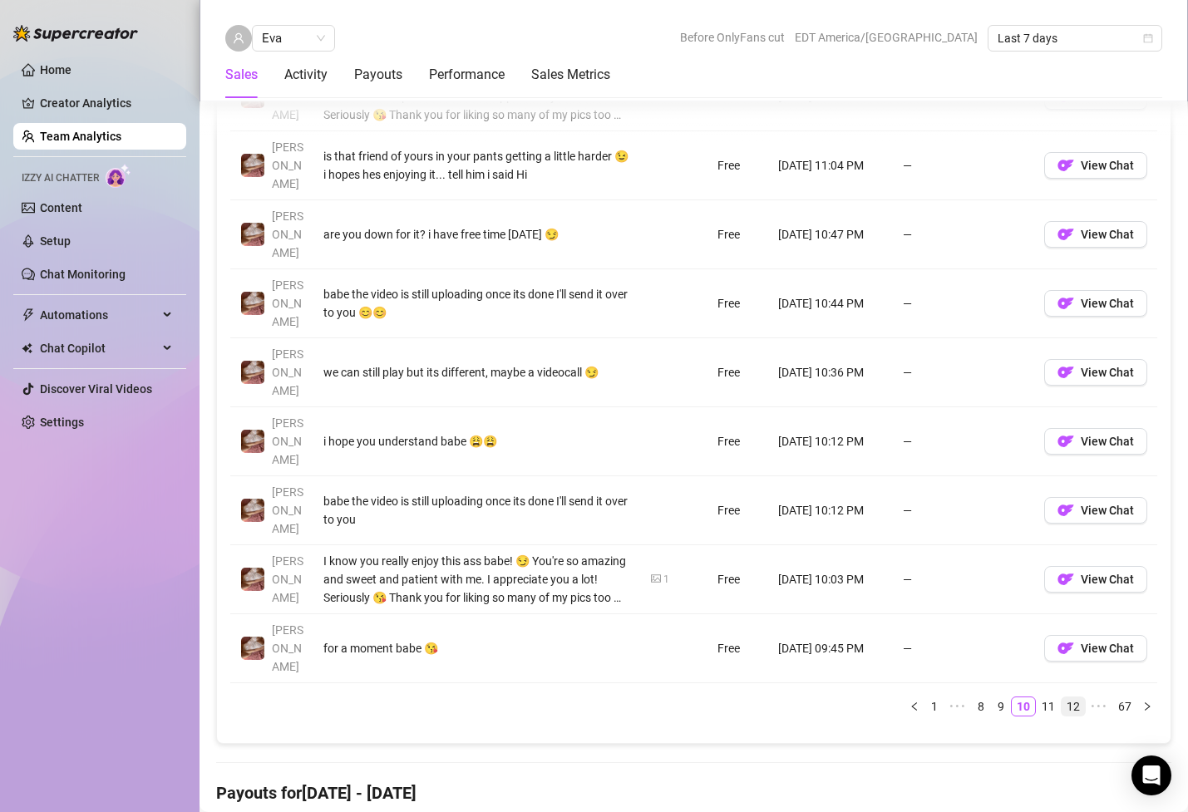
click at [1074, 697] on link "12" at bounding box center [1072, 706] width 23 height 18
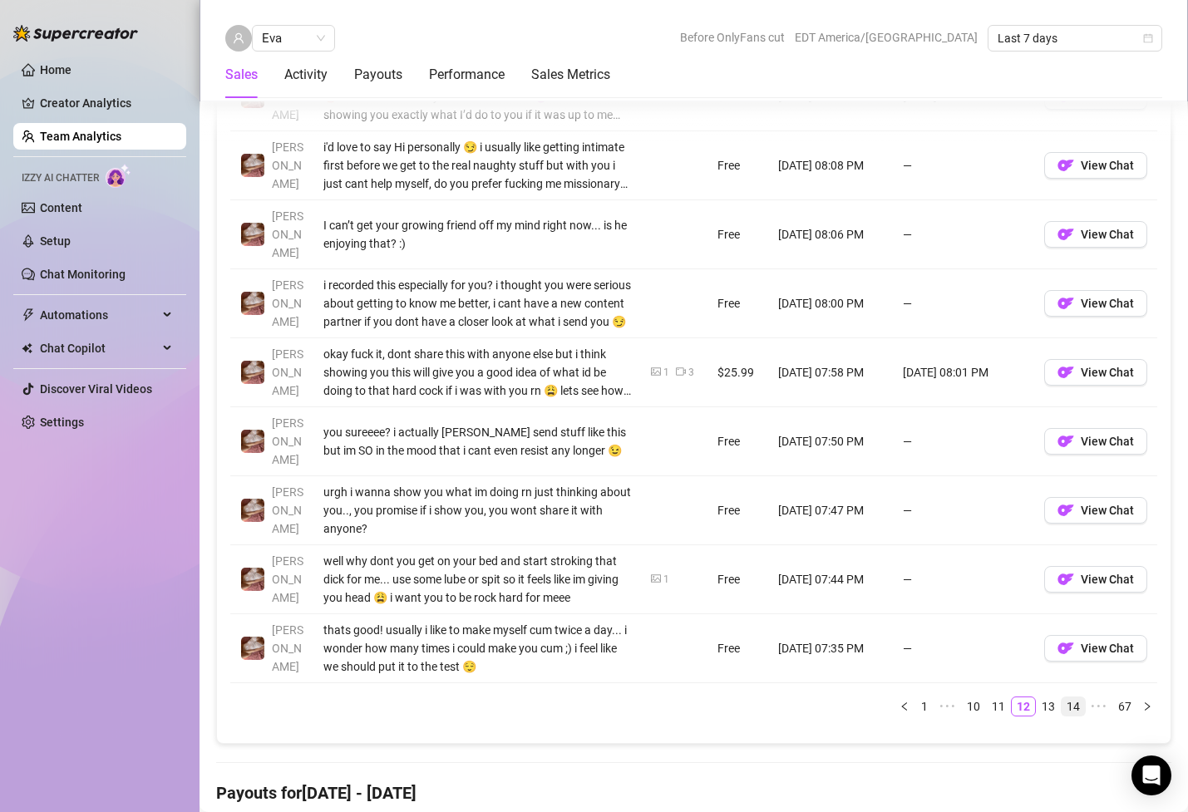
click at [1069, 697] on link "14" at bounding box center [1072, 706] width 23 height 18
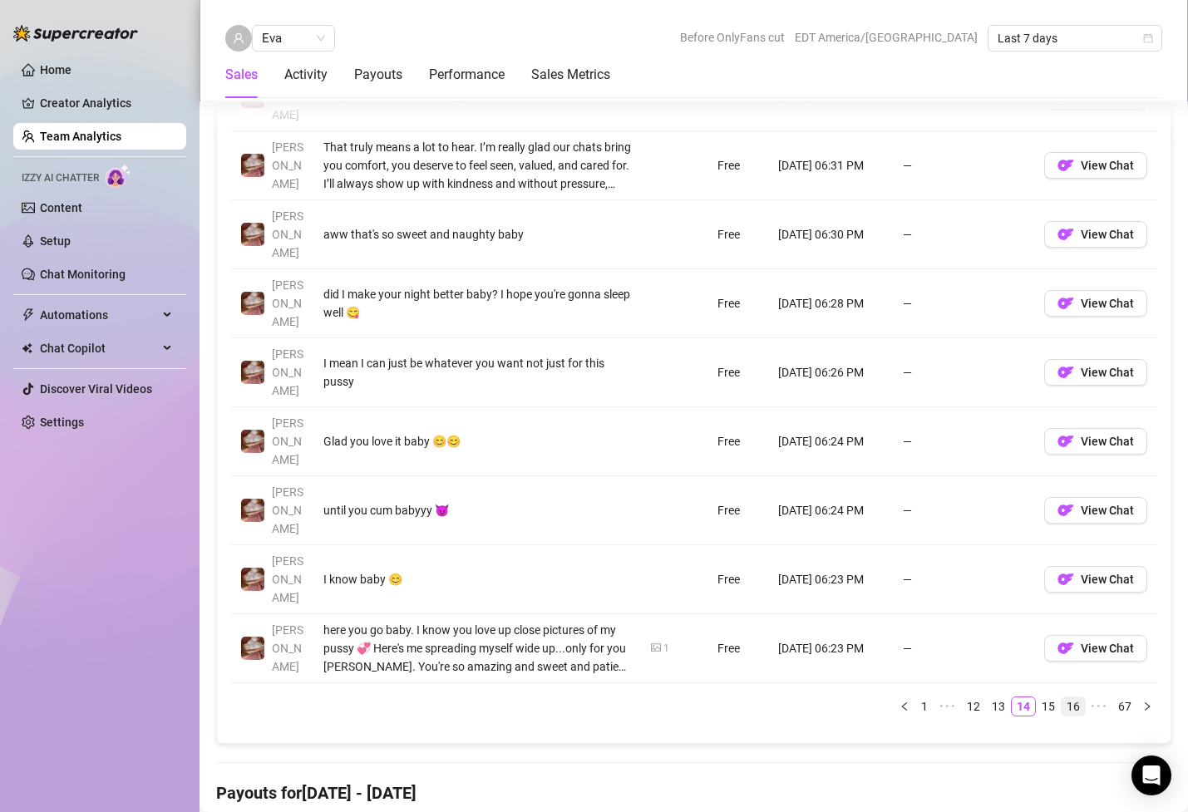
click at [1080, 697] on link "16" at bounding box center [1072, 706] width 23 height 18
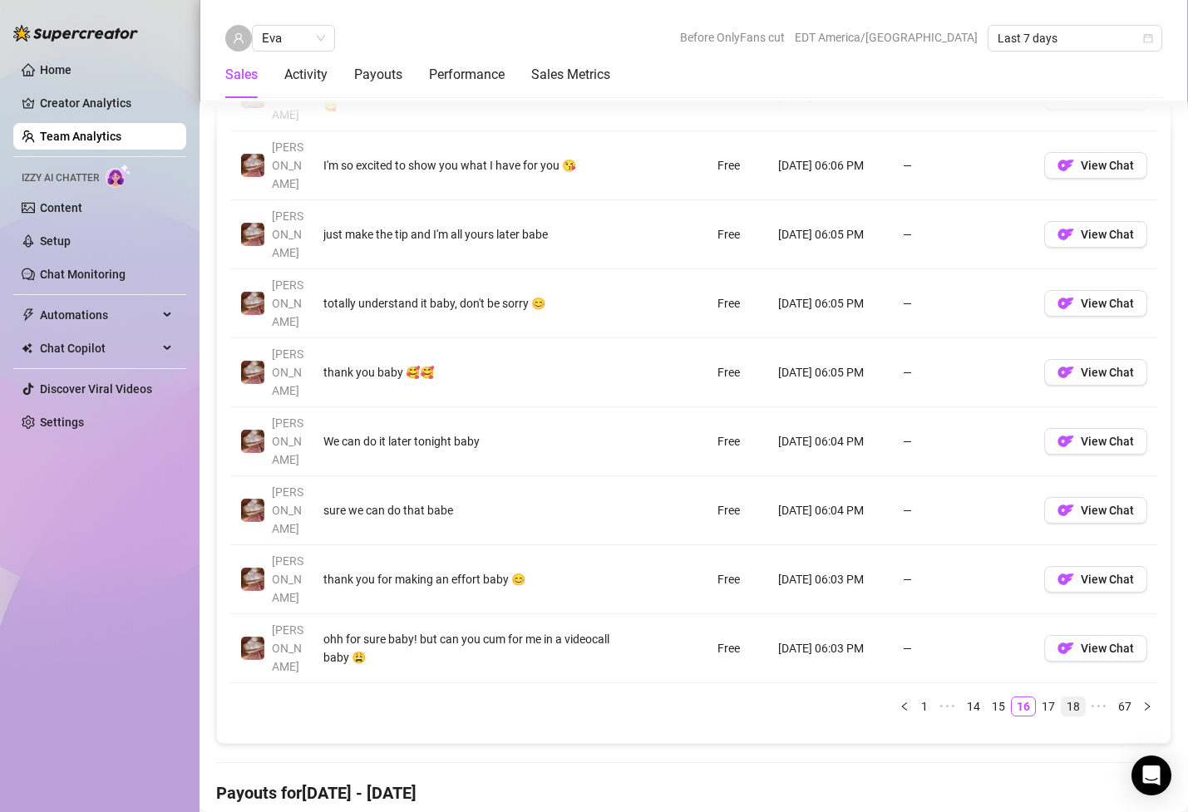
click at [1076, 697] on link "18" at bounding box center [1072, 706] width 23 height 18
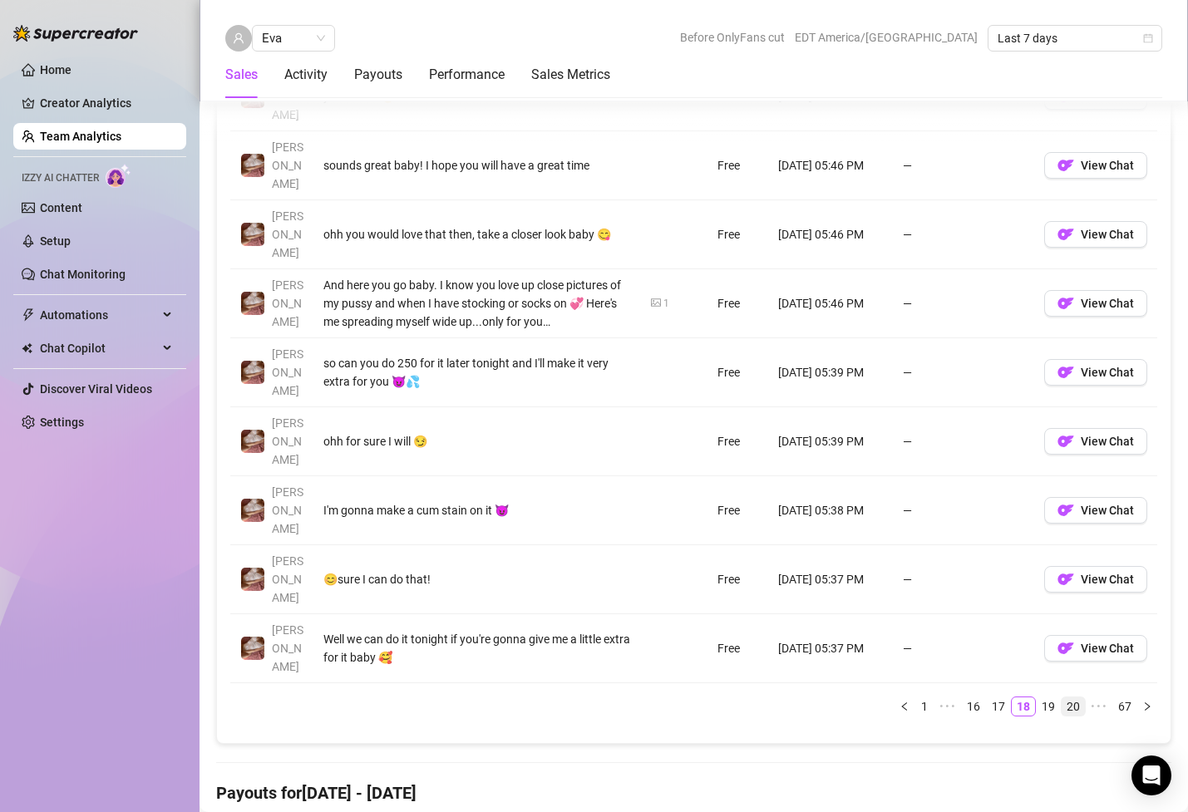
click at [1074, 697] on link "20" at bounding box center [1072, 706] width 23 height 18
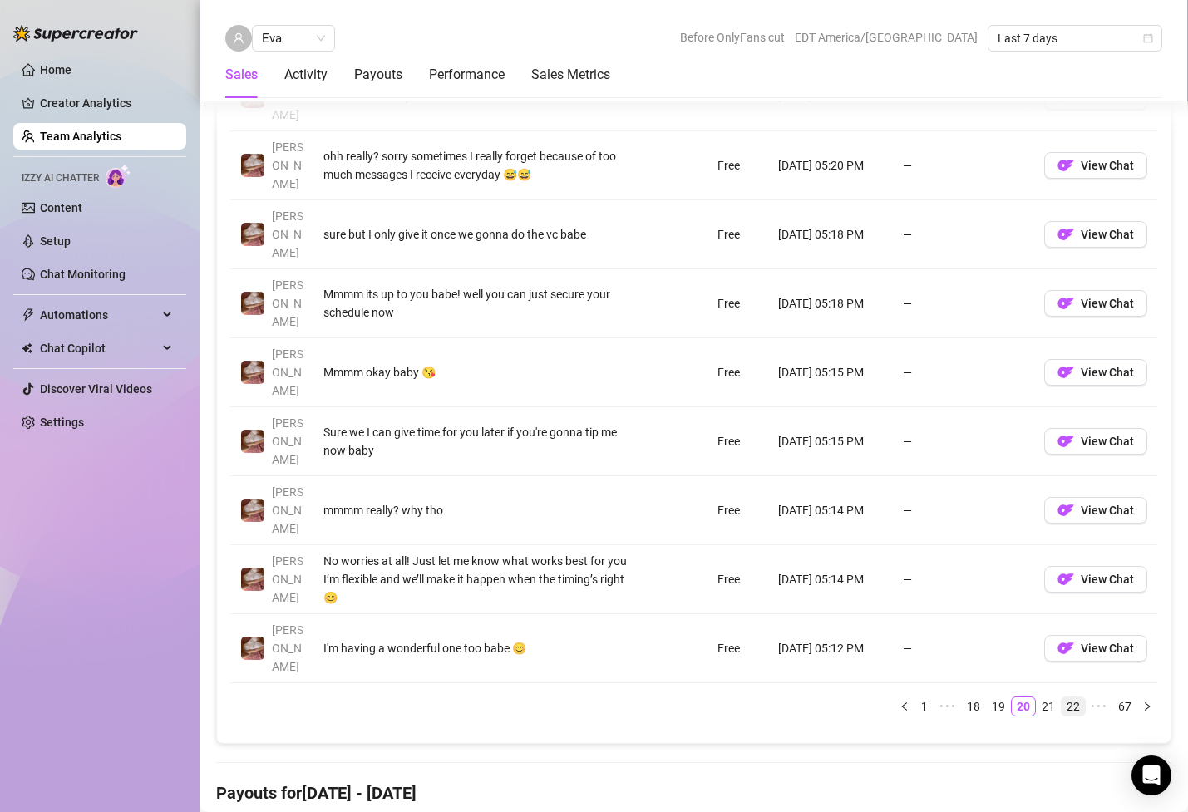
click at [1071, 697] on link "22" at bounding box center [1072, 706] width 23 height 18
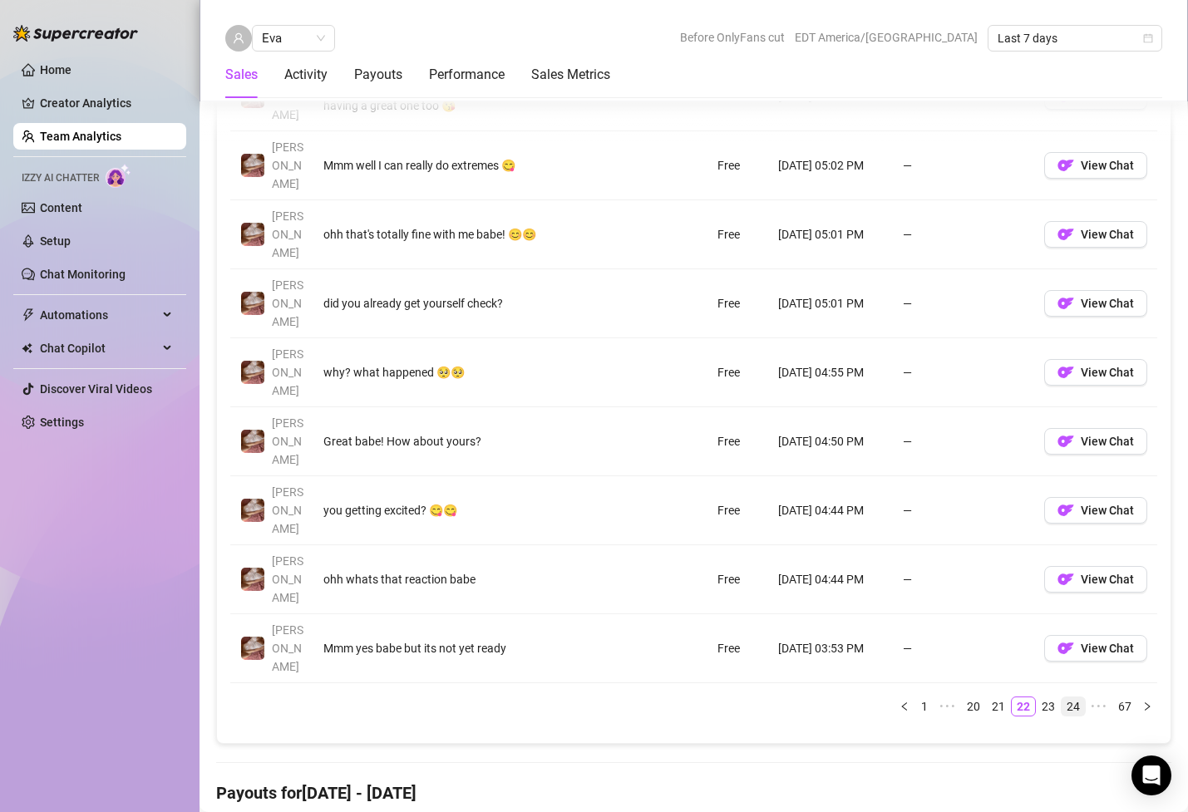
click at [1074, 697] on link "24" at bounding box center [1072, 706] width 23 height 18
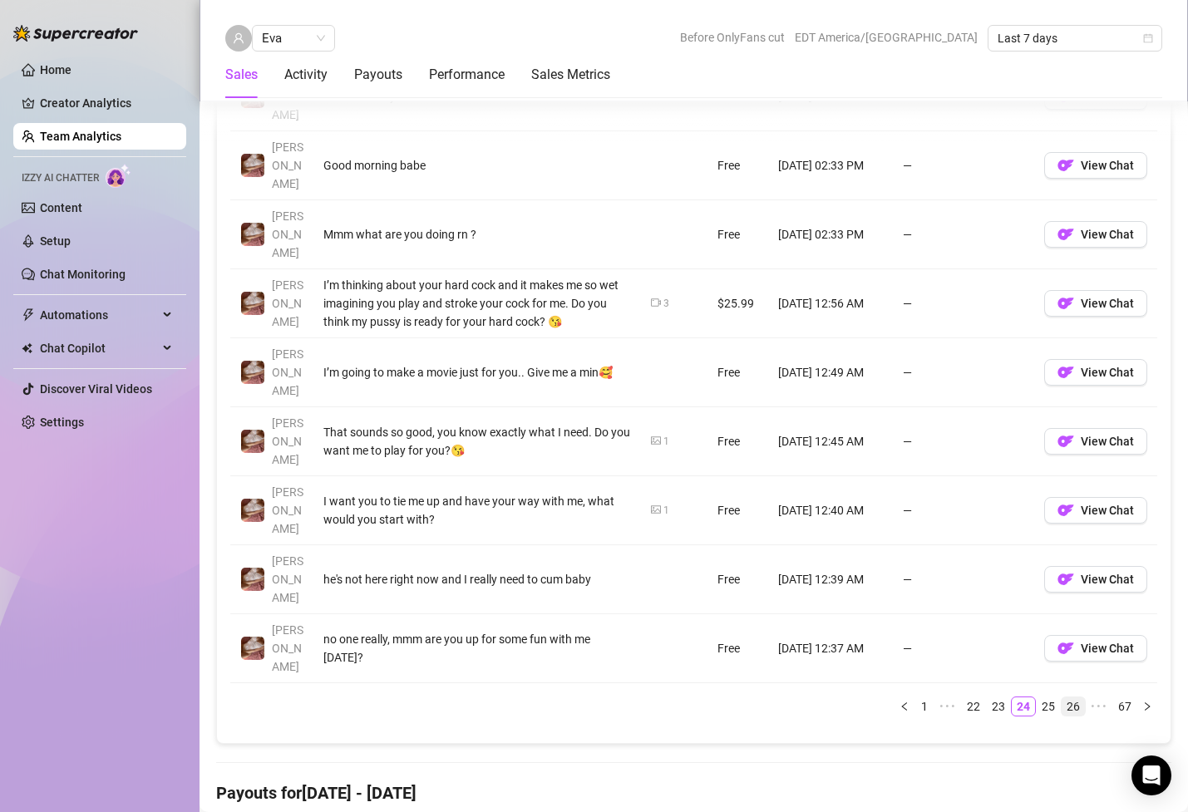
click at [1070, 697] on link "26" at bounding box center [1072, 706] width 23 height 18
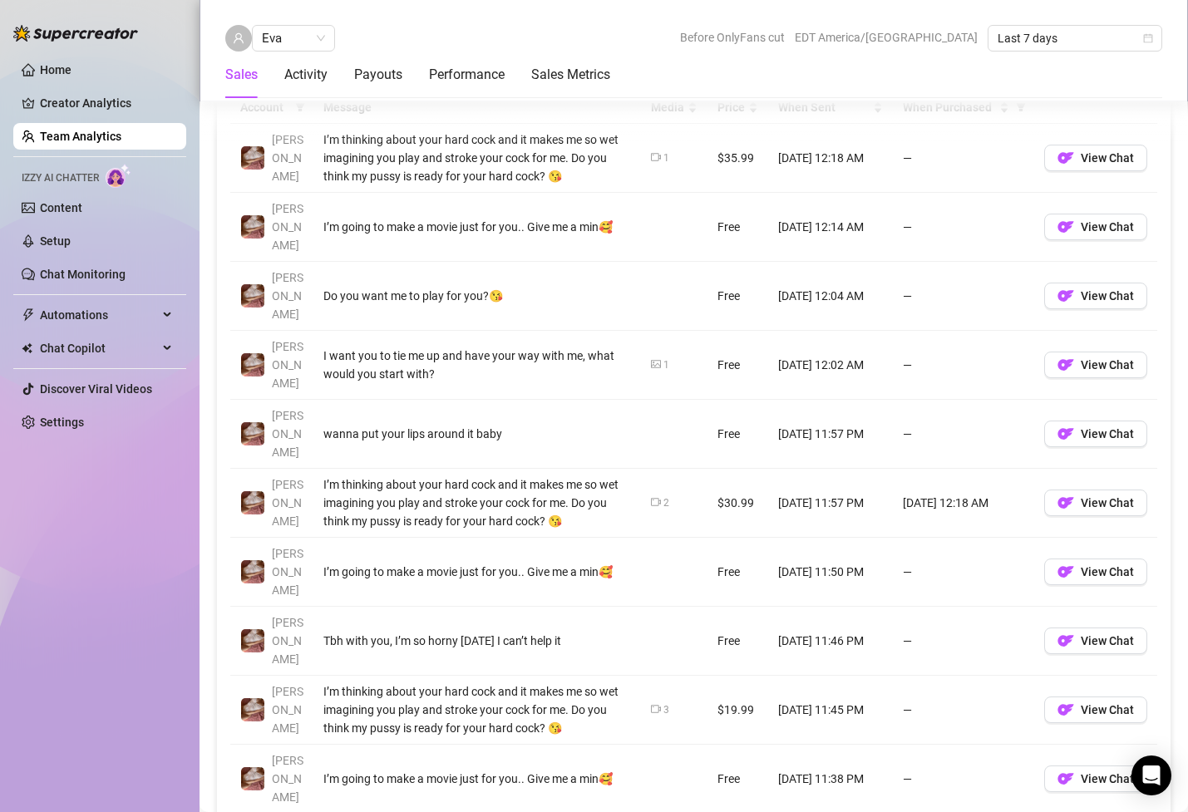
scroll to position [1173, 0]
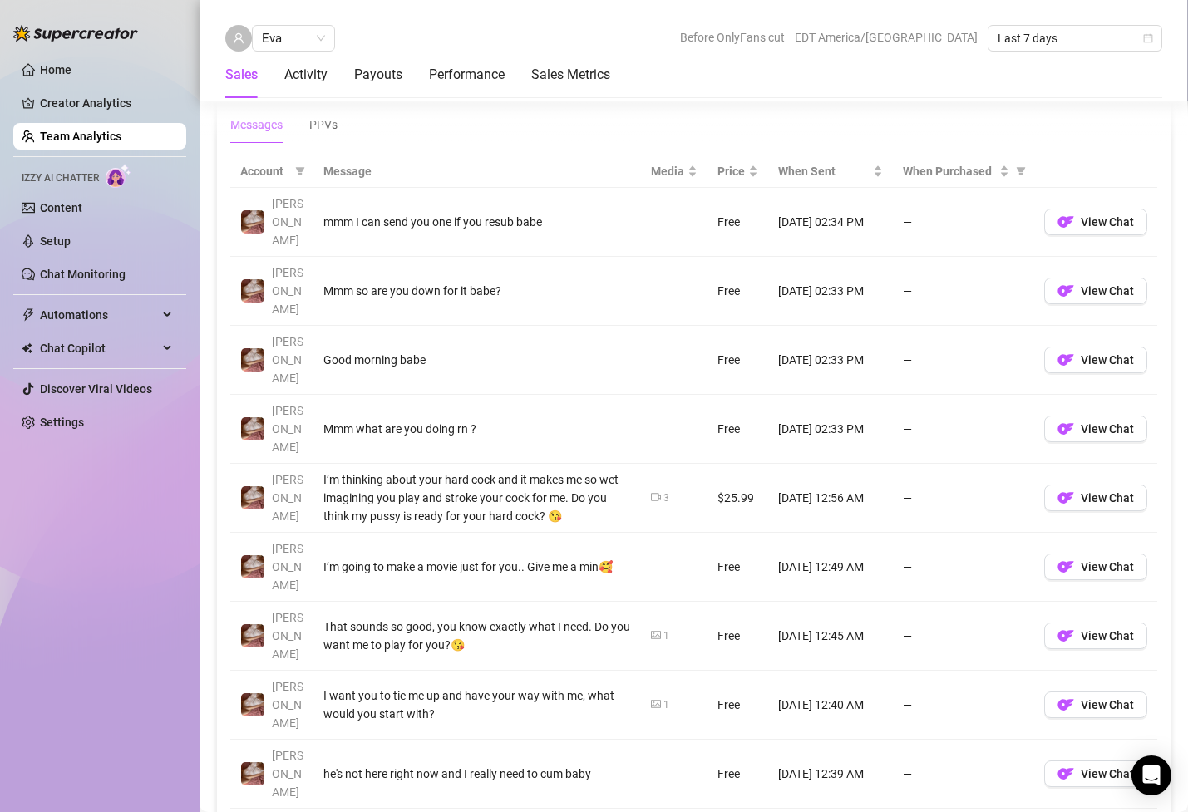
click at [745, 671] on td "Free" at bounding box center [737, 705] width 61 height 69
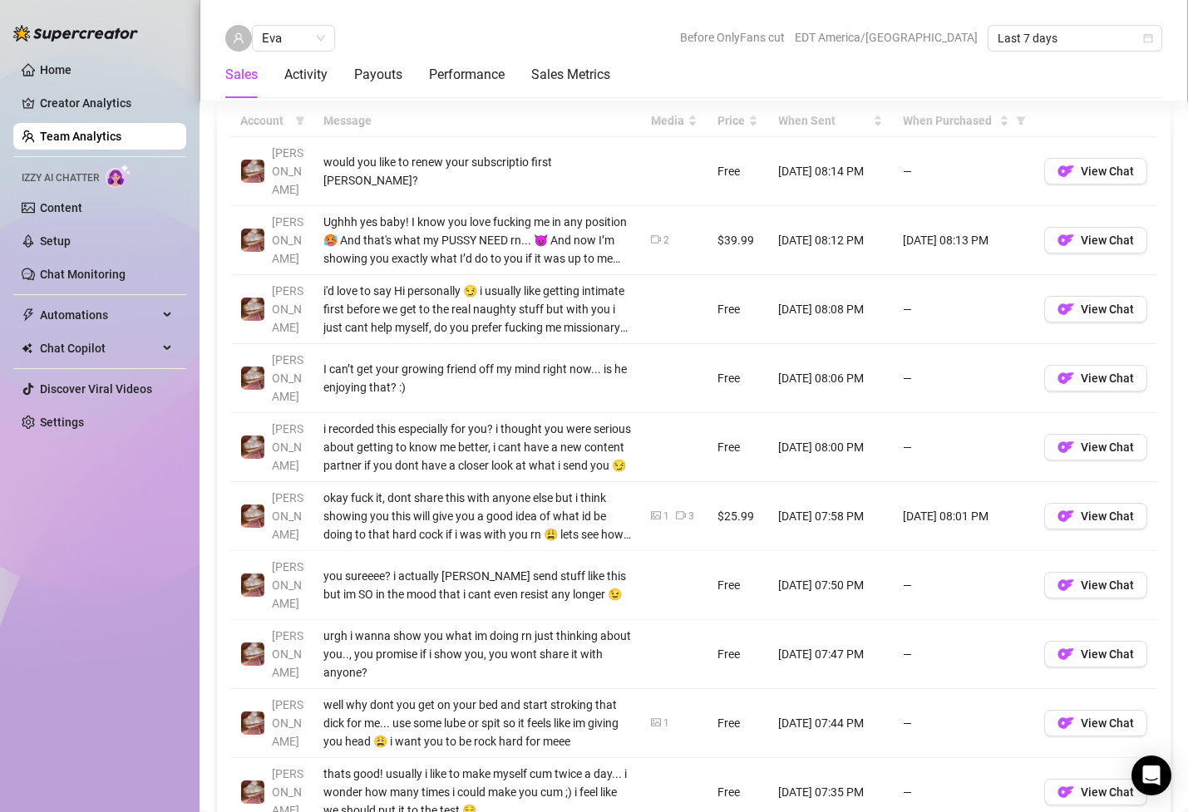
scroll to position [1222, 0]
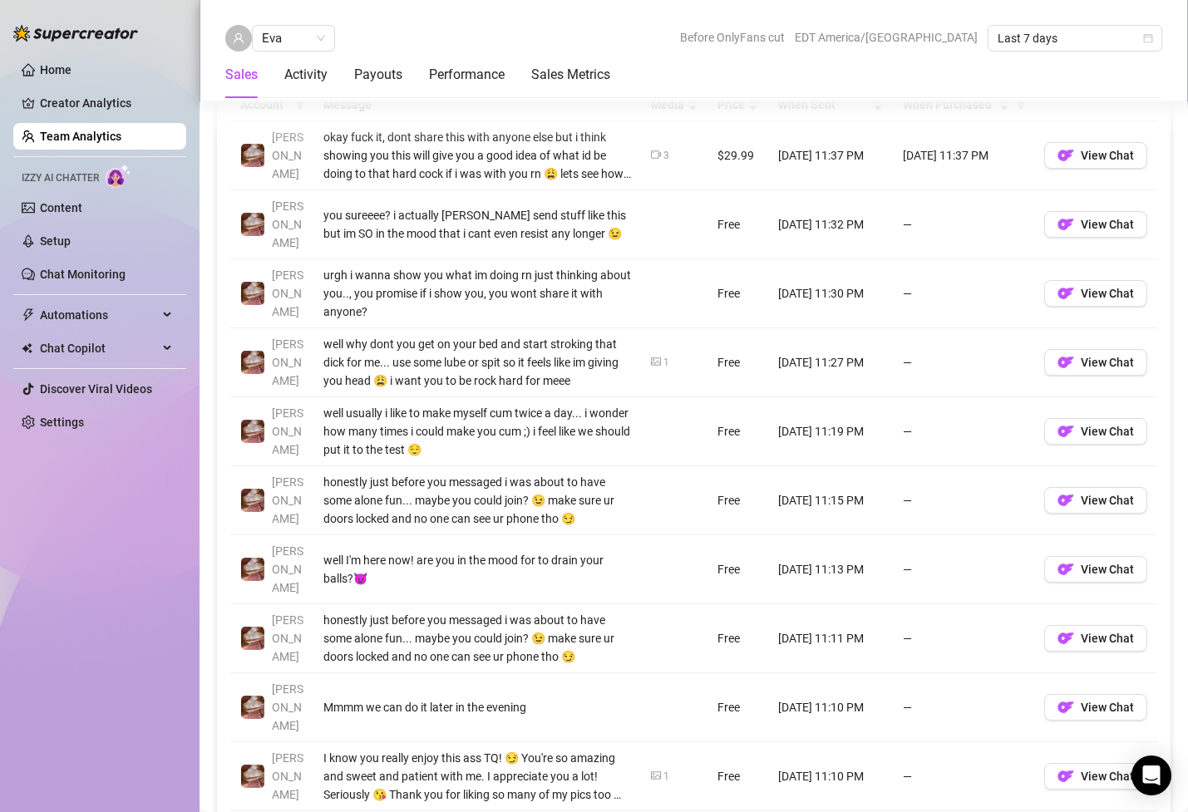
scroll to position [1242, 0]
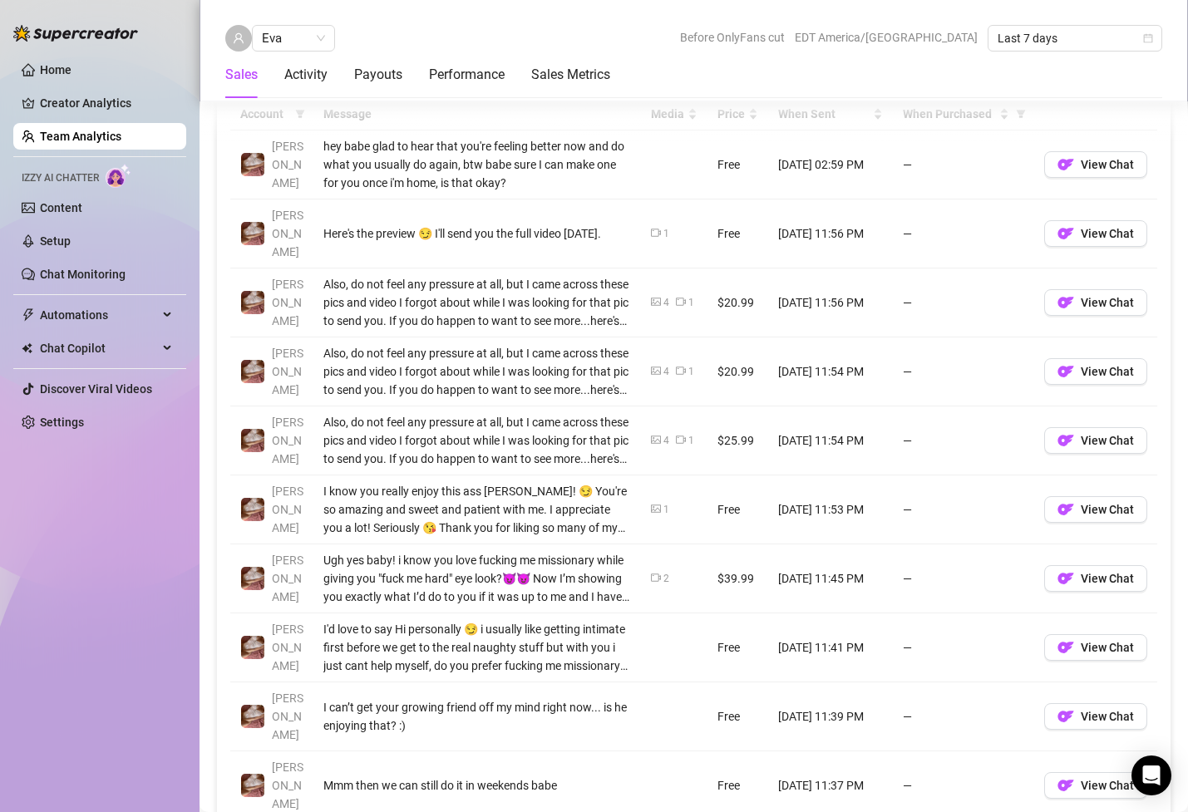
scroll to position [1232, 0]
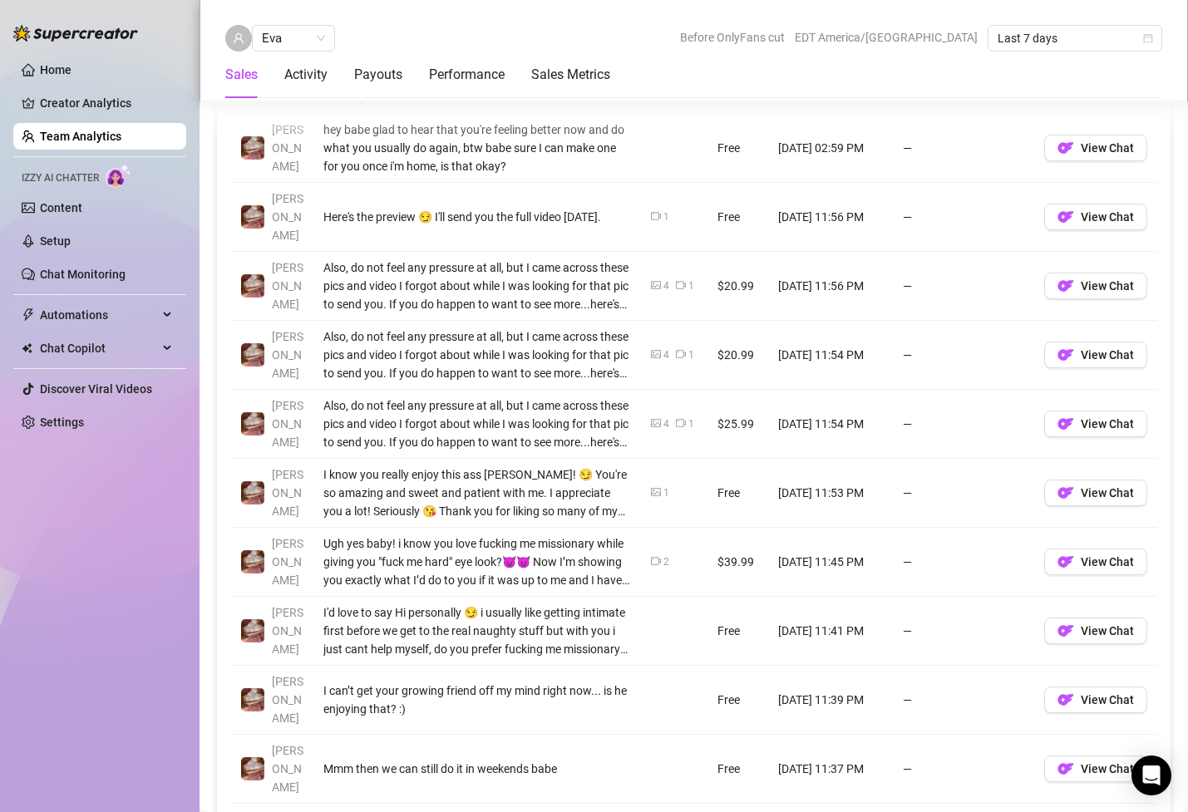
scroll to position [1232, 0]
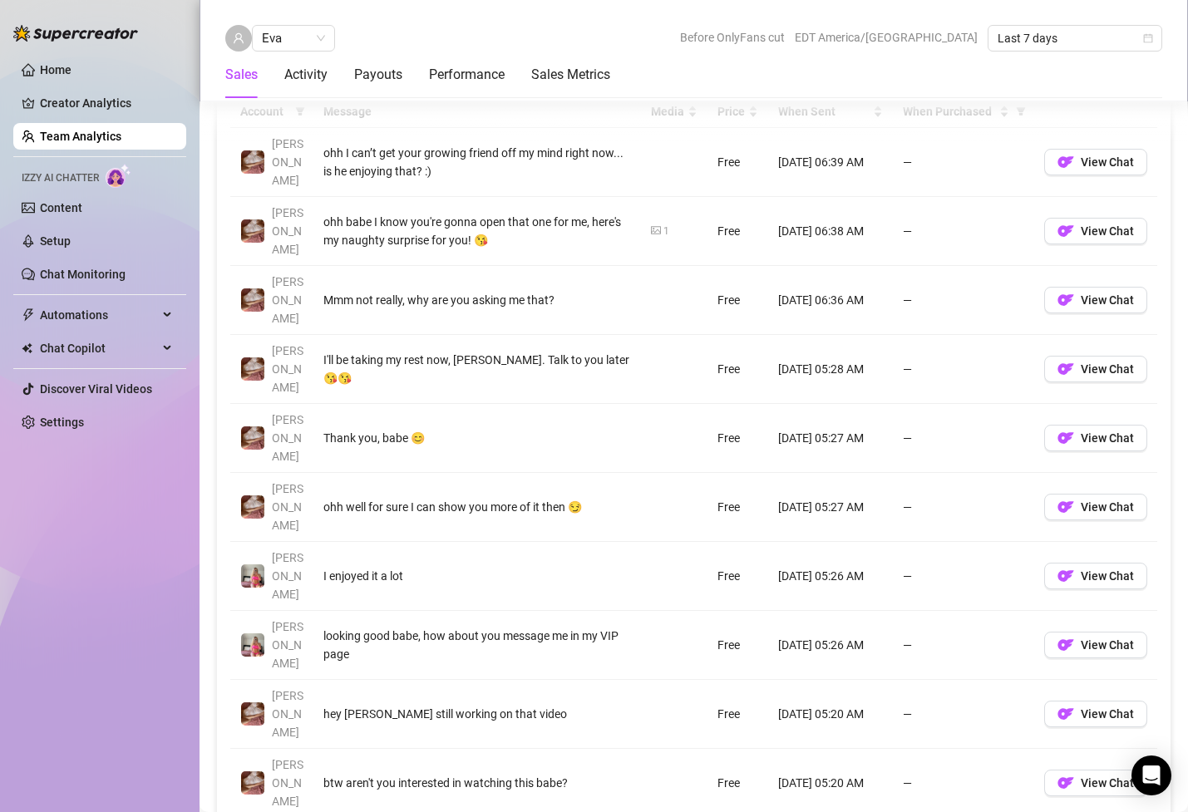
scroll to position [1195, 0]
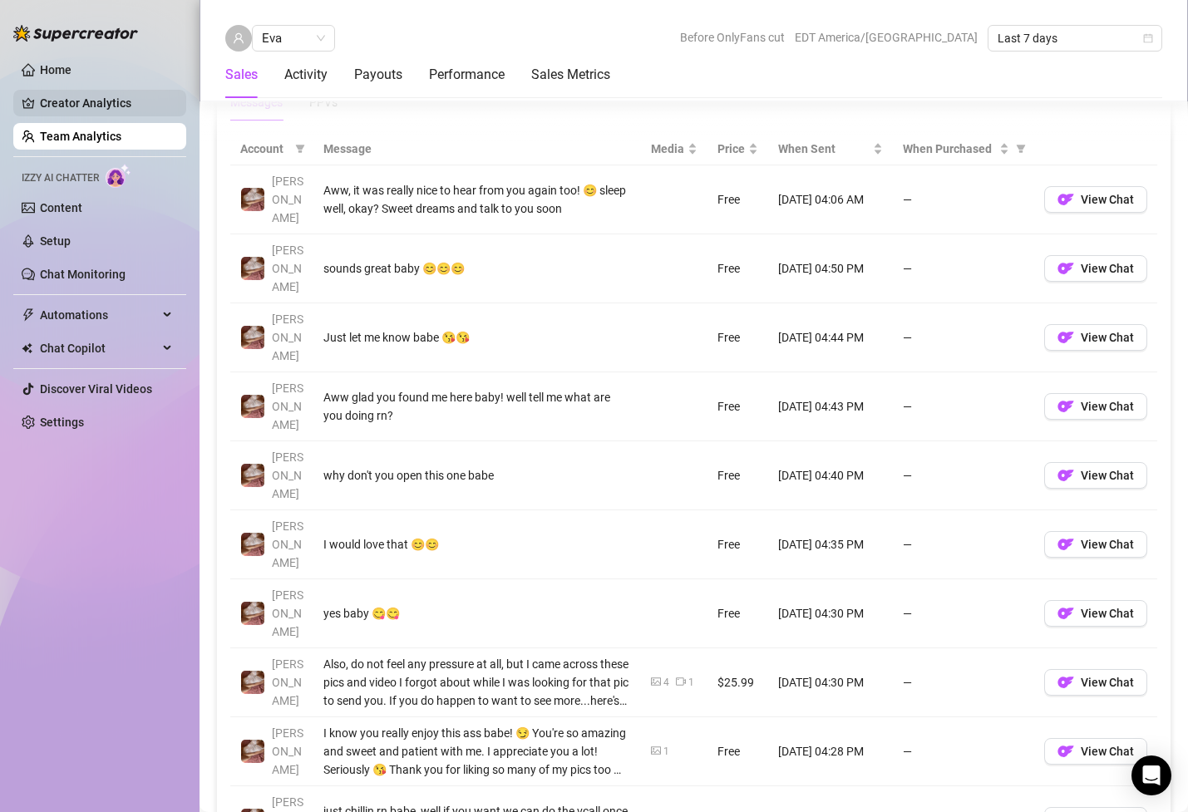
click at [101, 91] on link "Creator Analytics" at bounding box center [106, 103] width 133 height 27
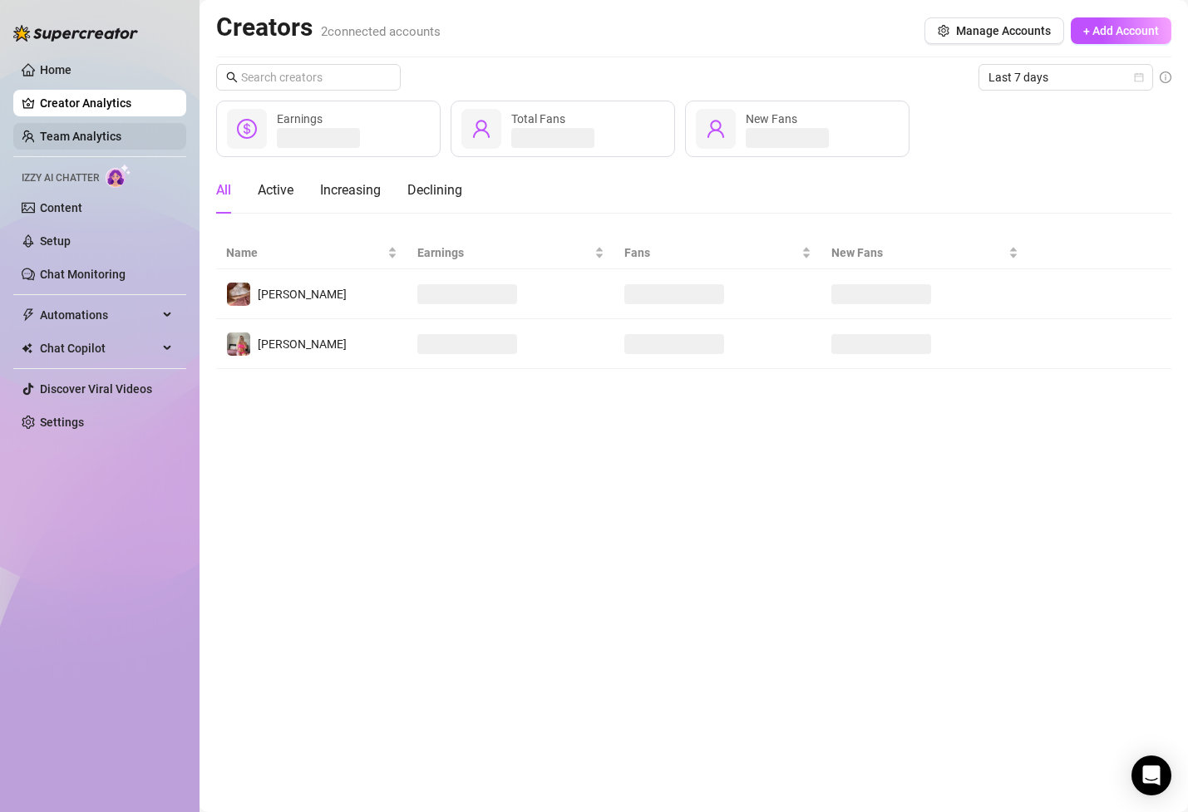
click at [106, 138] on link "Team Analytics" at bounding box center [80, 136] width 81 height 13
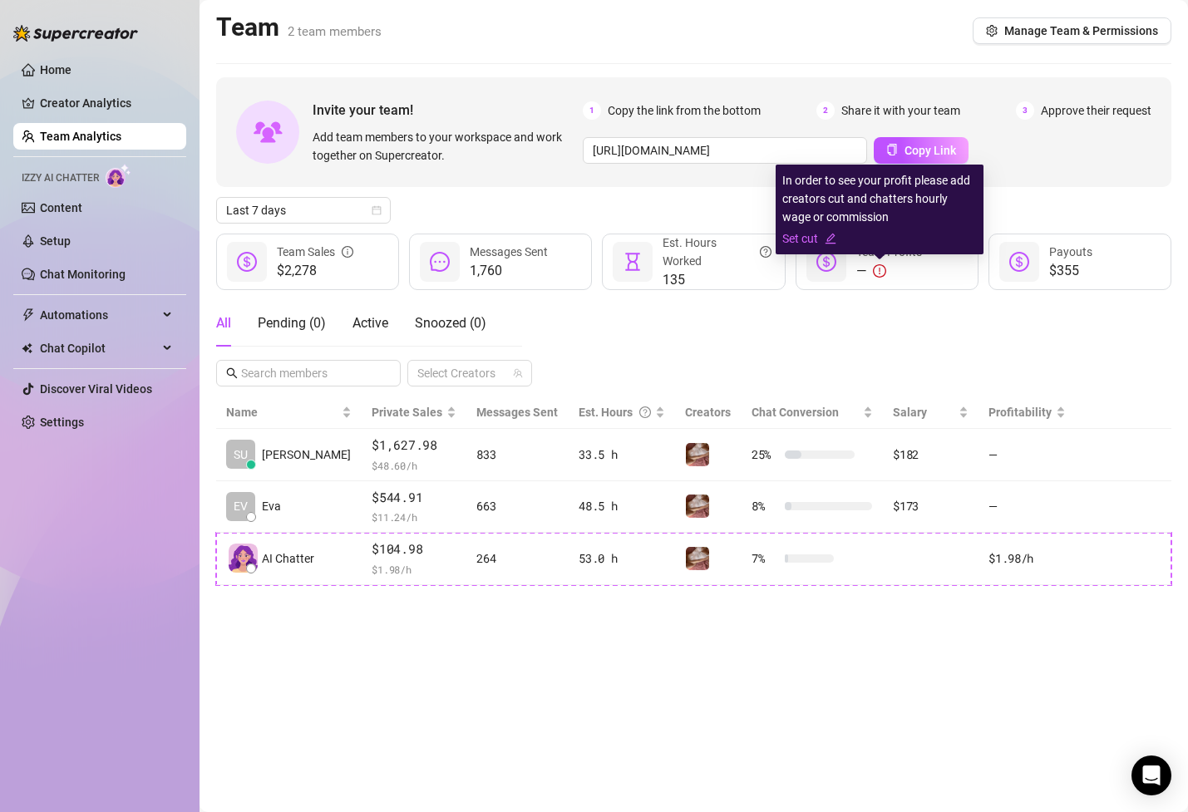
click at [878, 270] on icon "exclamation-circle" at bounding box center [879, 270] width 13 height 13
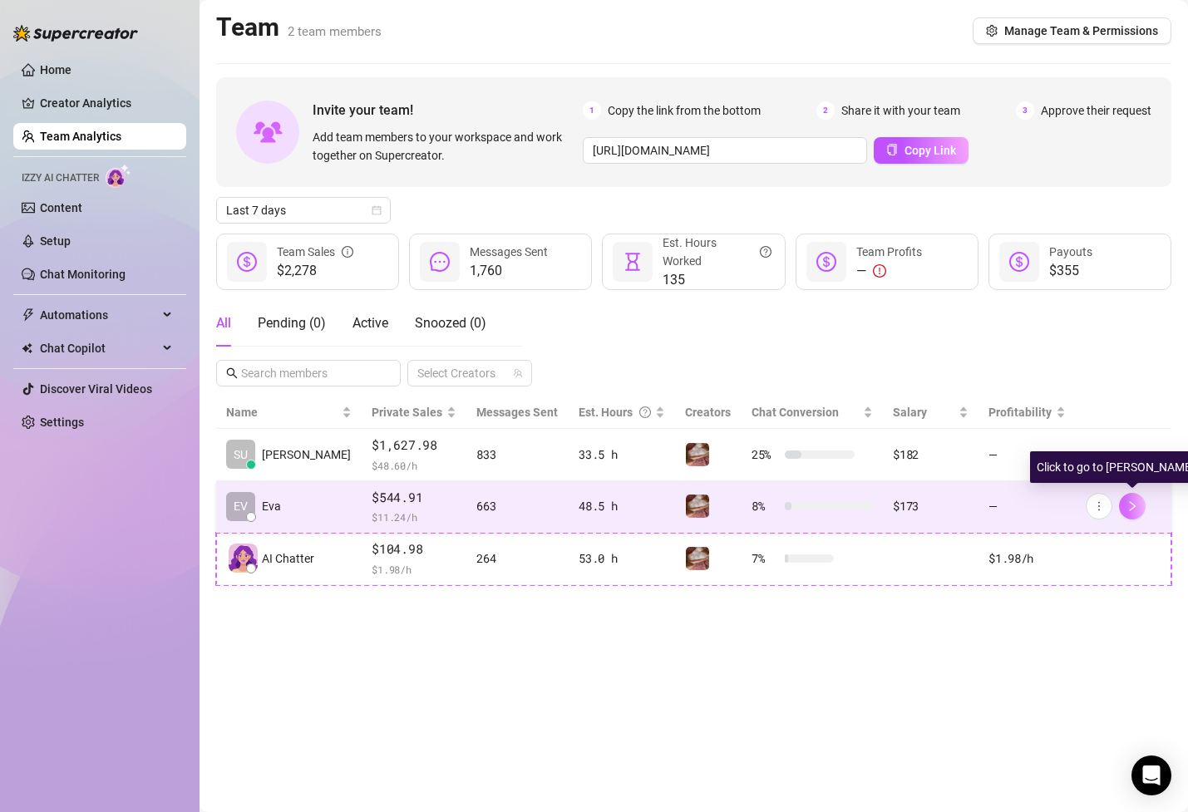
click at [1139, 507] on button "button" at bounding box center [1132, 506] width 27 height 27
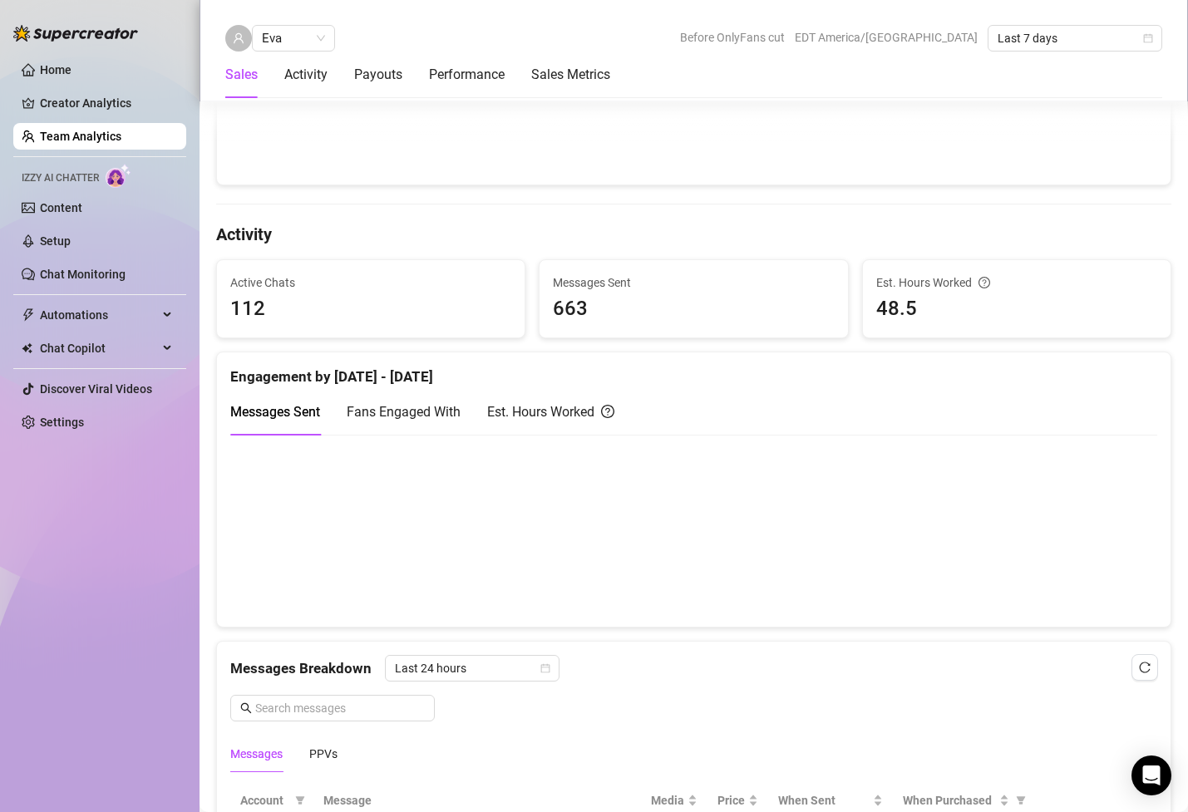
scroll to position [684, 0]
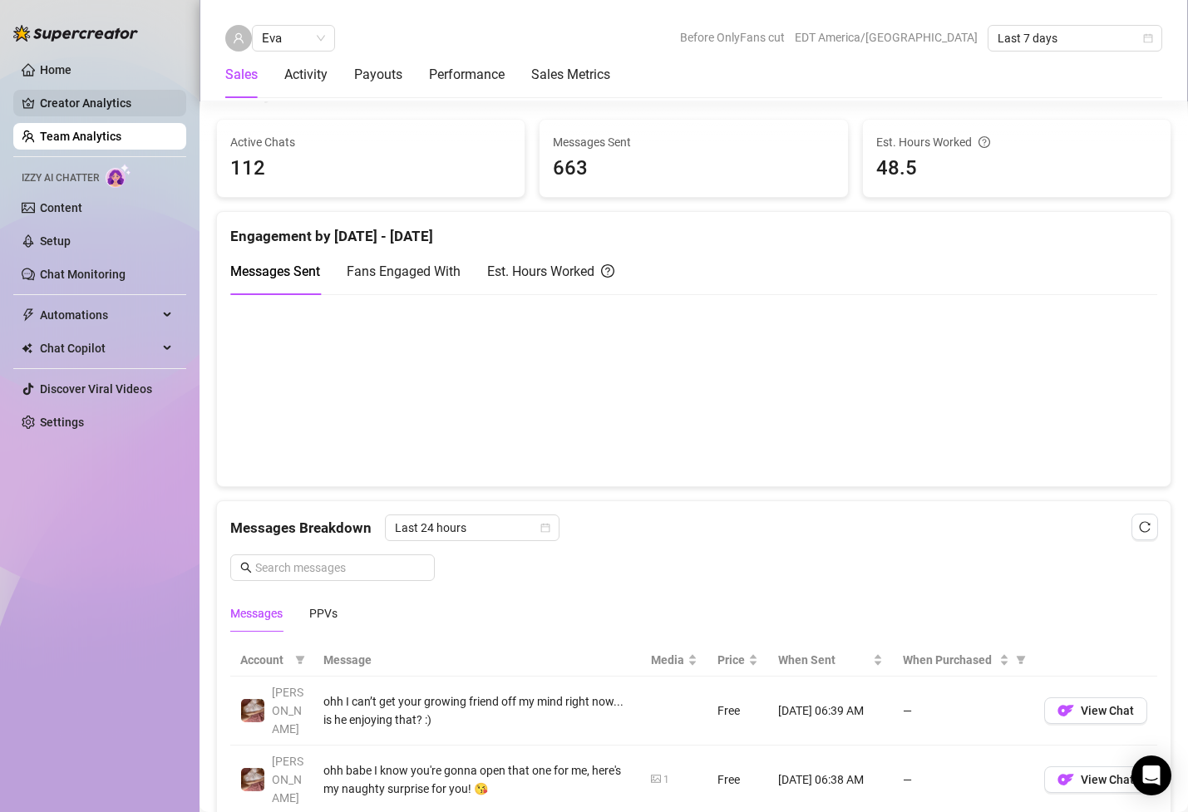
click at [132, 96] on link "Creator Analytics" at bounding box center [106, 103] width 133 height 27
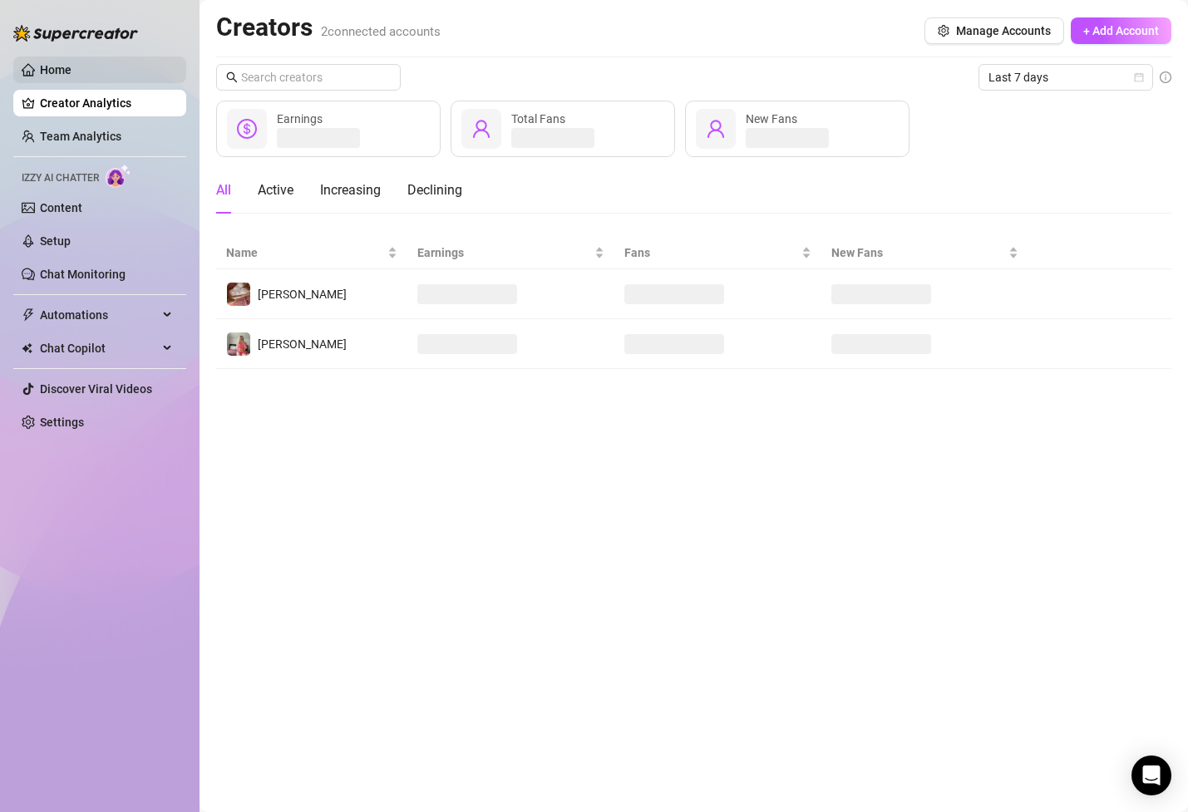
click at [71, 69] on link "Home" at bounding box center [56, 69] width 32 height 13
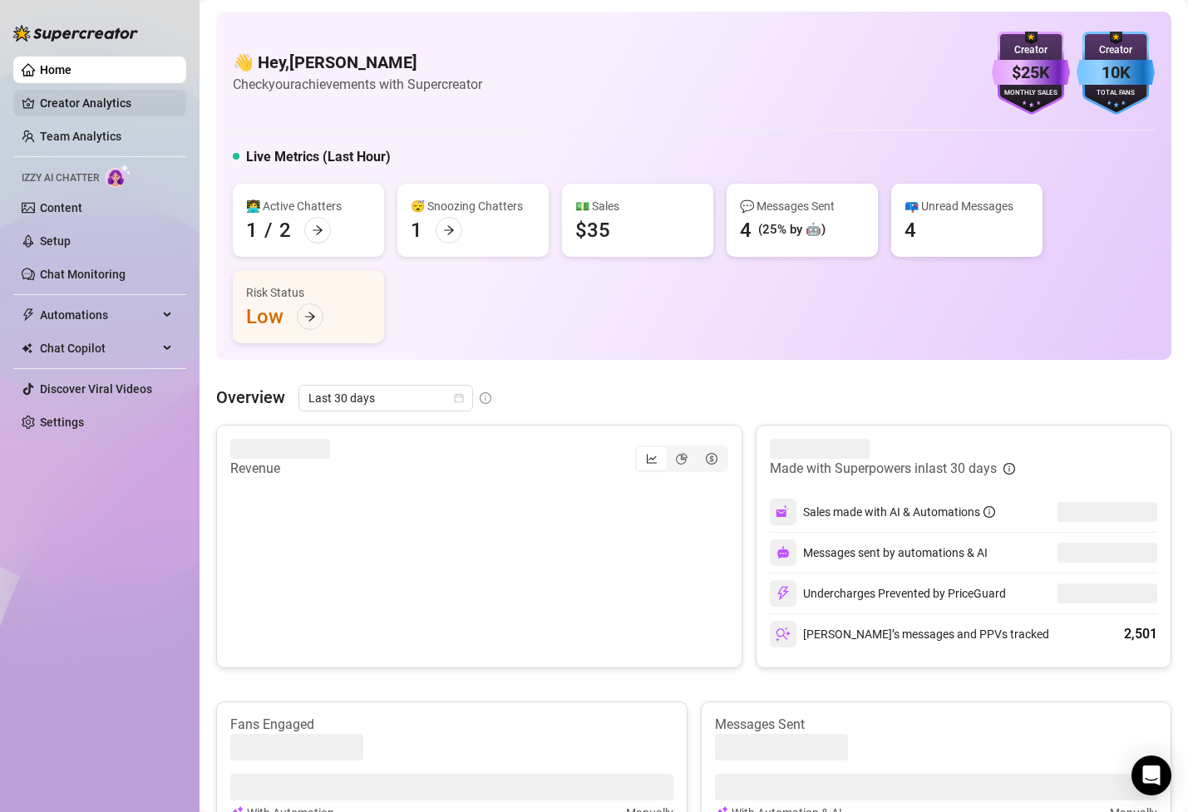
click at [140, 111] on link "Creator Analytics" at bounding box center [106, 103] width 133 height 27
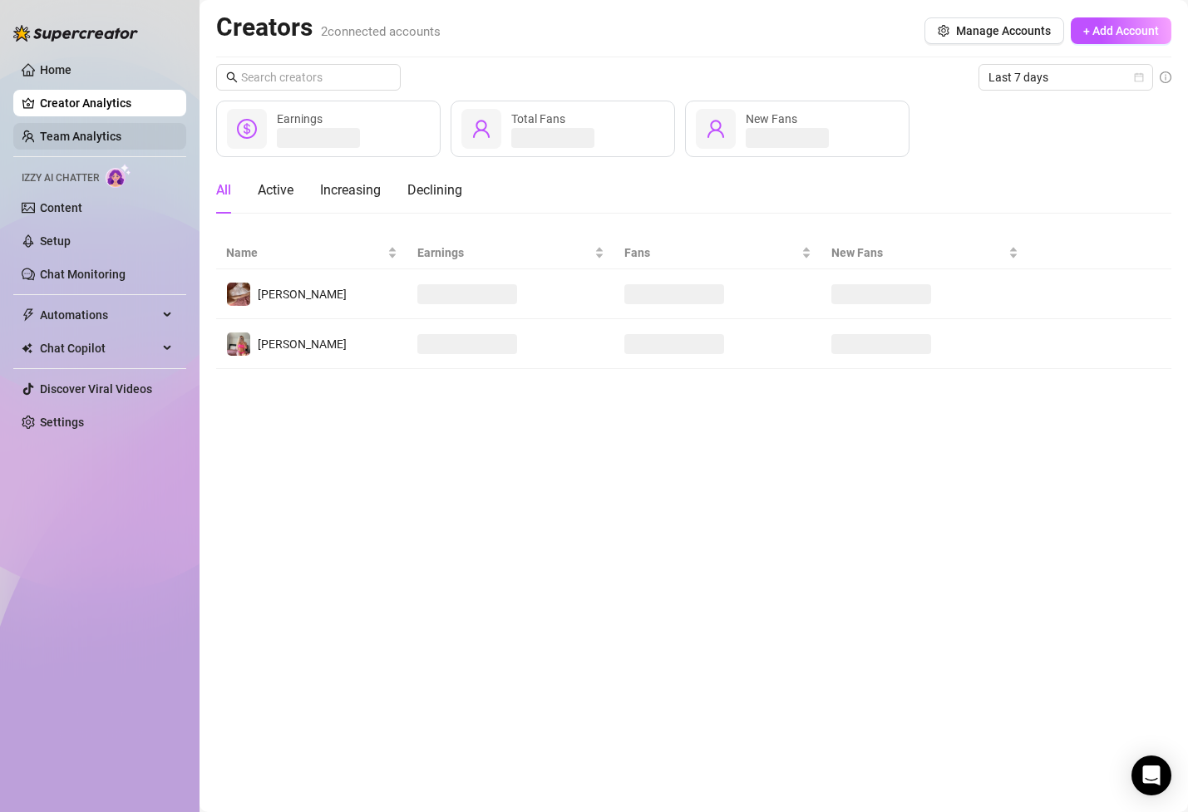
click at [111, 137] on link "Team Analytics" at bounding box center [80, 136] width 81 height 13
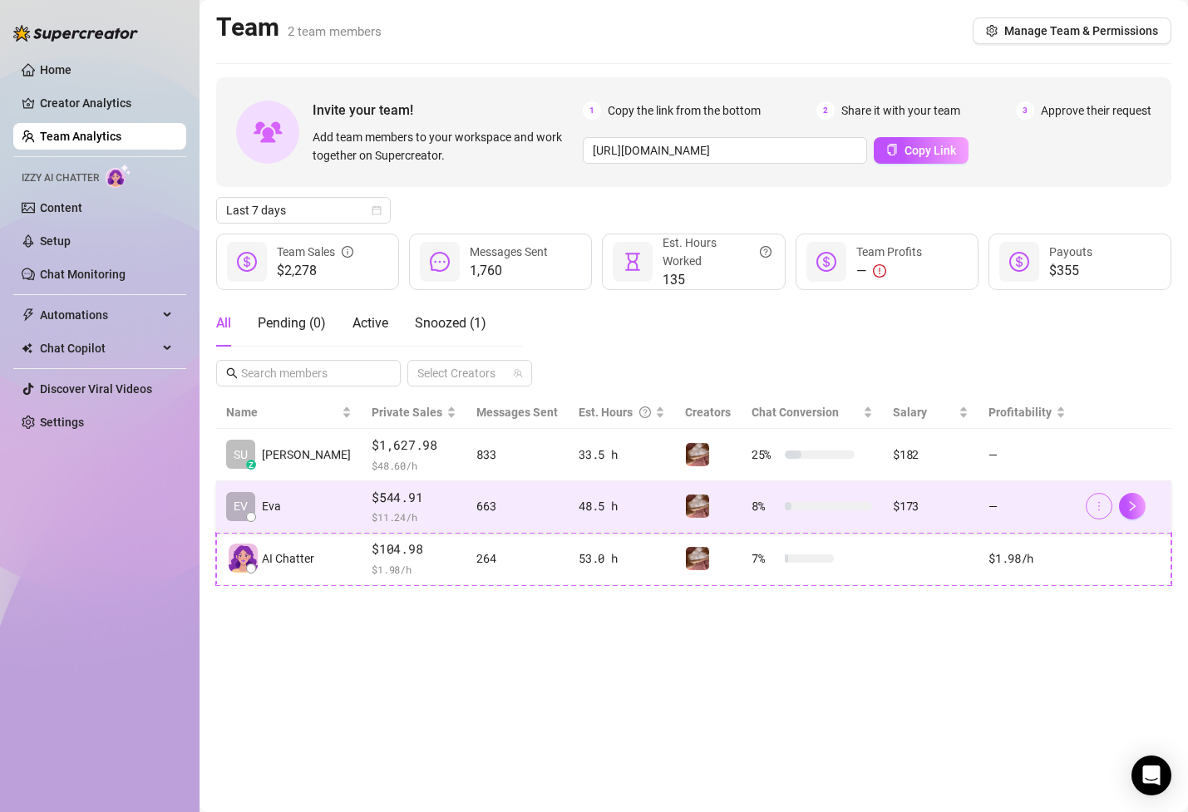
click at [1100, 510] on icon "more" at bounding box center [1099, 506] width 12 height 12
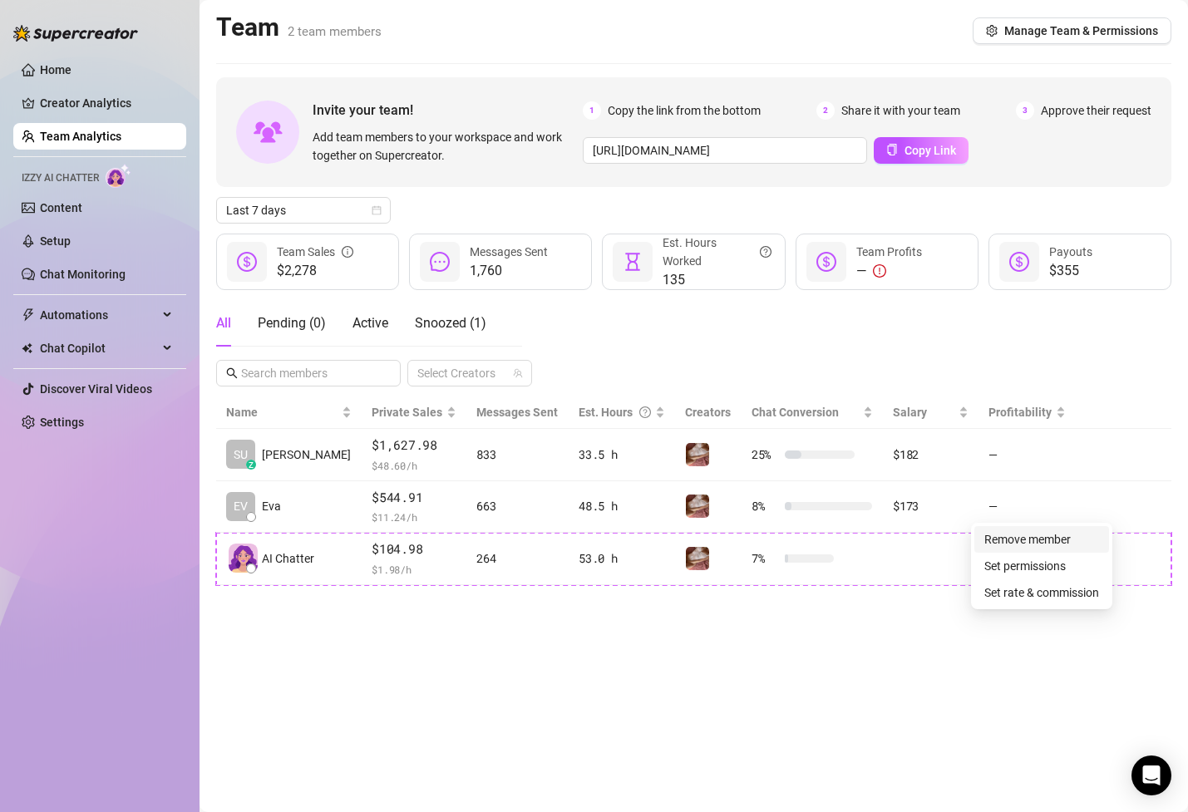
click at [1070, 540] on link "Remove member" at bounding box center [1027, 539] width 86 height 13
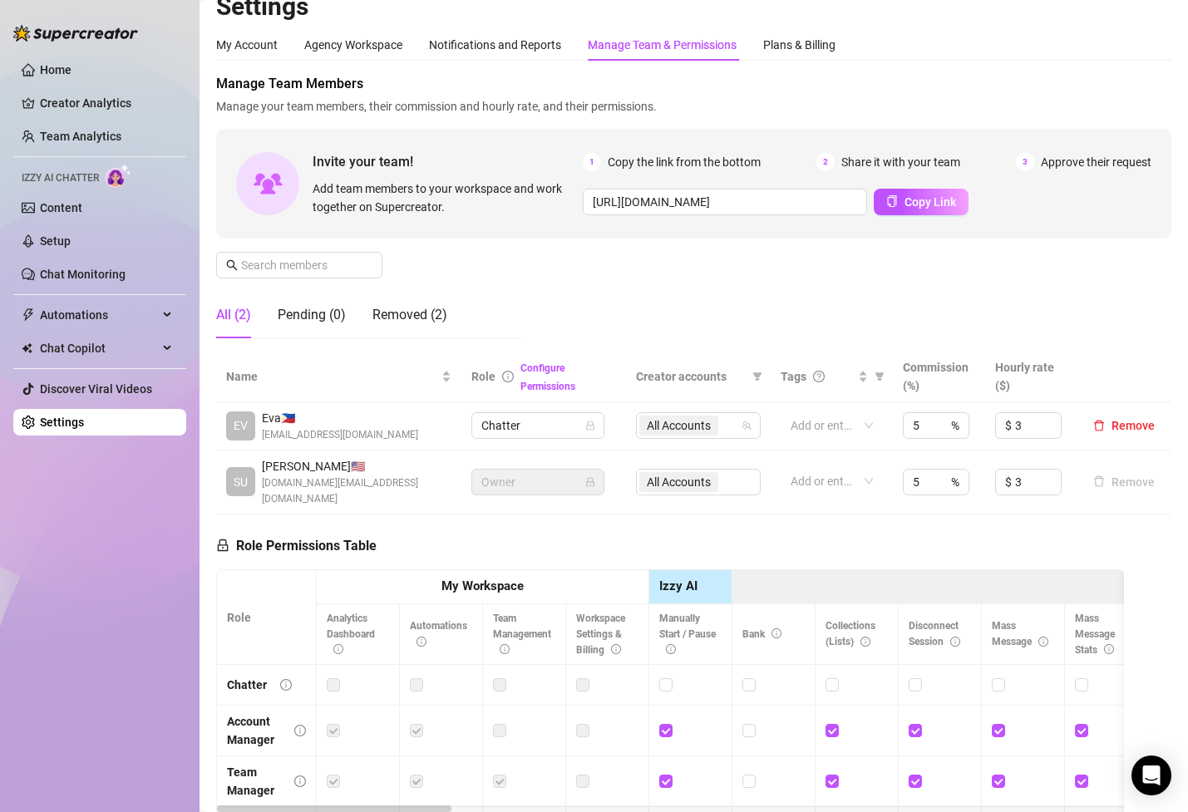
scroll to position [30, 0]
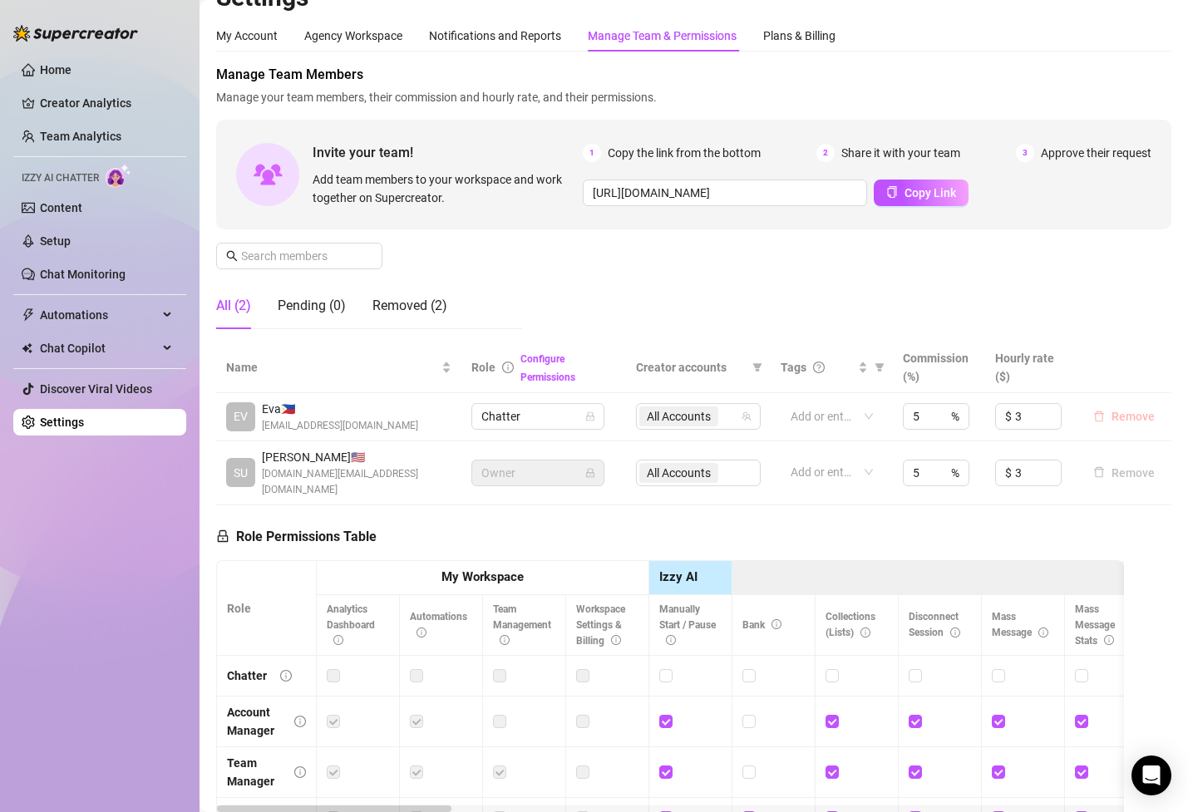
click at [1118, 416] on span "Remove" at bounding box center [1132, 416] width 43 height 13
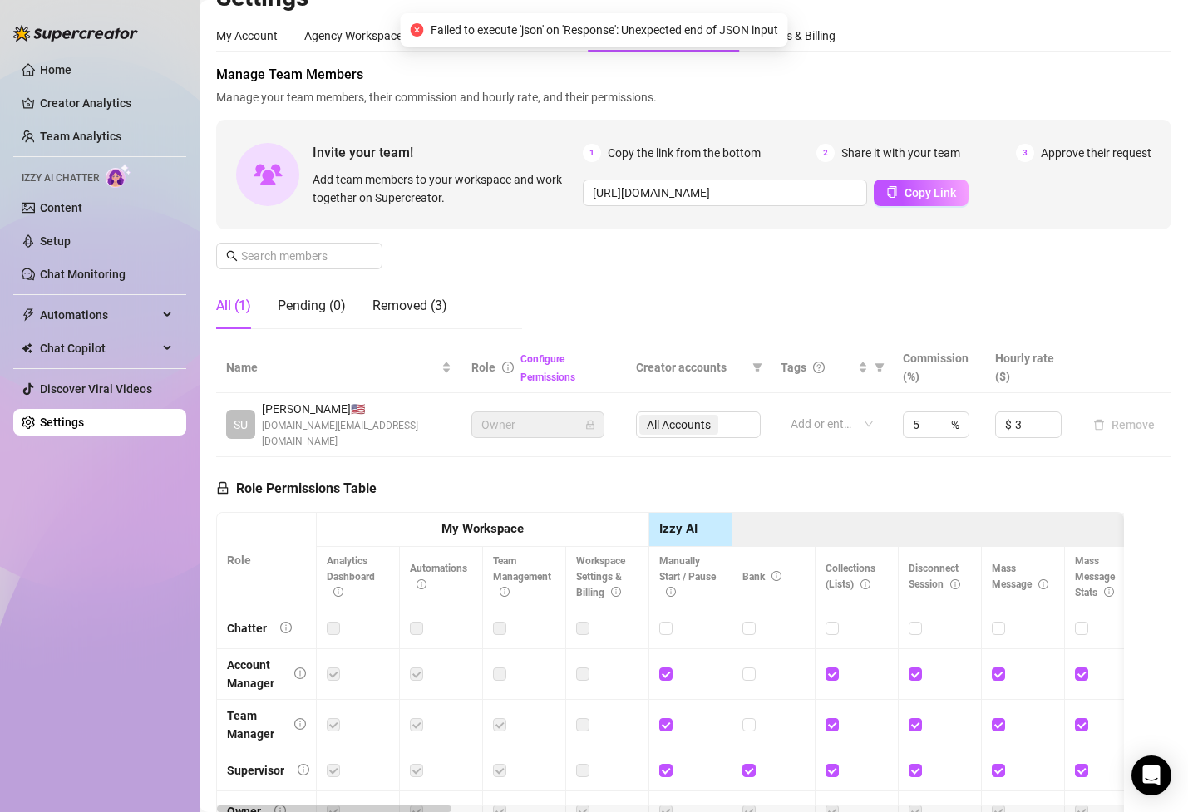
click at [602, 322] on div "Manage Team Members Manage your team members, their commission and hourly rate,…" at bounding box center [693, 204] width 955 height 278
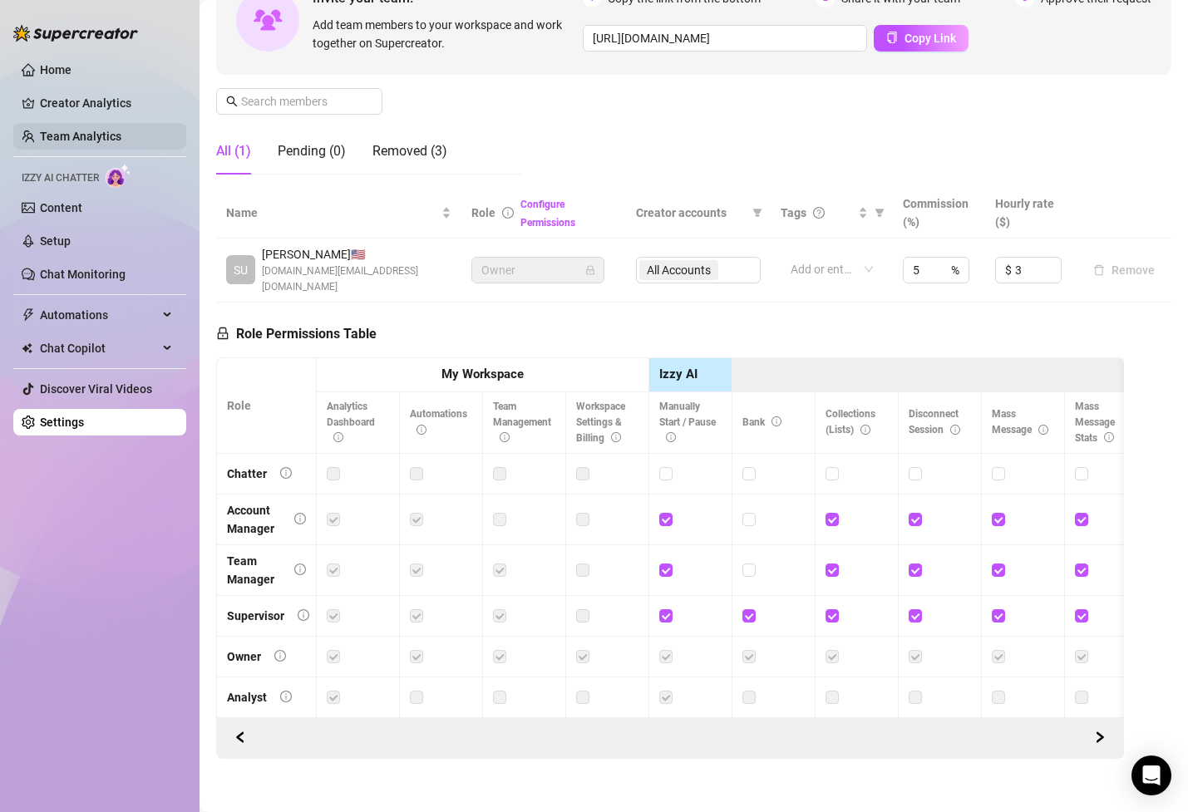
click at [120, 130] on link "Team Analytics" at bounding box center [80, 136] width 81 height 13
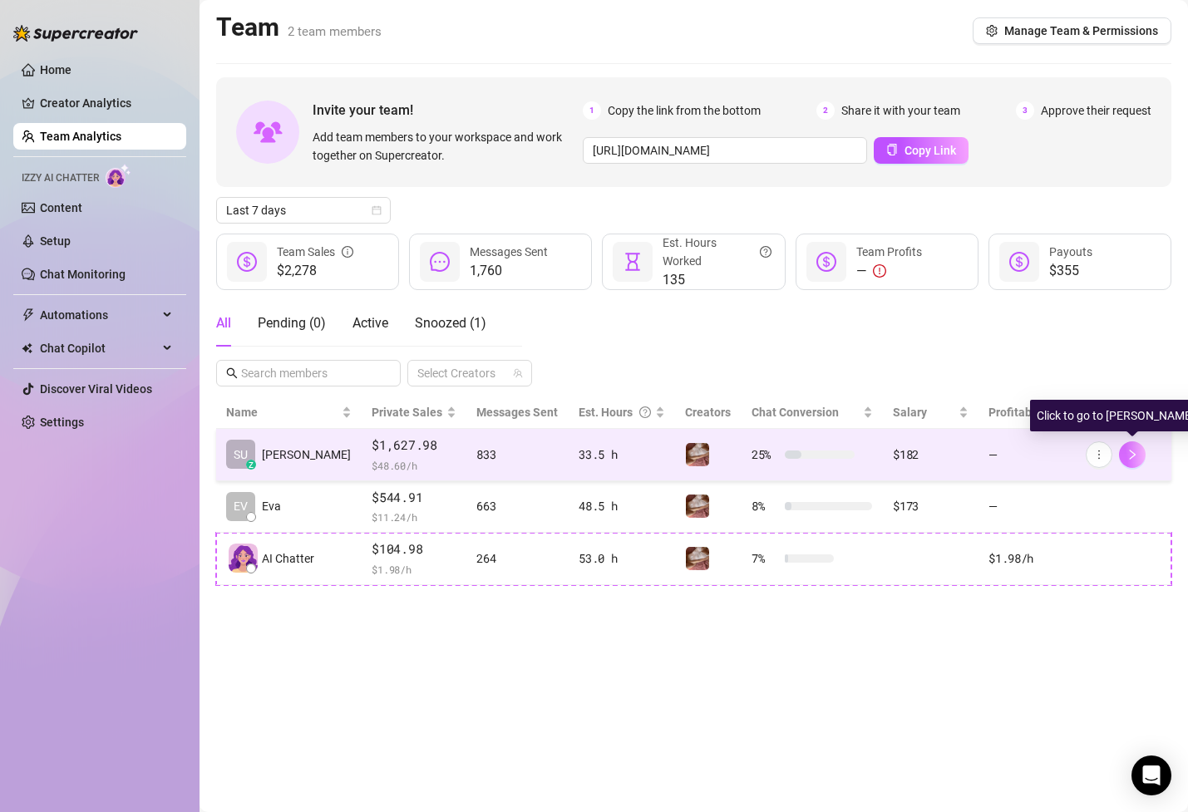
click at [1126, 455] on icon "right" at bounding box center [1132, 455] width 12 height 12
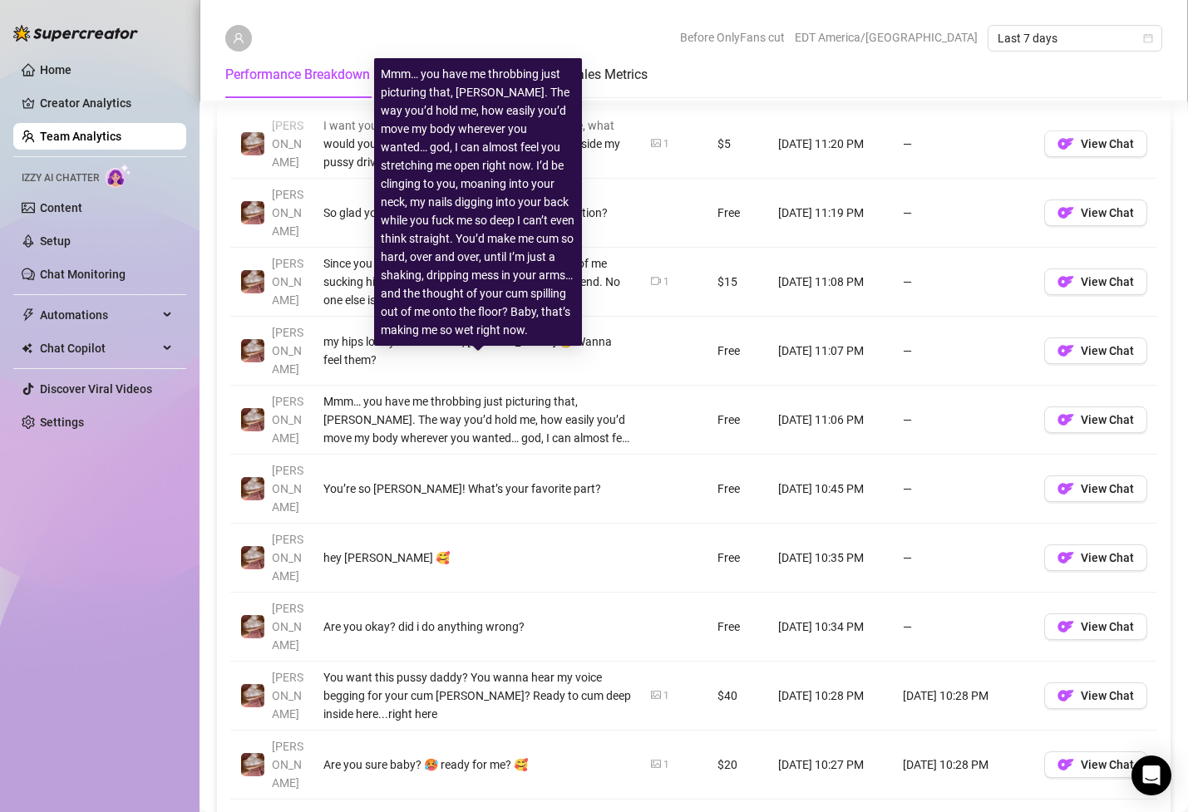
scroll to position [1311, 0]
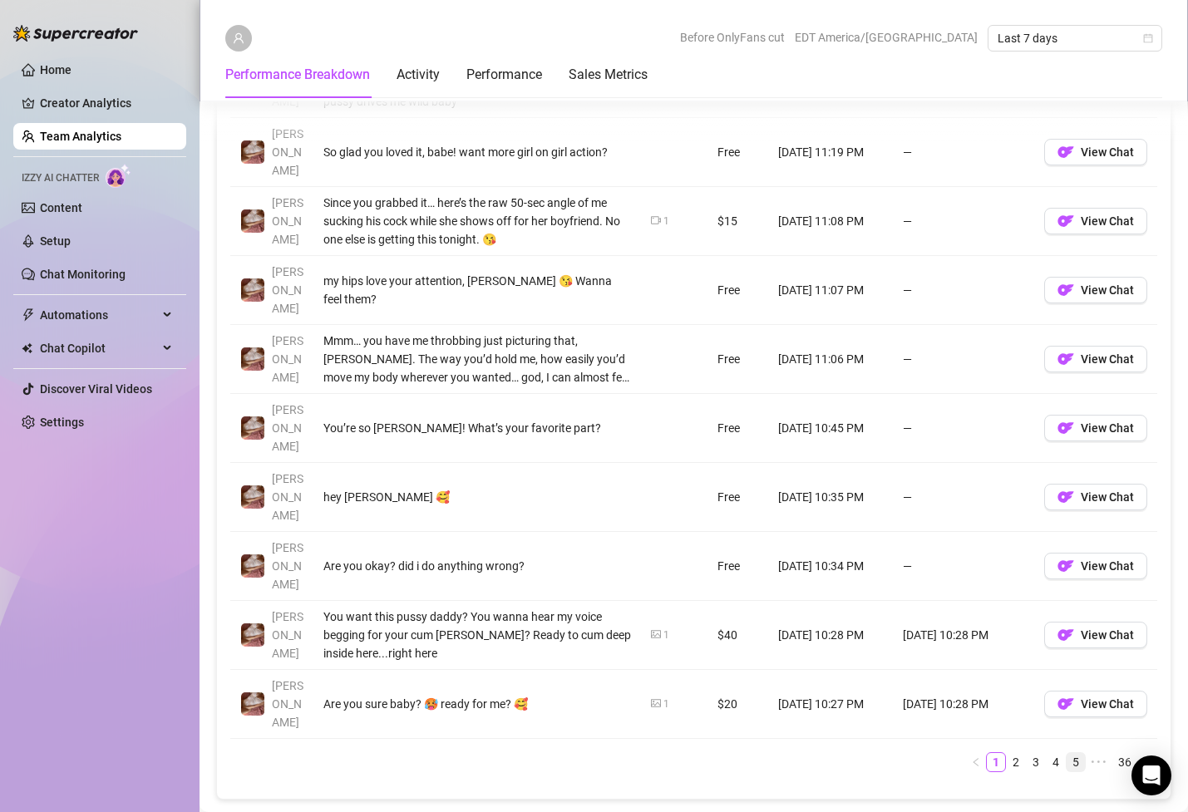
click at [1078, 753] on link "5" at bounding box center [1075, 762] width 18 height 18
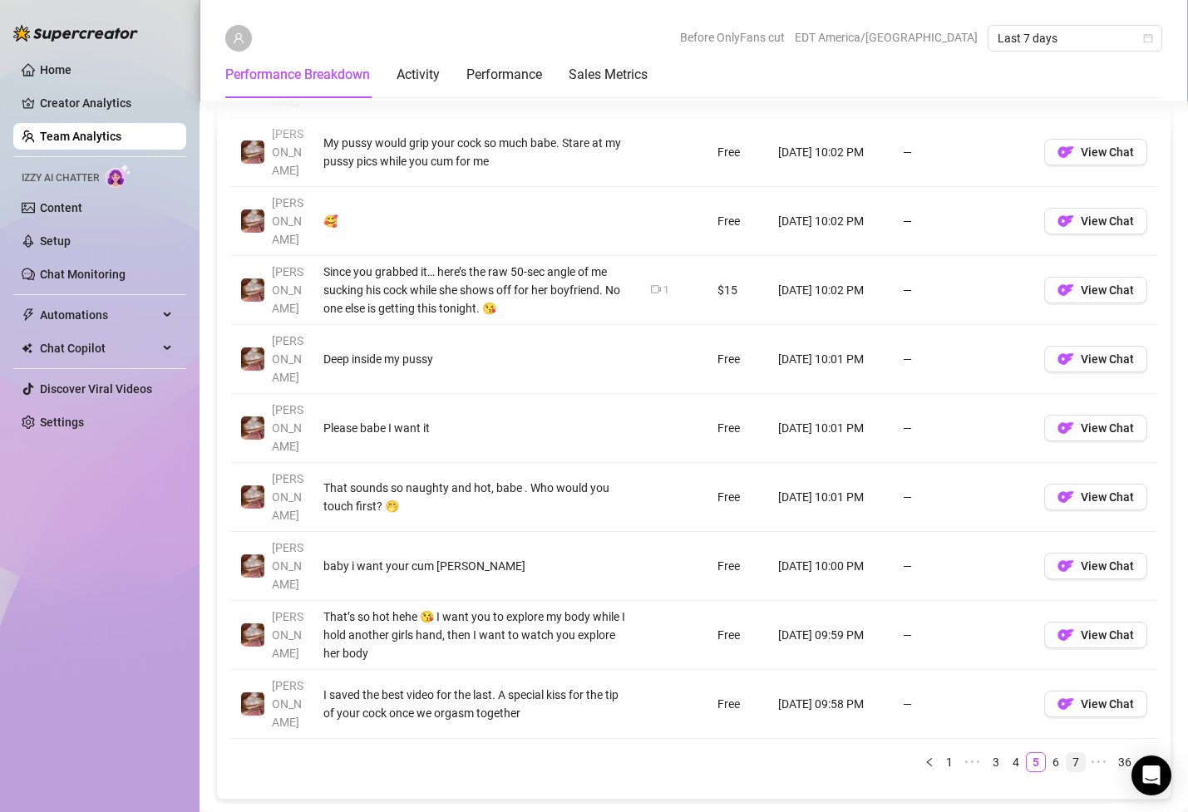
click at [1078, 753] on link "7" at bounding box center [1075, 762] width 18 height 18
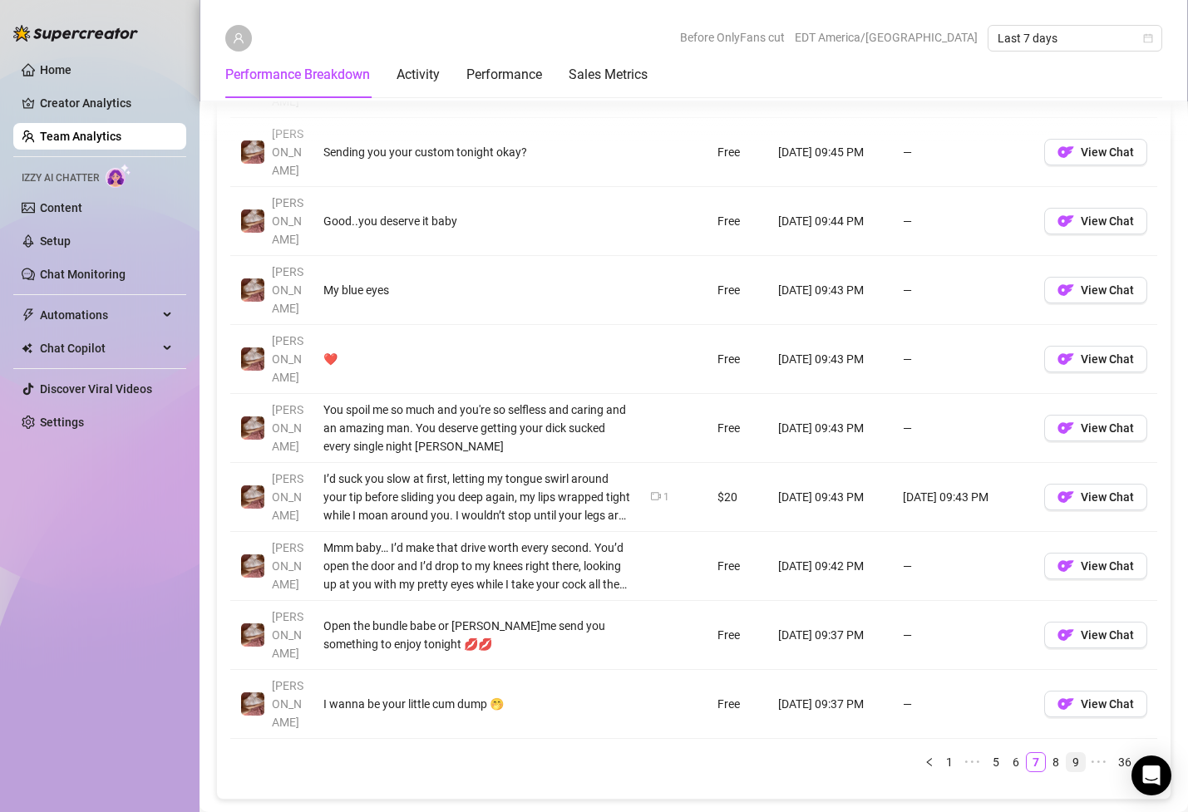
click at [1077, 753] on link "9" at bounding box center [1075, 762] width 18 height 18
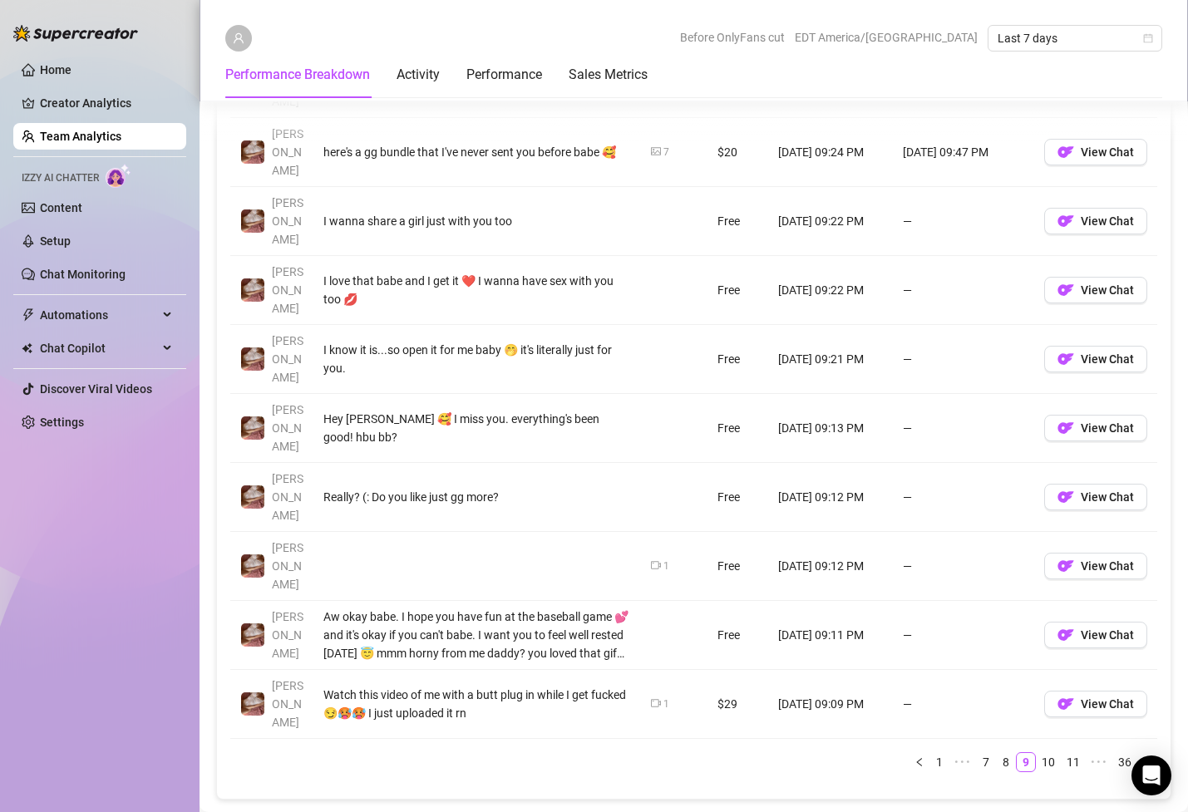
click at [1076, 612] on div "Account Message Media Price When Sent When Purchased Susanna Mmm that’s so hot,…" at bounding box center [693, 401] width 927 height 769
click at [1075, 753] on link "11" at bounding box center [1072, 762] width 23 height 18
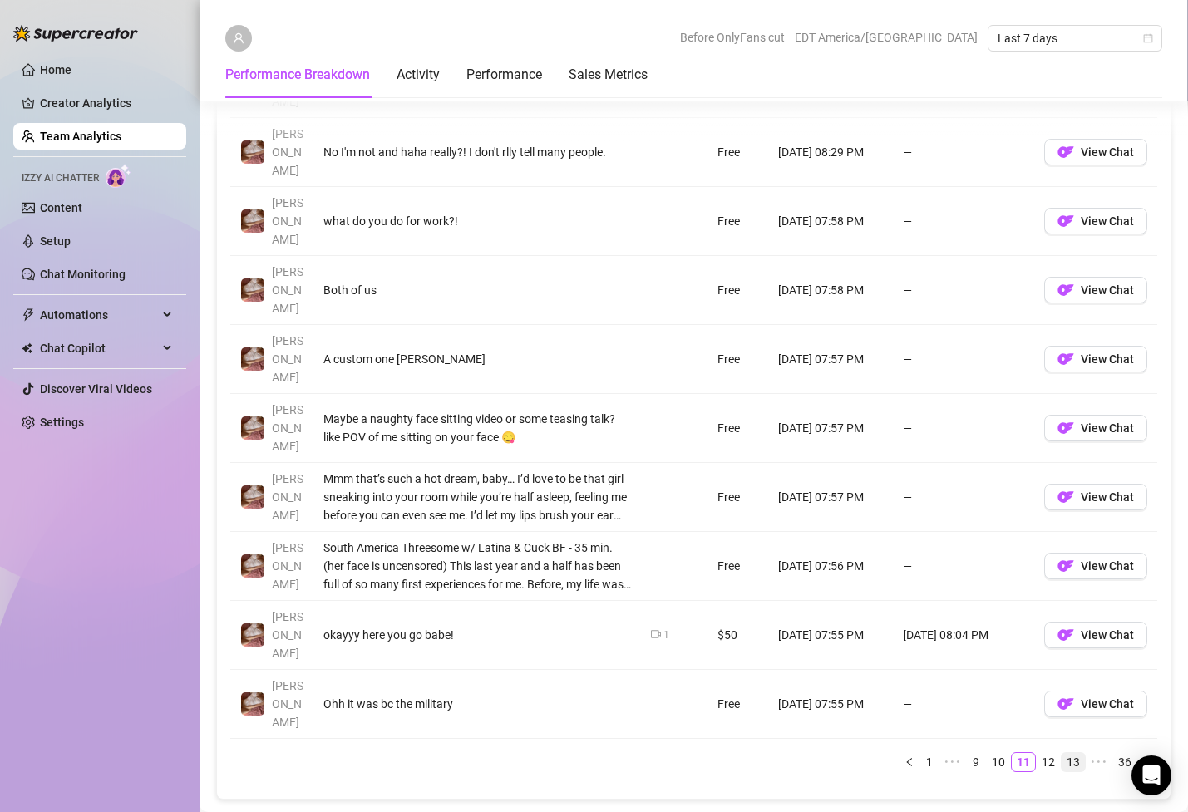
click at [1075, 753] on link "13" at bounding box center [1072, 762] width 23 height 18
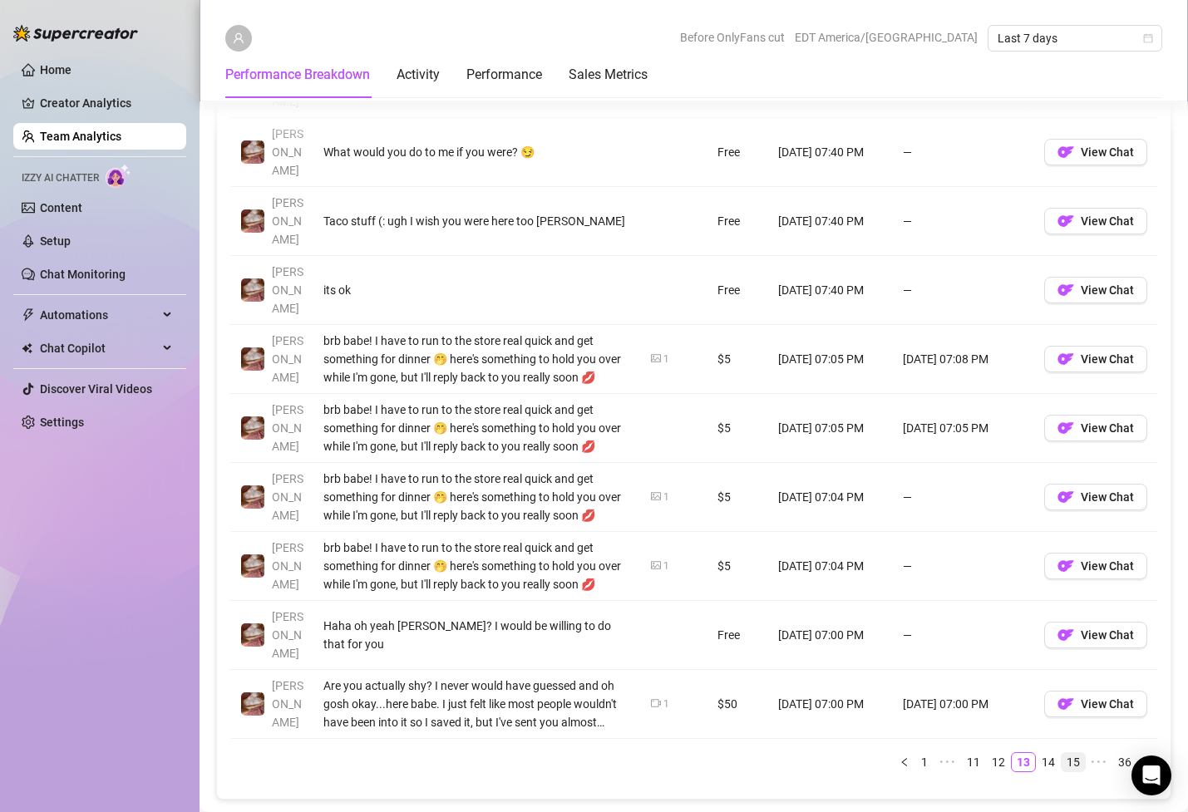
click at [1071, 753] on link "15" at bounding box center [1072, 762] width 23 height 18
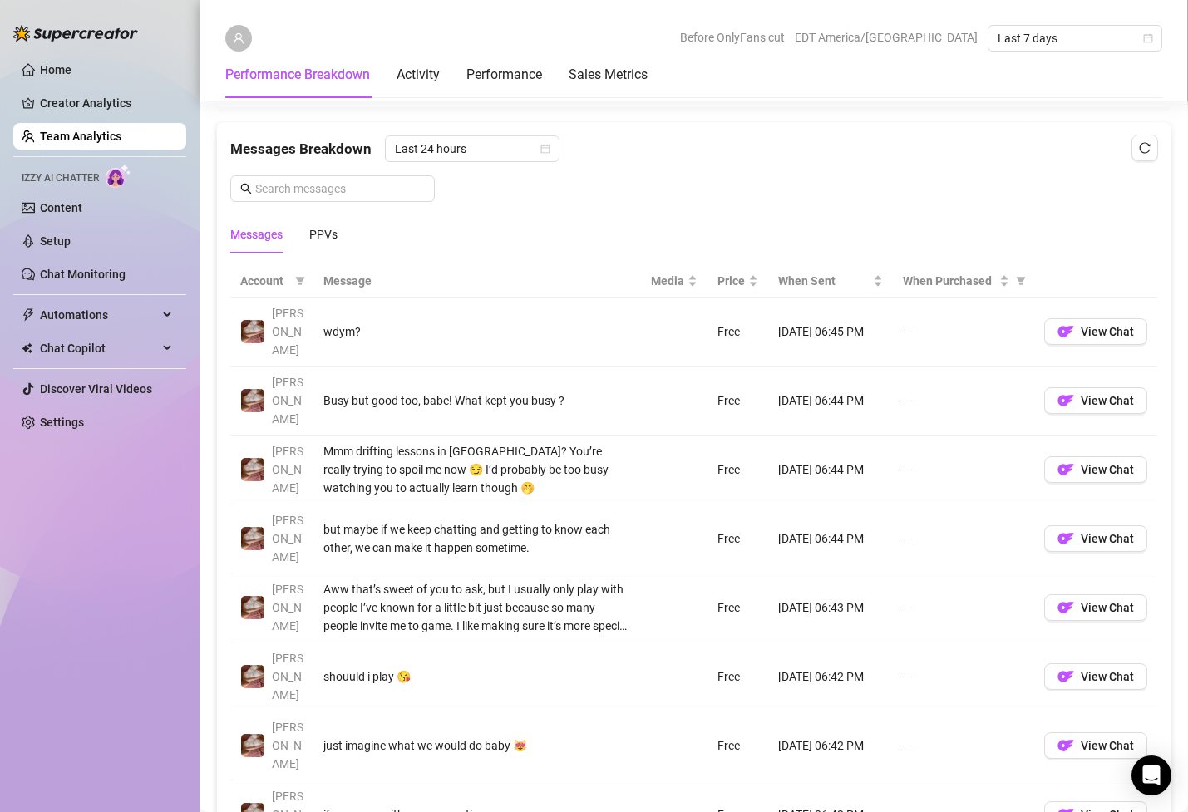
scroll to position [1011, 0]
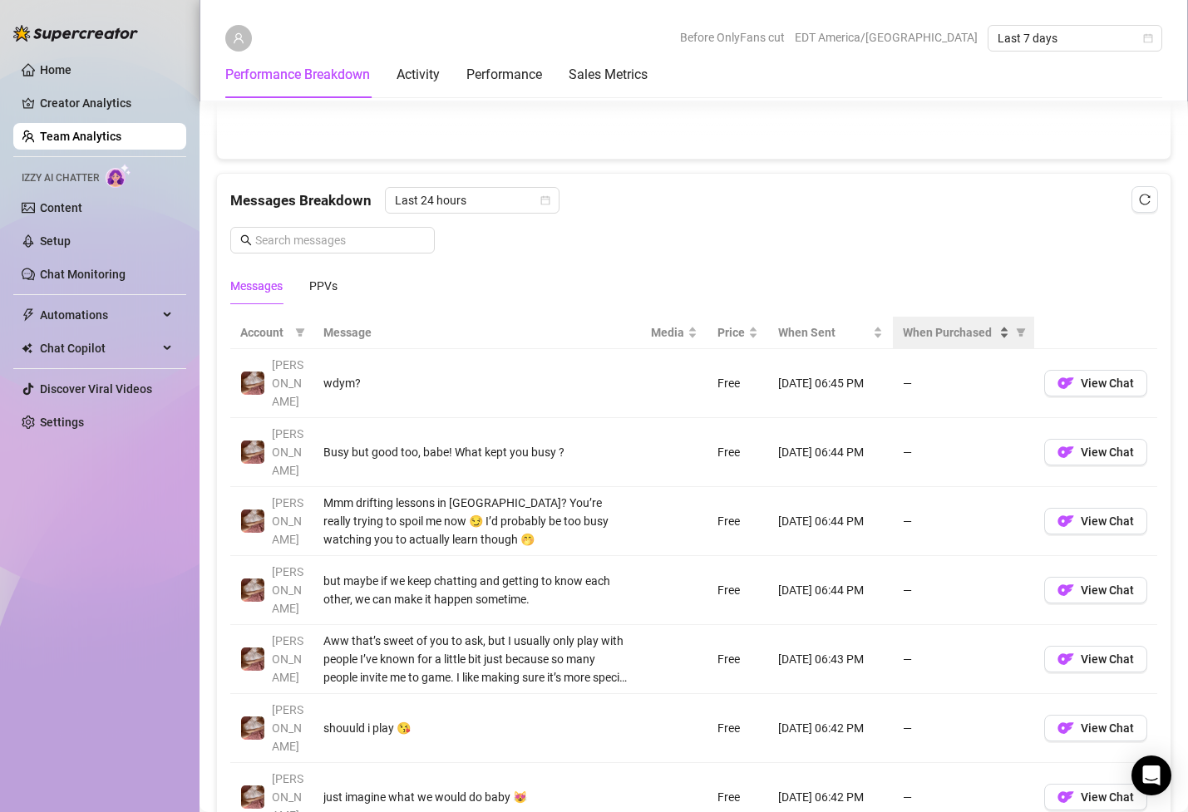
click at [984, 338] on span "When Purchased" at bounding box center [948, 332] width 93 height 18
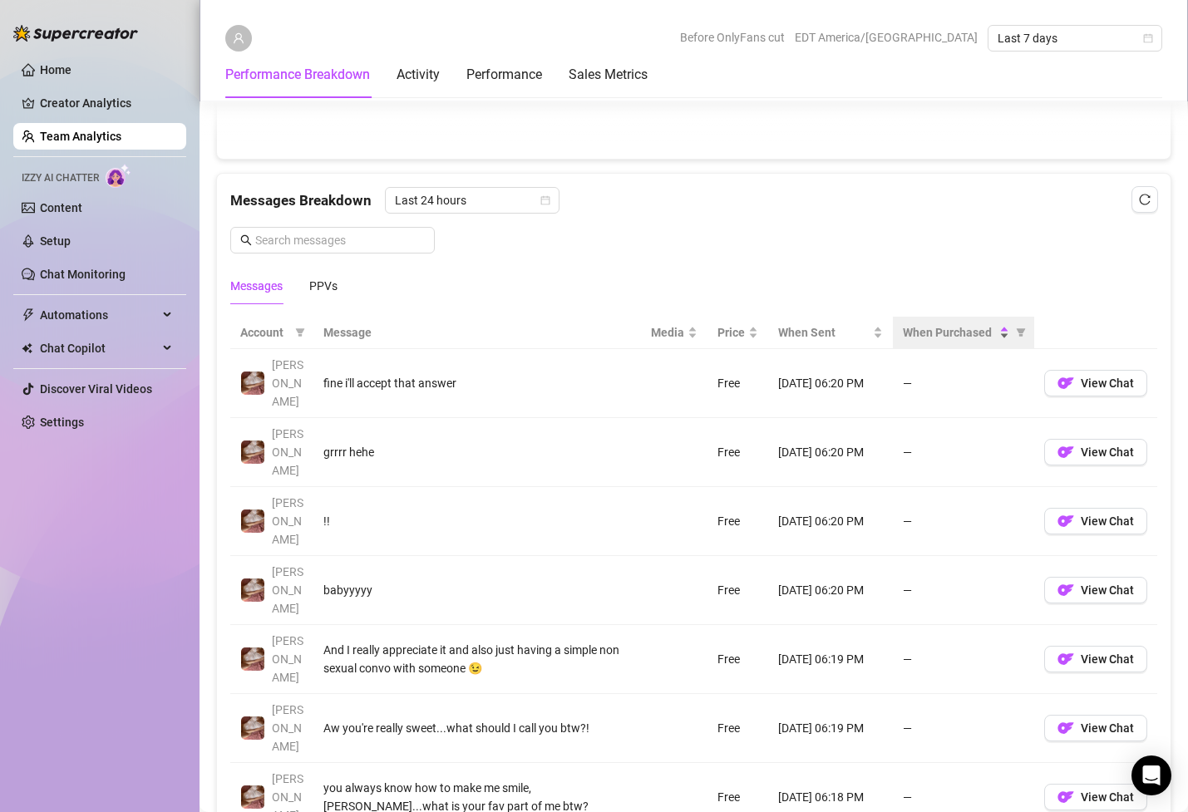
click at [958, 333] on span "When Purchased" at bounding box center [948, 332] width 93 height 18
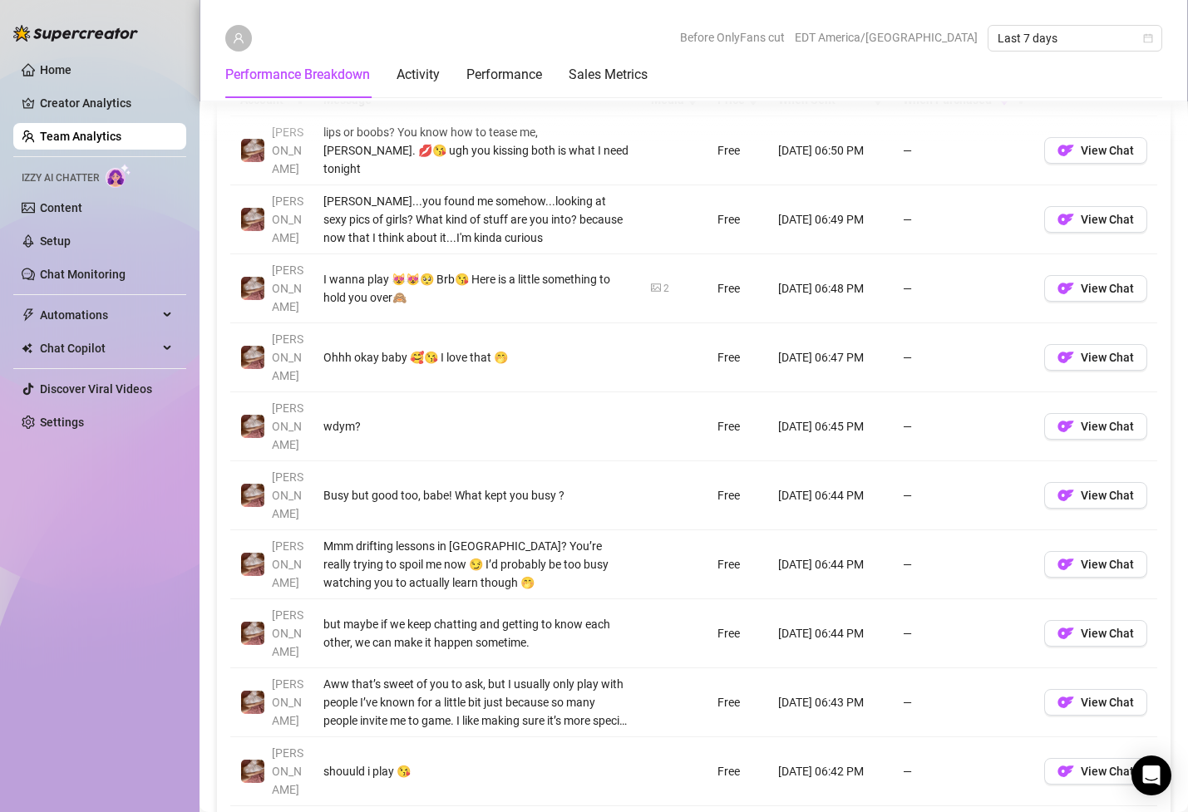
scroll to position [1193, 0]
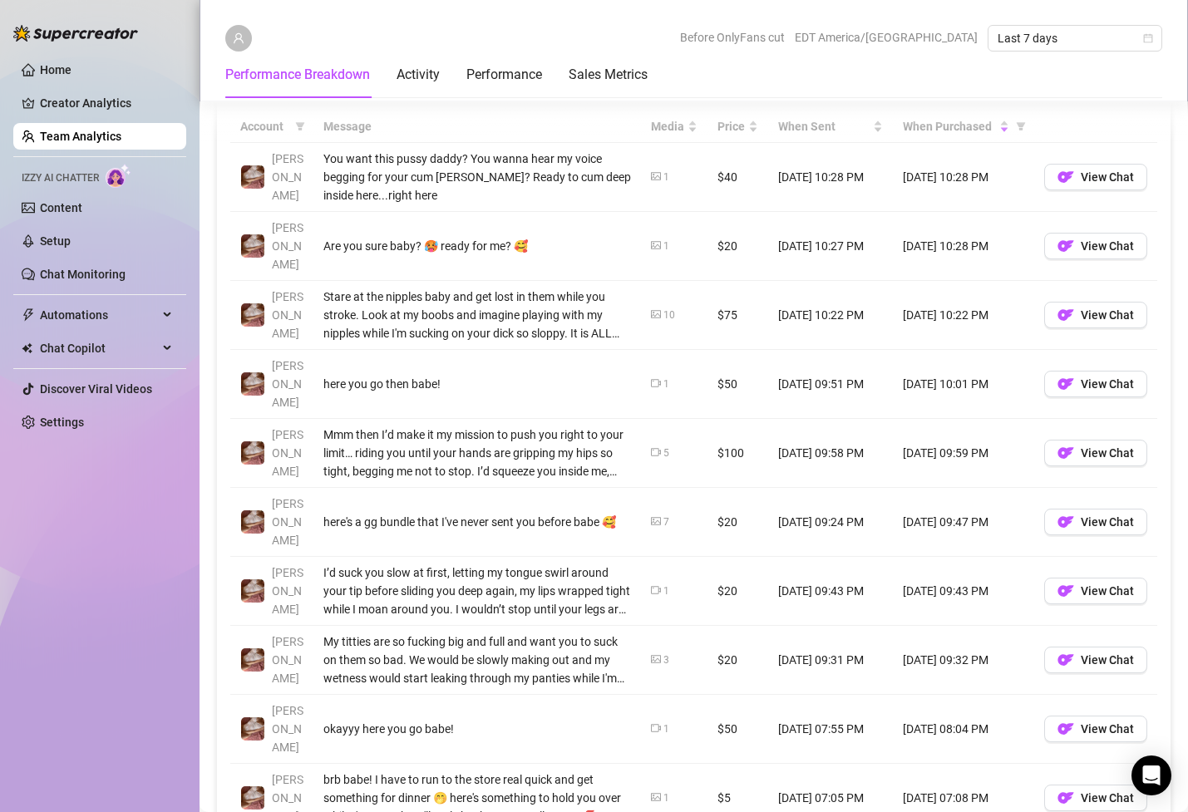
scroll to position [1223, 0]
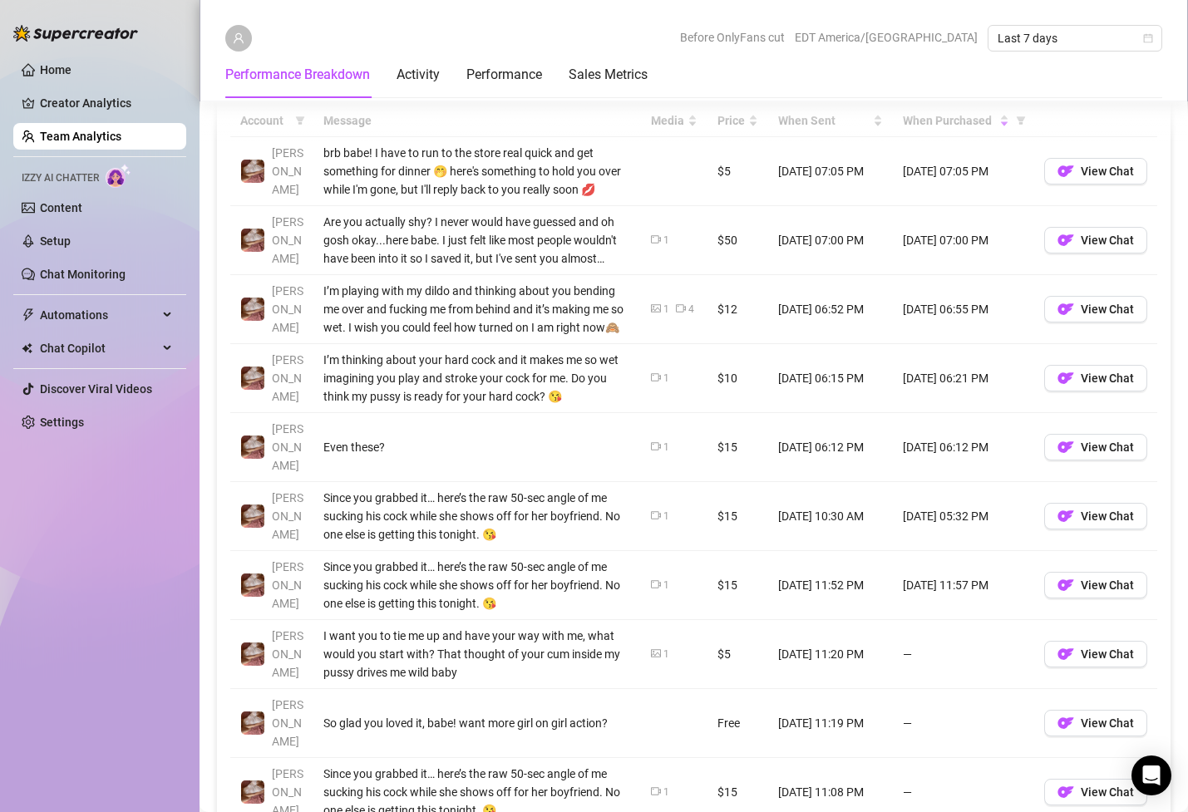
click at [657, 441] on icon "video-camera" at bounding box center [656, 446] width 10 height 10
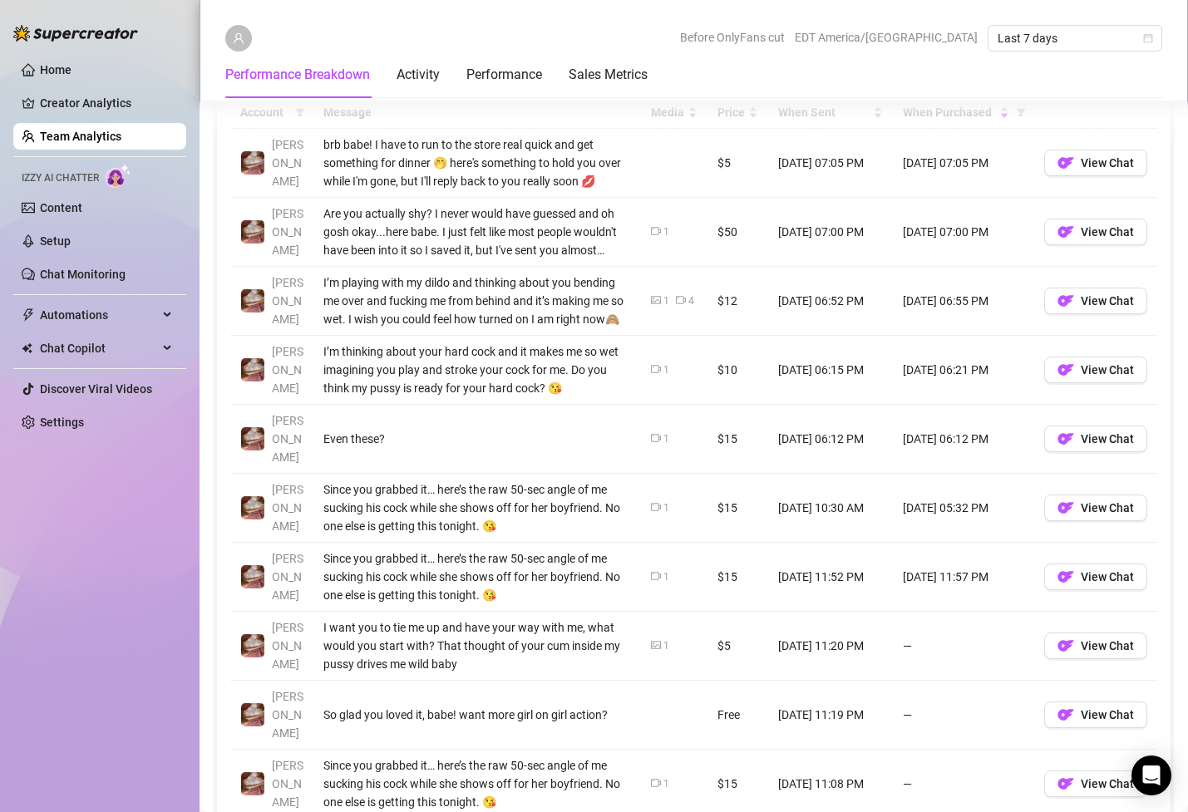
scroll to position [1228, 0]
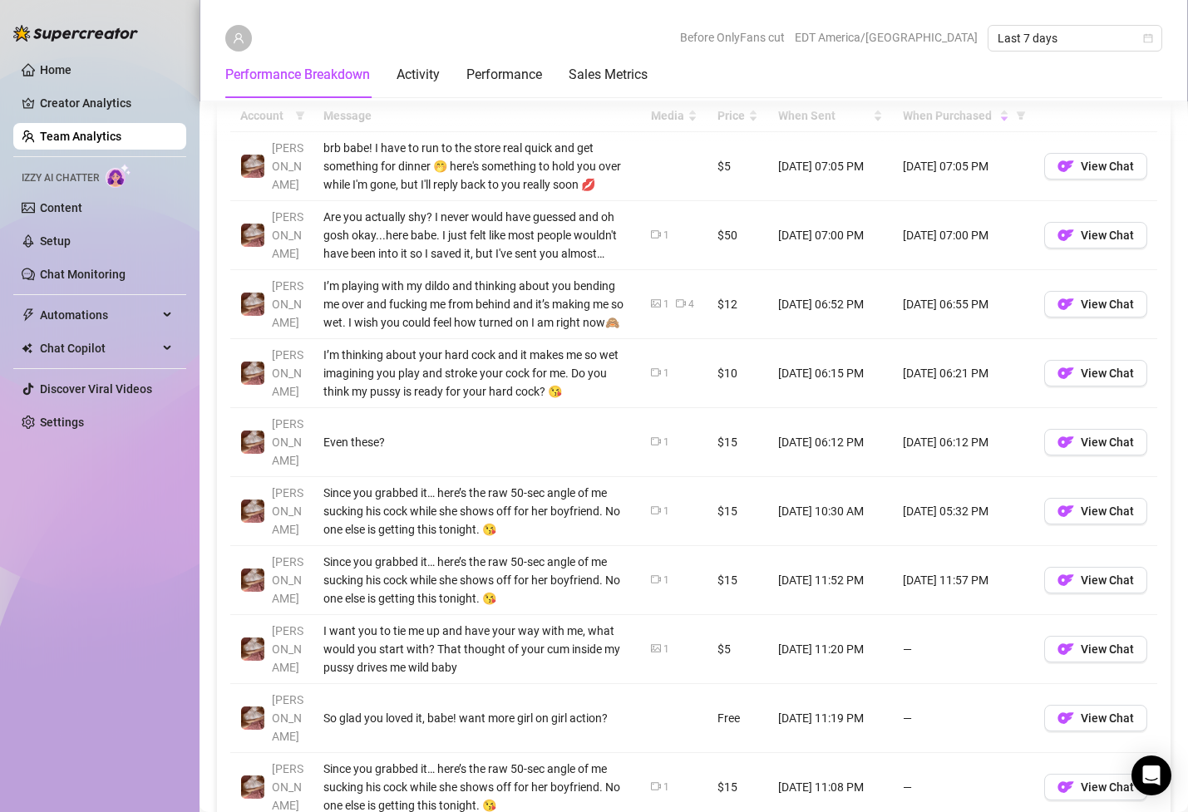
click at [656, 304] on icon "picture" at bounding box center [656, 302] width 10 height 7
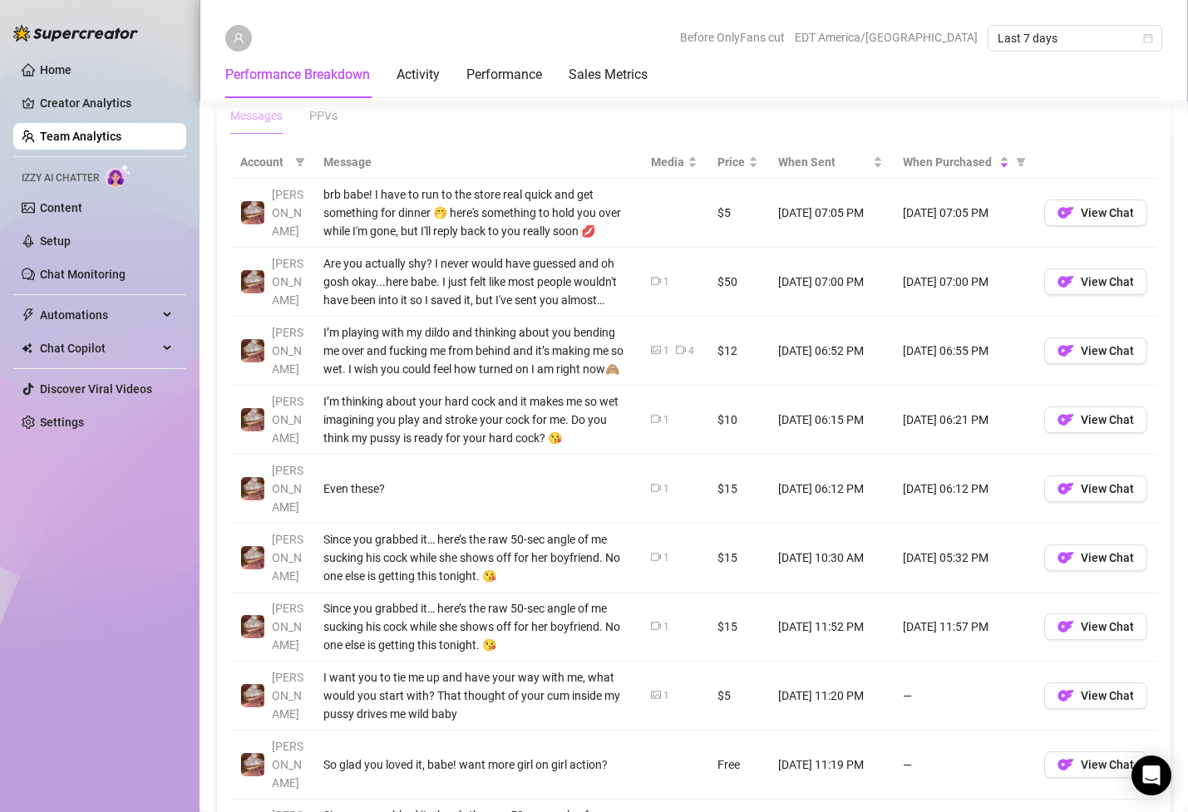
click at [743, 351] on td "$12" at bounding box center [737, 351] width 61 height 69
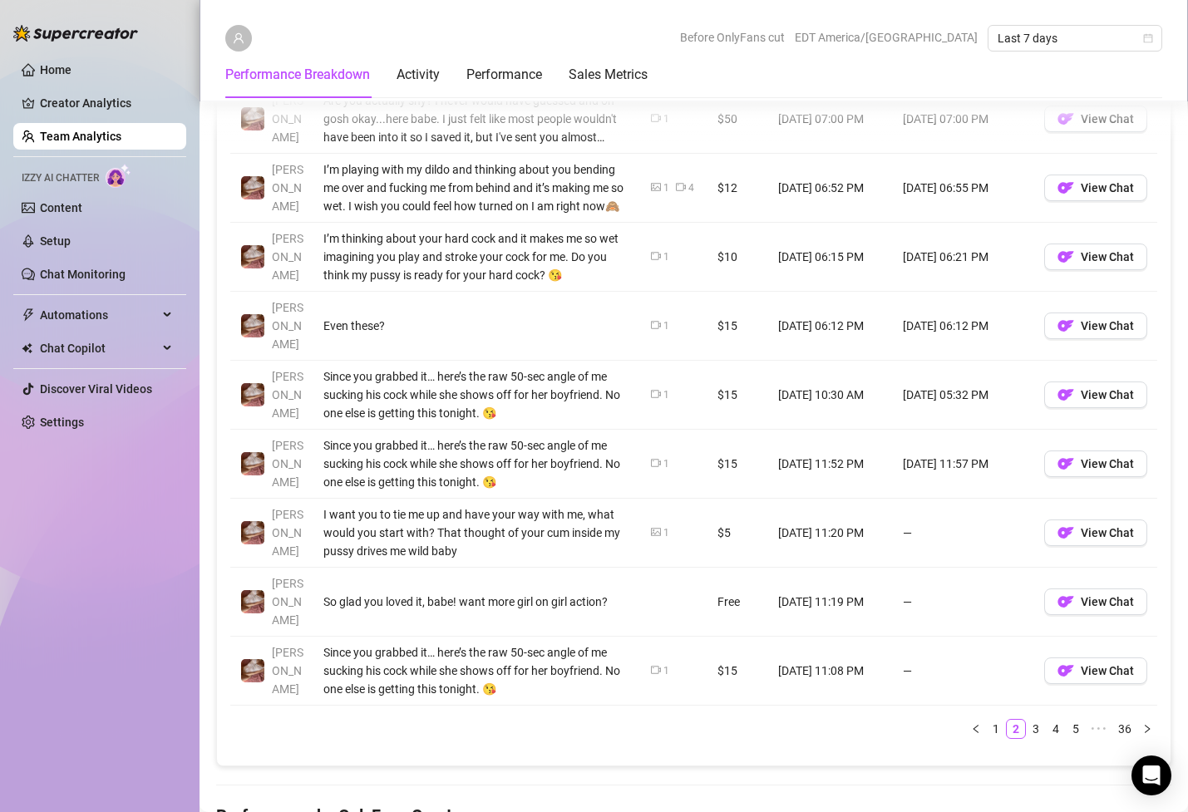
scroll to position [1340, 0]
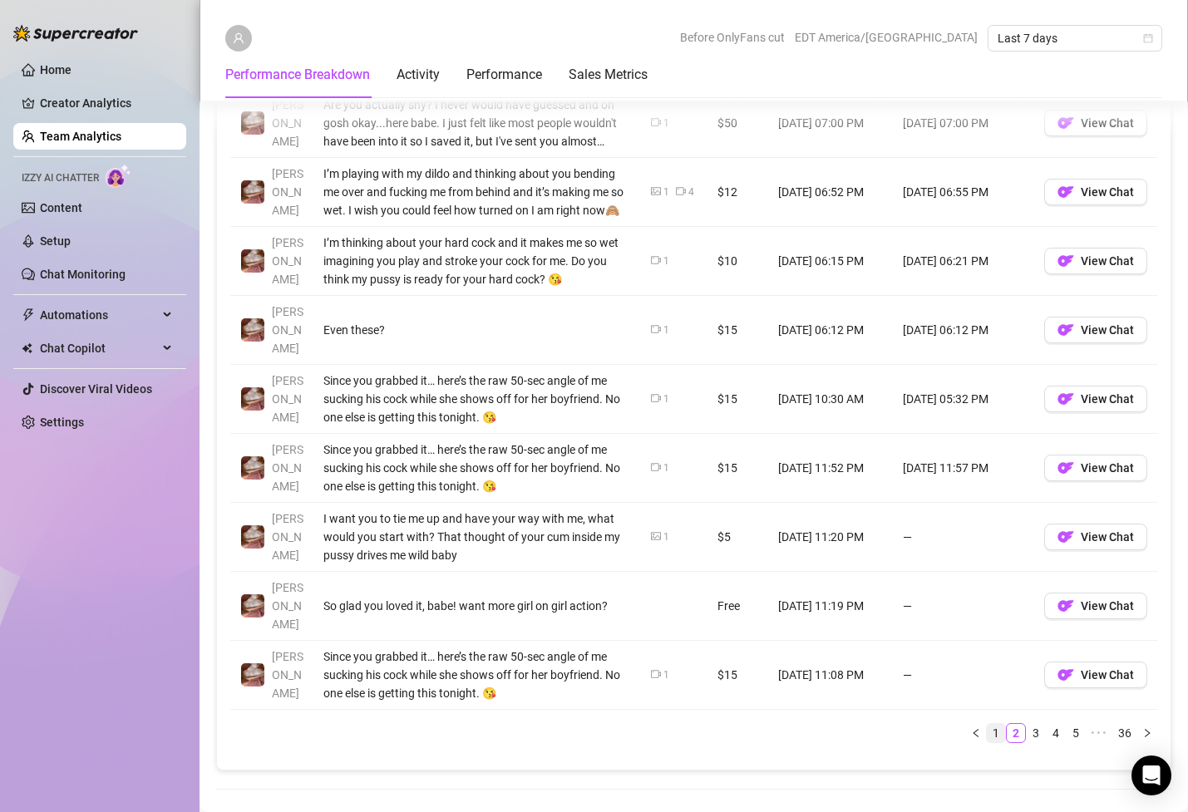
click at [1001, 724] on link "1" at bounding box center [995, 733] width 18 height 18
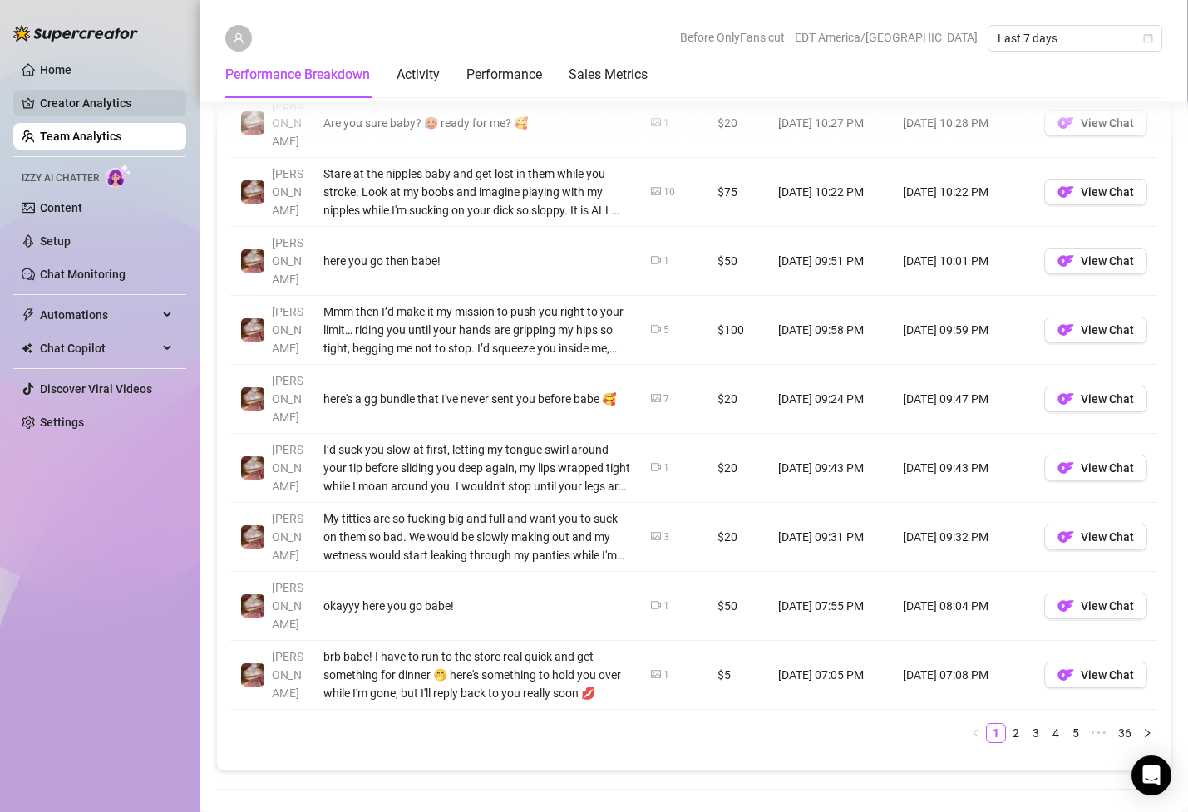
click at [93, 109] on link "Creator Analytics" at bounding box center [106, 103] width 133 height 27
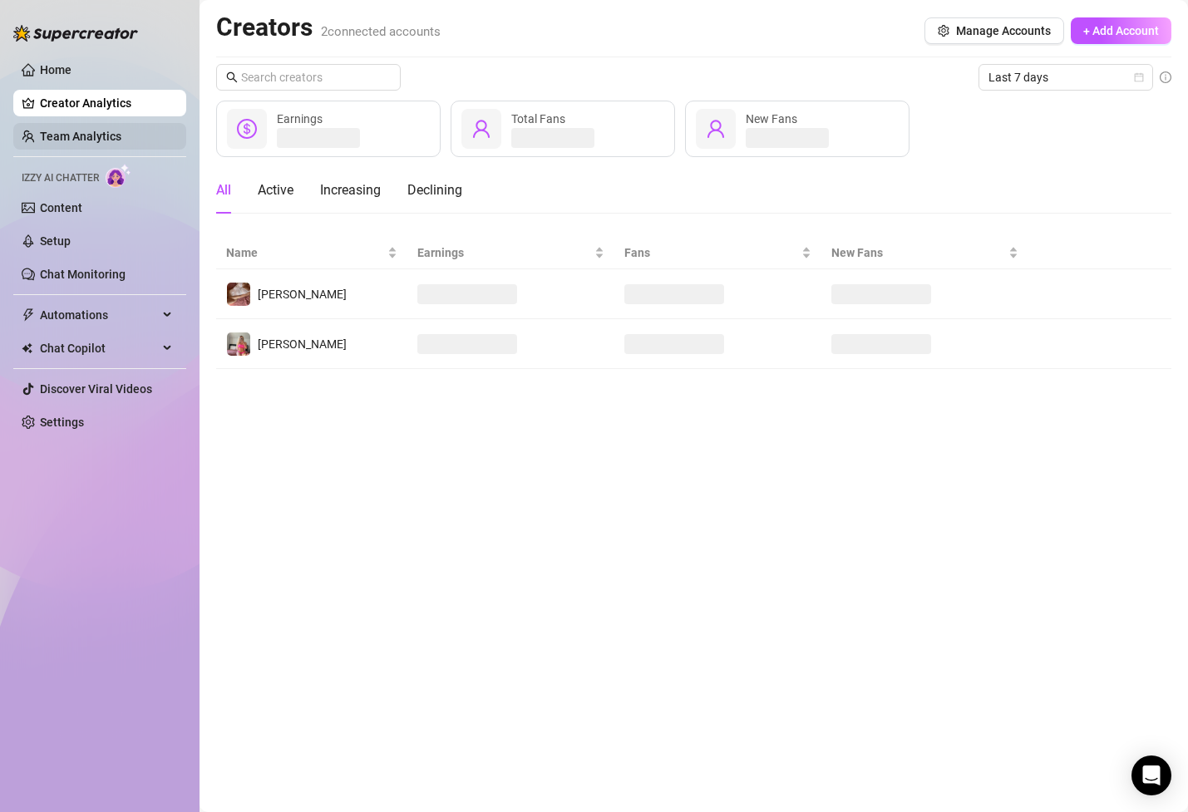
click at [105, 130] on link "Team Analytics" at bounding box center [80, 136] width 81 height 13
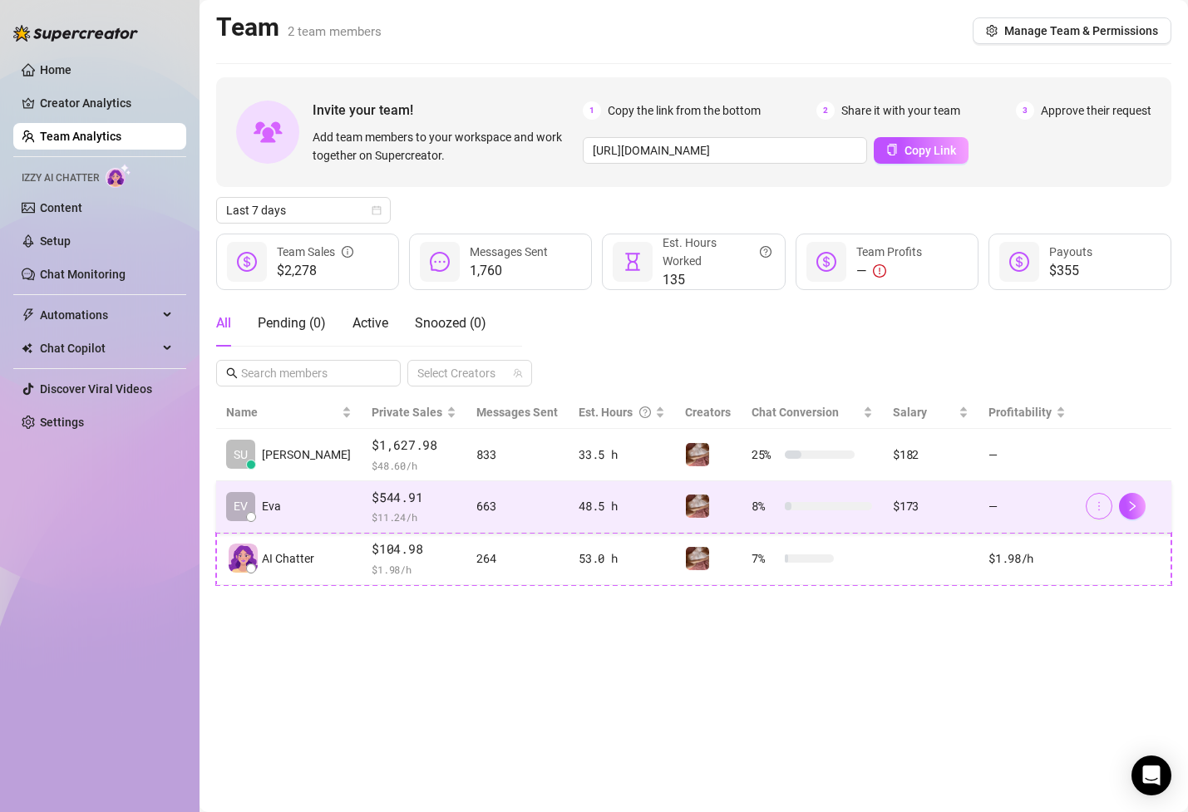
click at [1093, 509] on icon "more" at bounding box center [1099, 506] width 12 height 12
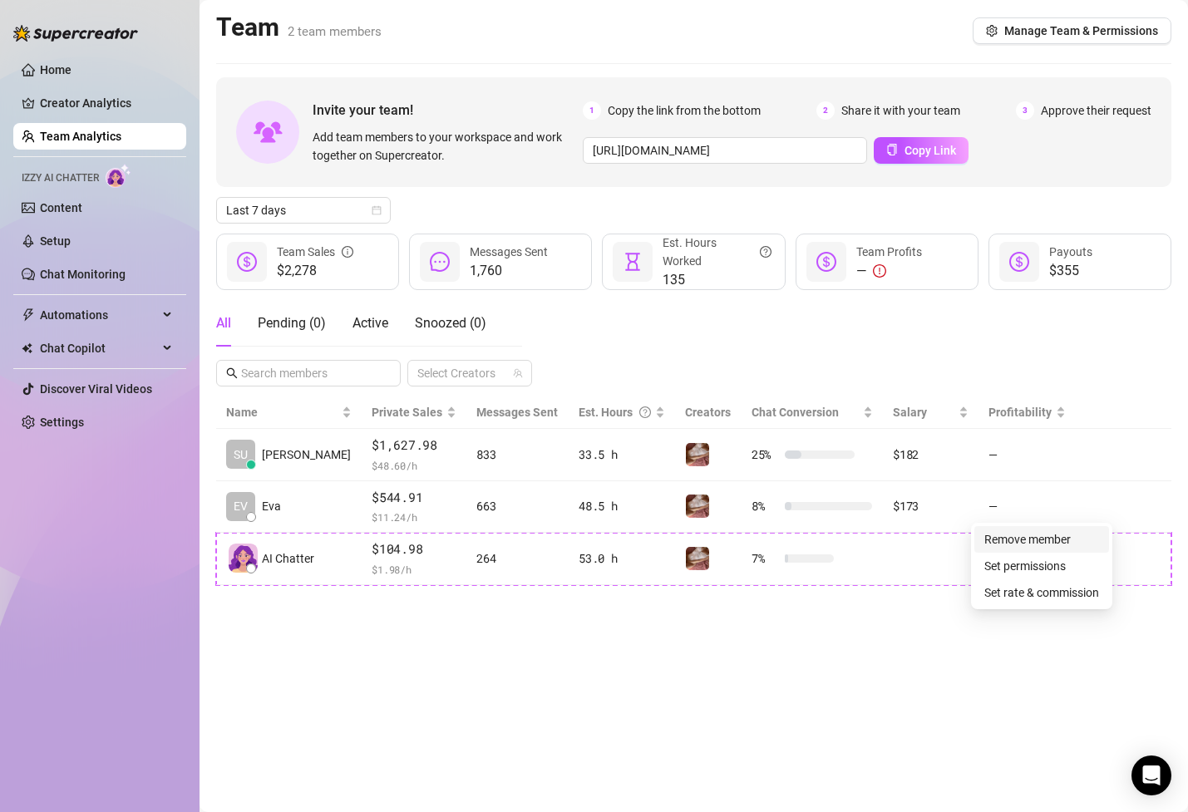
click at [1065, 538] on link "Remove member" at bounding box center [1027, 539] width 86 height 13
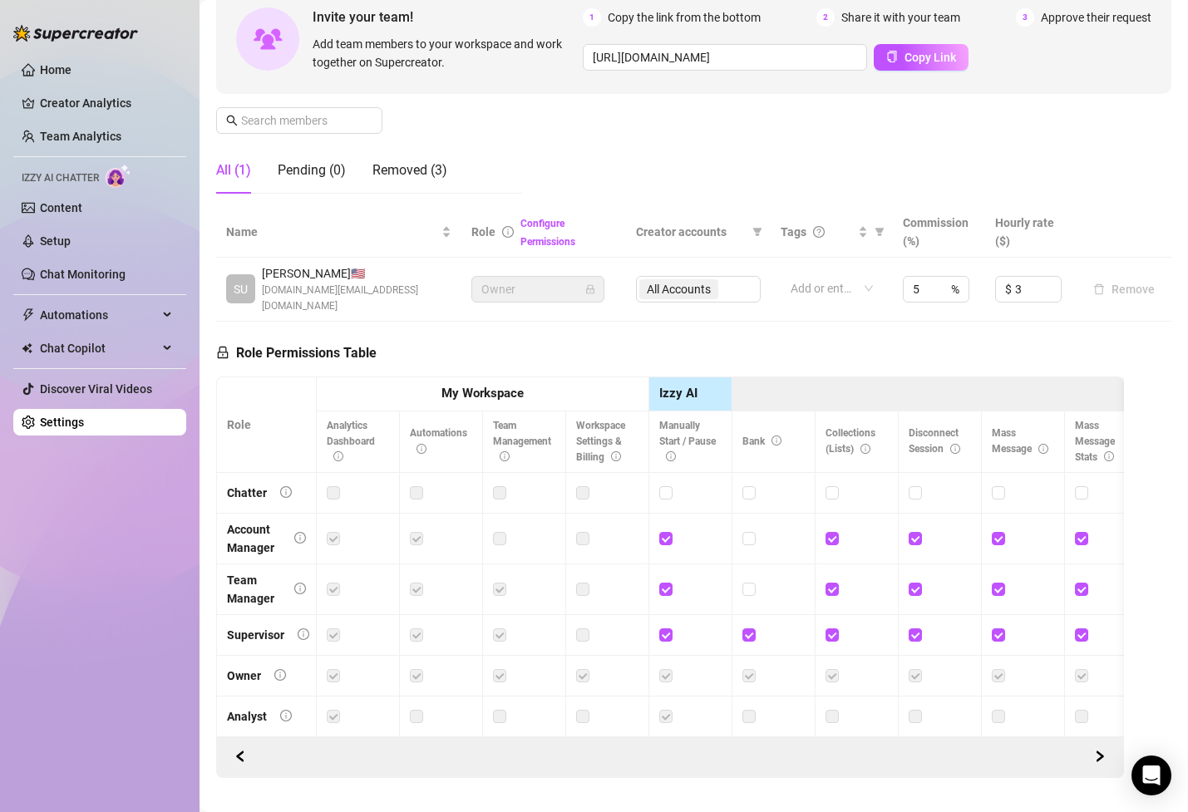
scroll to position [166, 0]
click at [920, 279] on input "5" at bounding box center [920, 288] width 17 height 25
type input "5"
click at [1020, 279] on input "3" at bounding box center [1038, 288] width 46 height 25
type input "3"
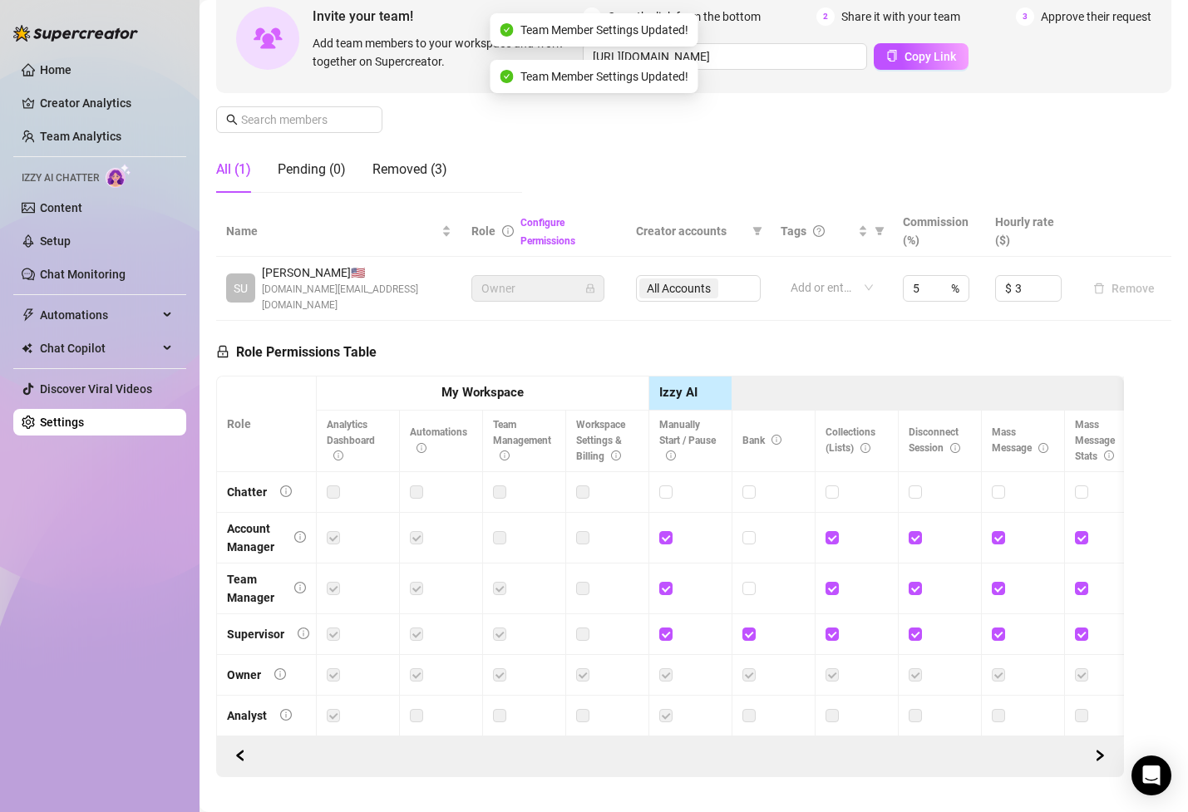
click at [1020, 294] on td "$ 3" at bounding box center [1030, 289] width 91 height 64
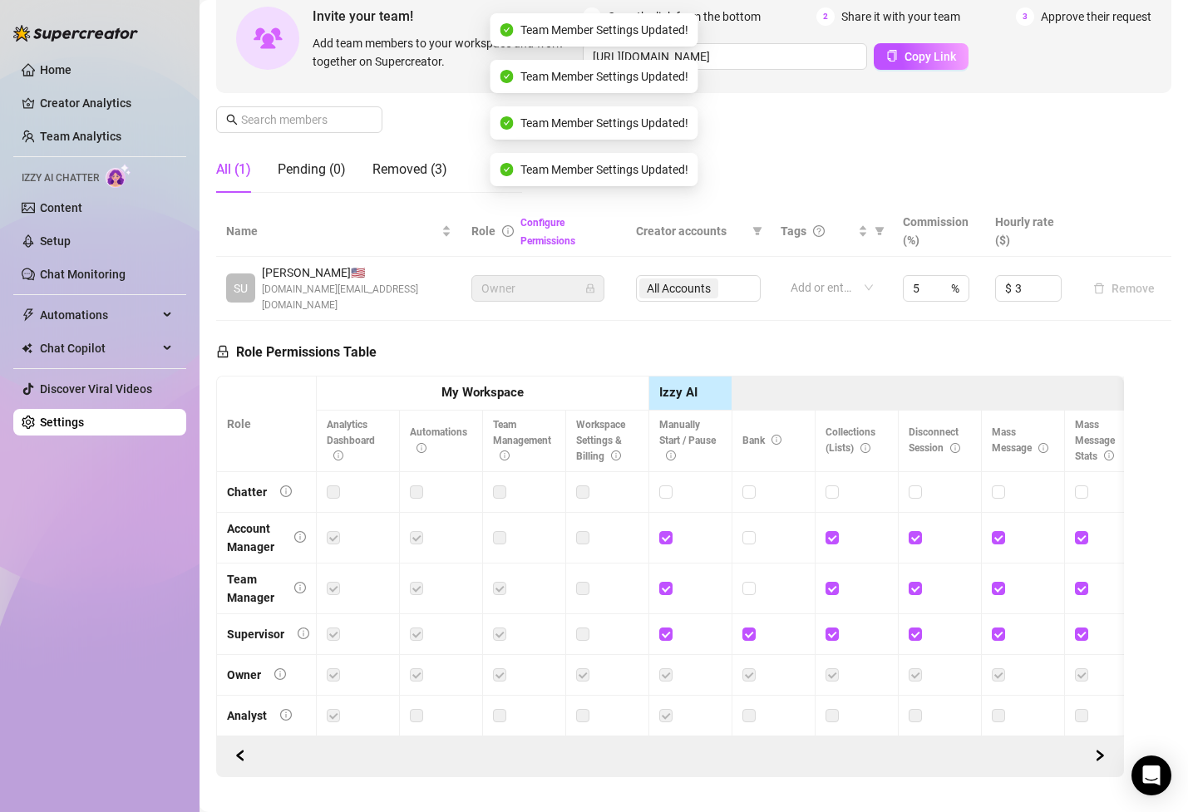
scroll to position [176, 0]
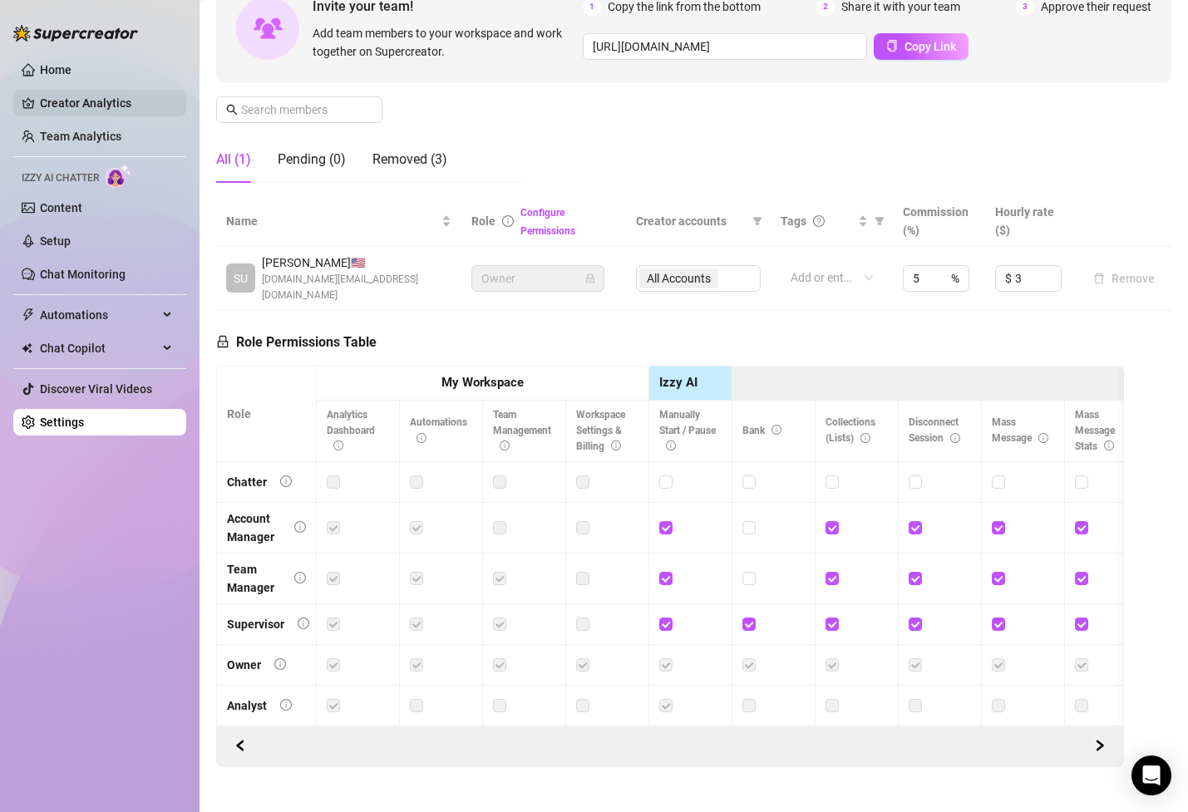
click at [112, 96] on link "Creator Analytics" at bounding box center [106, 103] width 133 height 27
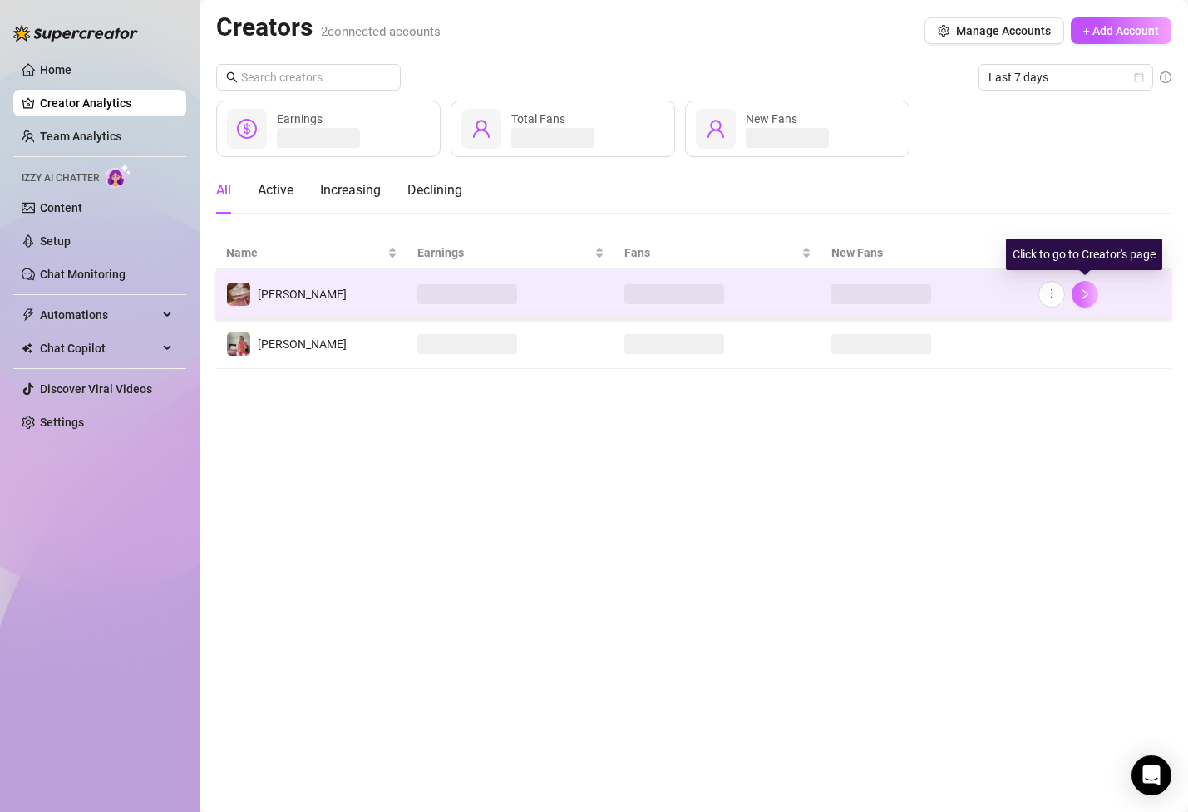
click at [1084, 298] on icon "right" at bounding box center [1085, 294] width 12 height 12
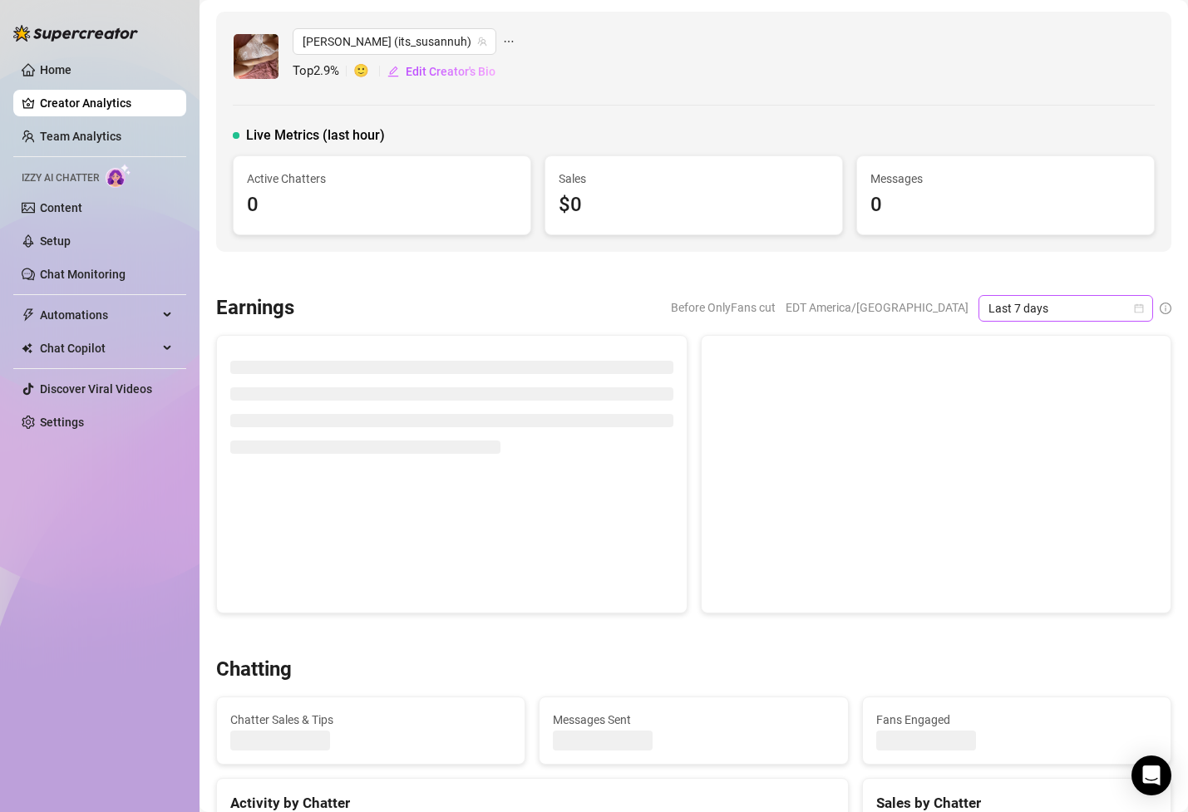
click at [1137, 309] on icon "calendar" at bounding box center [1139, 308] width 10 height 10
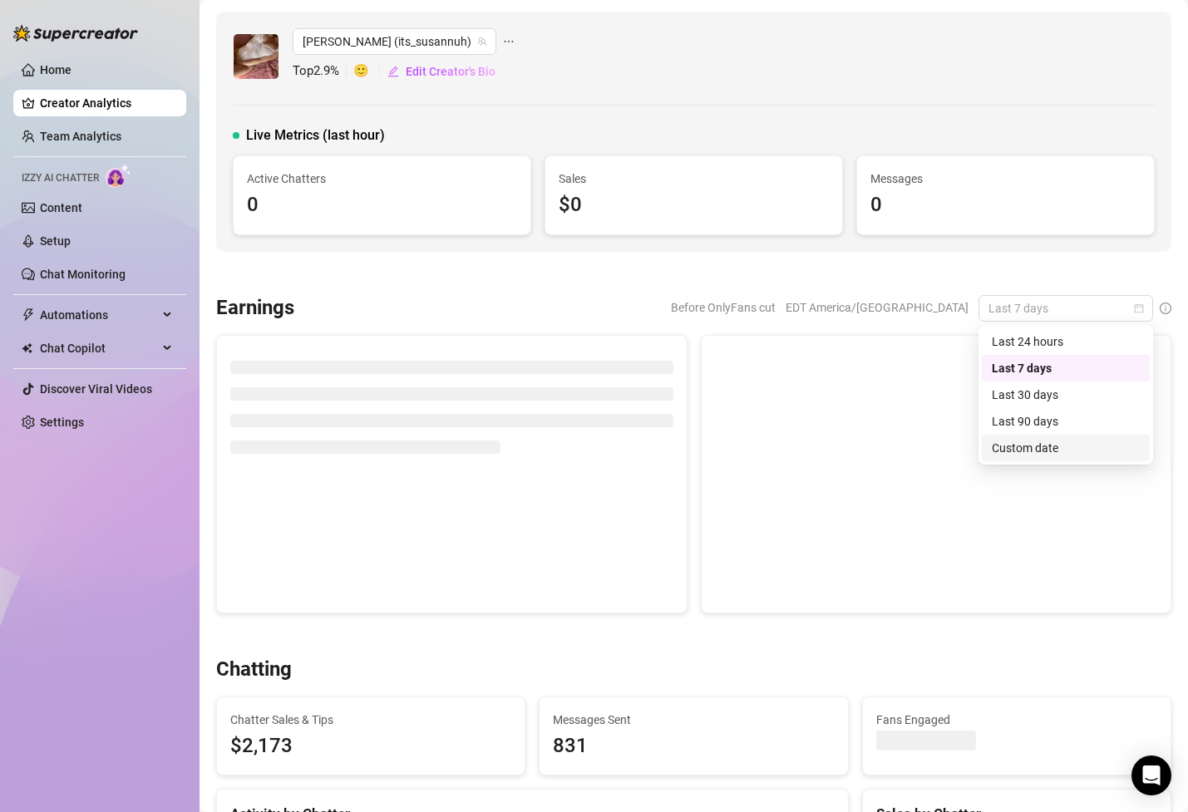
click at [1024, 450] on div "Custom date" at bounding box center [1065, 448] width 148 height 18
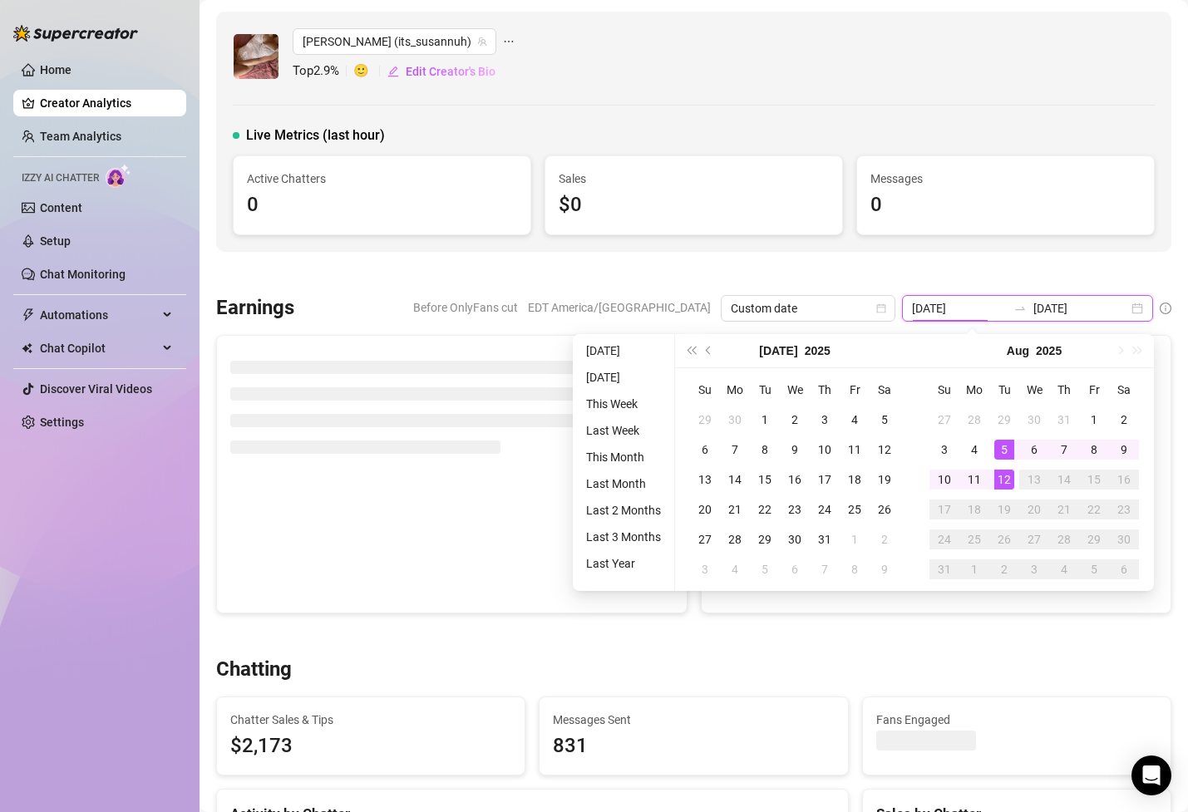
click at [977, 307] on input "2025-08-05" at bounding box center [959, 308] width 95 height 18
click at [978, 309] on input "2025-08-05" at bounding box center [959, 308] width 95 height 18
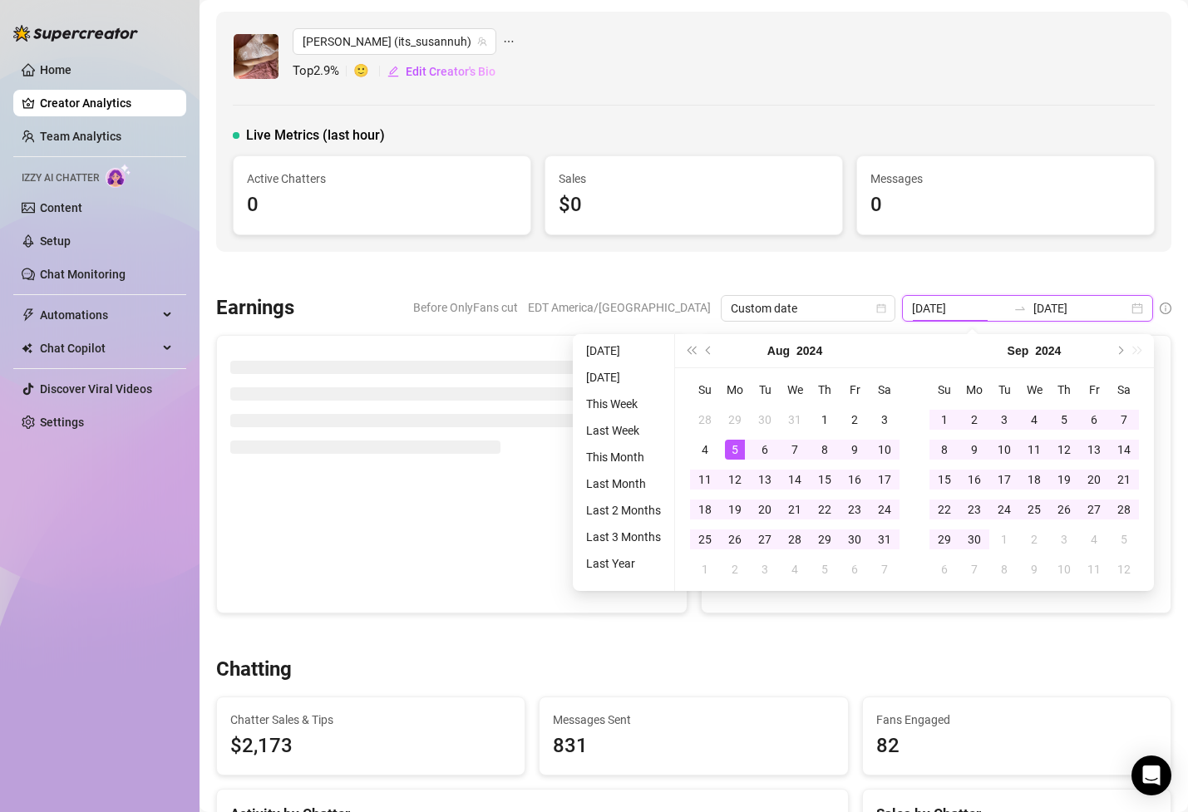
click at [994, 307] on input "2024-08-05" at bounding box center [959, 308] width 95 height 18
click at [1006, 311] on input "2024-01-05" at bounding box center [959, 308] width 95 height 18
type input "2024-01-01"
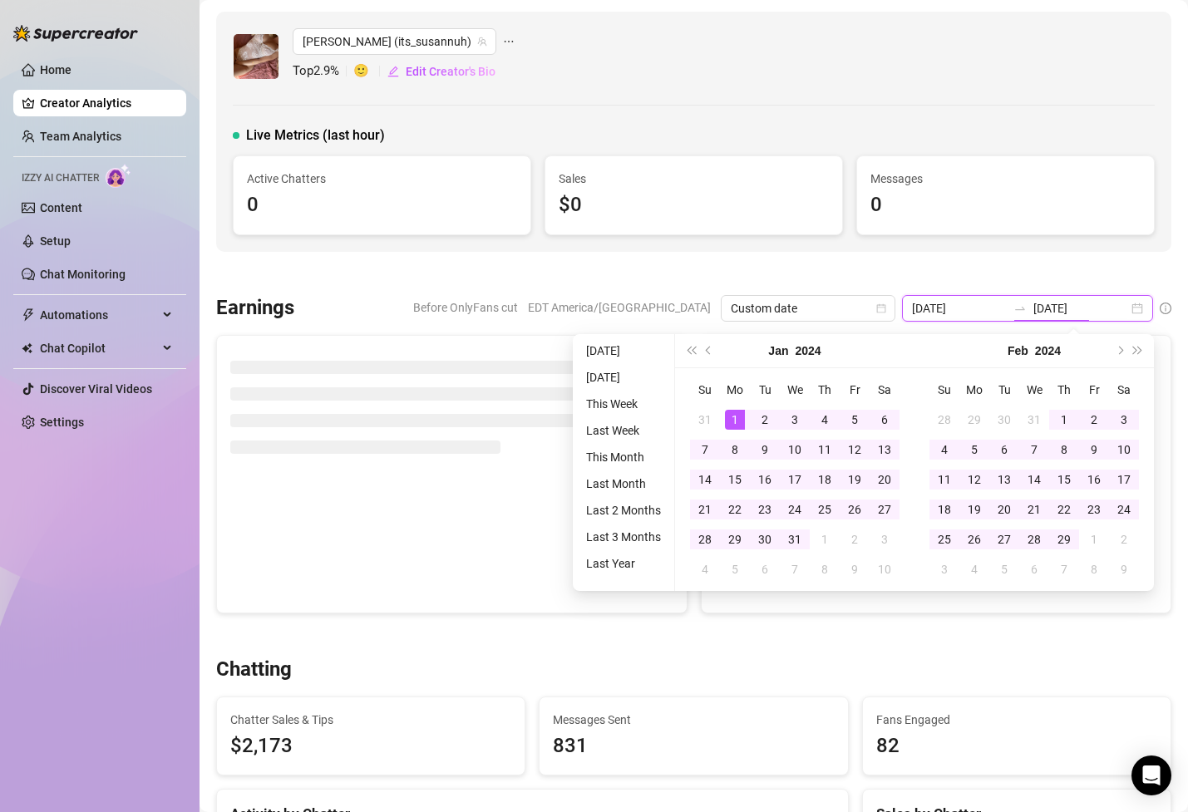
type input "2024-01-01"
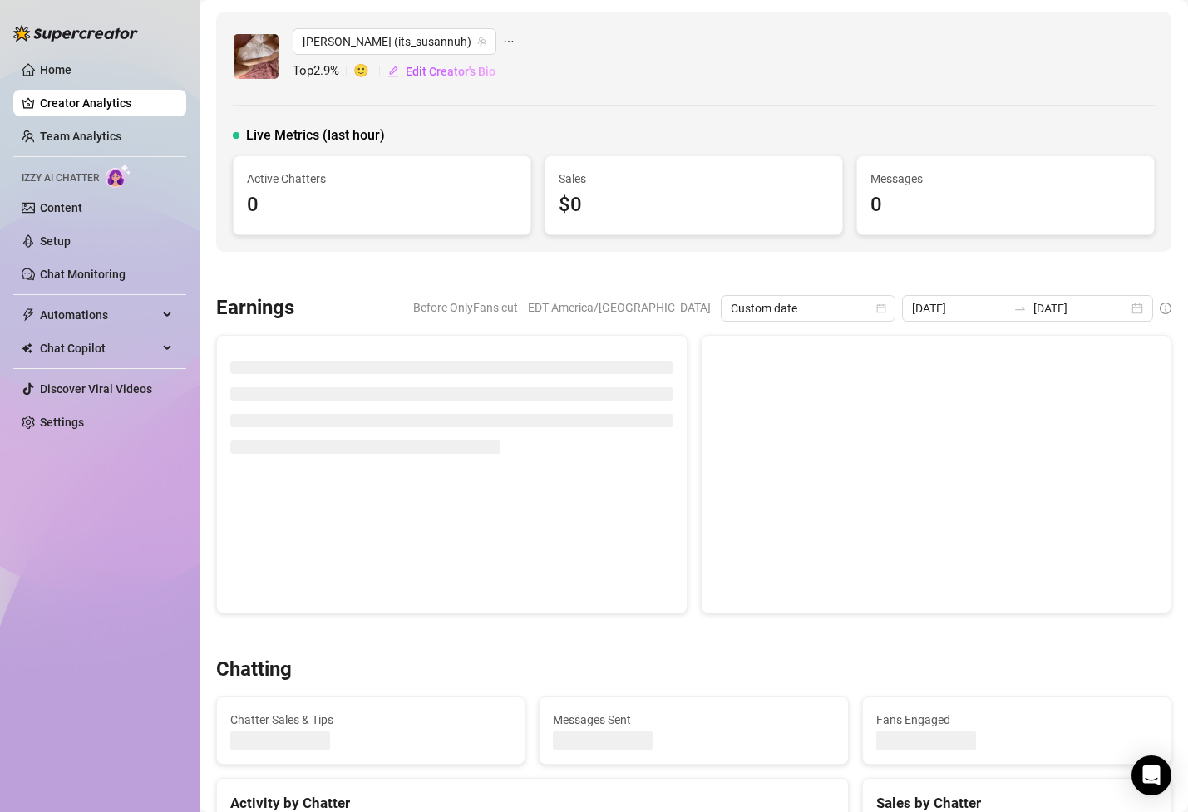
click at [1035, 278] on div at bounding box center [693, 273] width 955 height 17
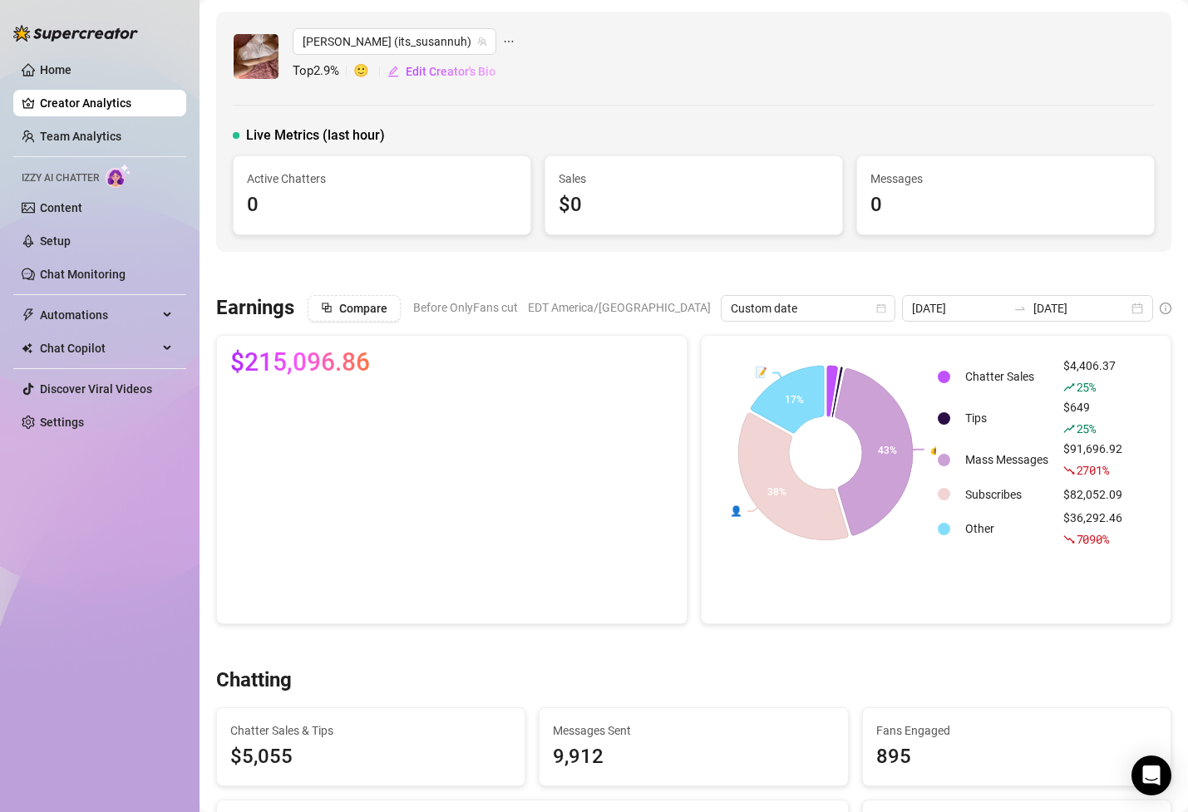
click at [834, 586] on div "💰 👤 📝 43% 38% 17% Chatter Sales $4,406.37 25 % Tips $649 25 % Mass Messages $91…" at bounding box center [936, 479] width 471 height 289
click at [337, 314] on button "Compare" at bounding box center [353, 308] width 93 height 27
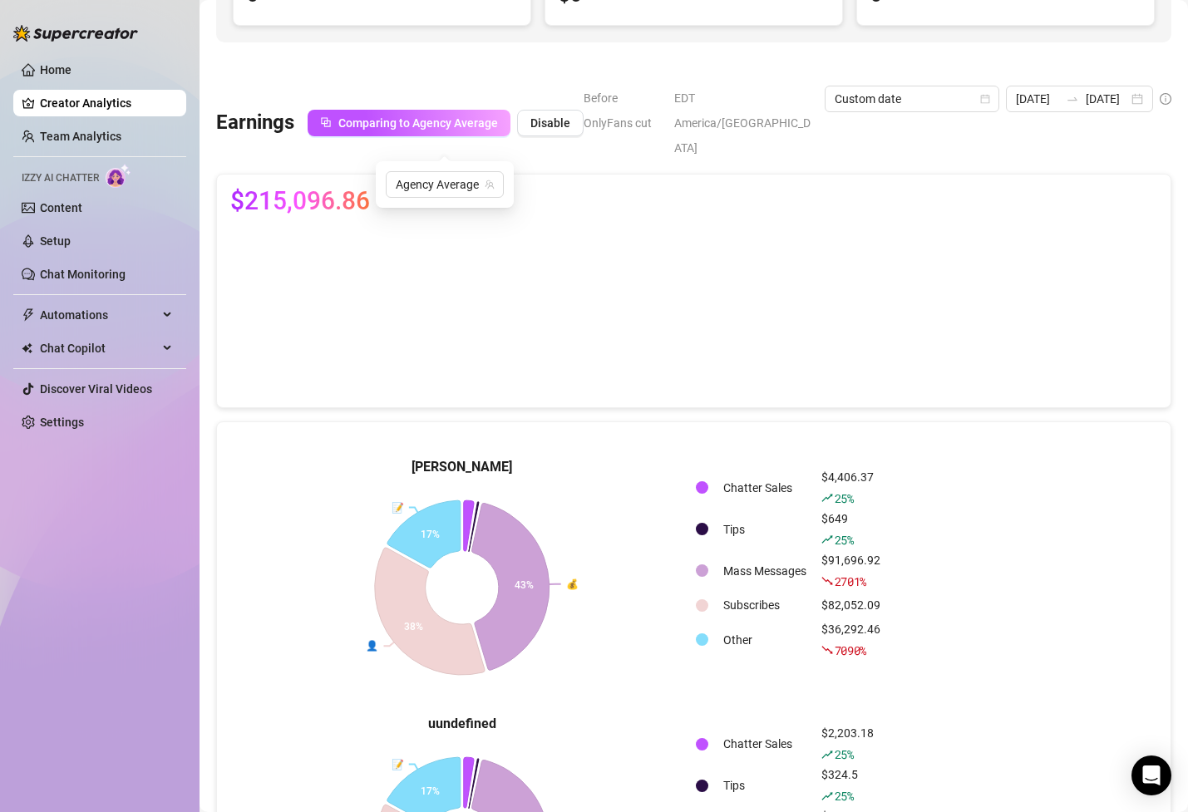
scroll to position [12, 0]
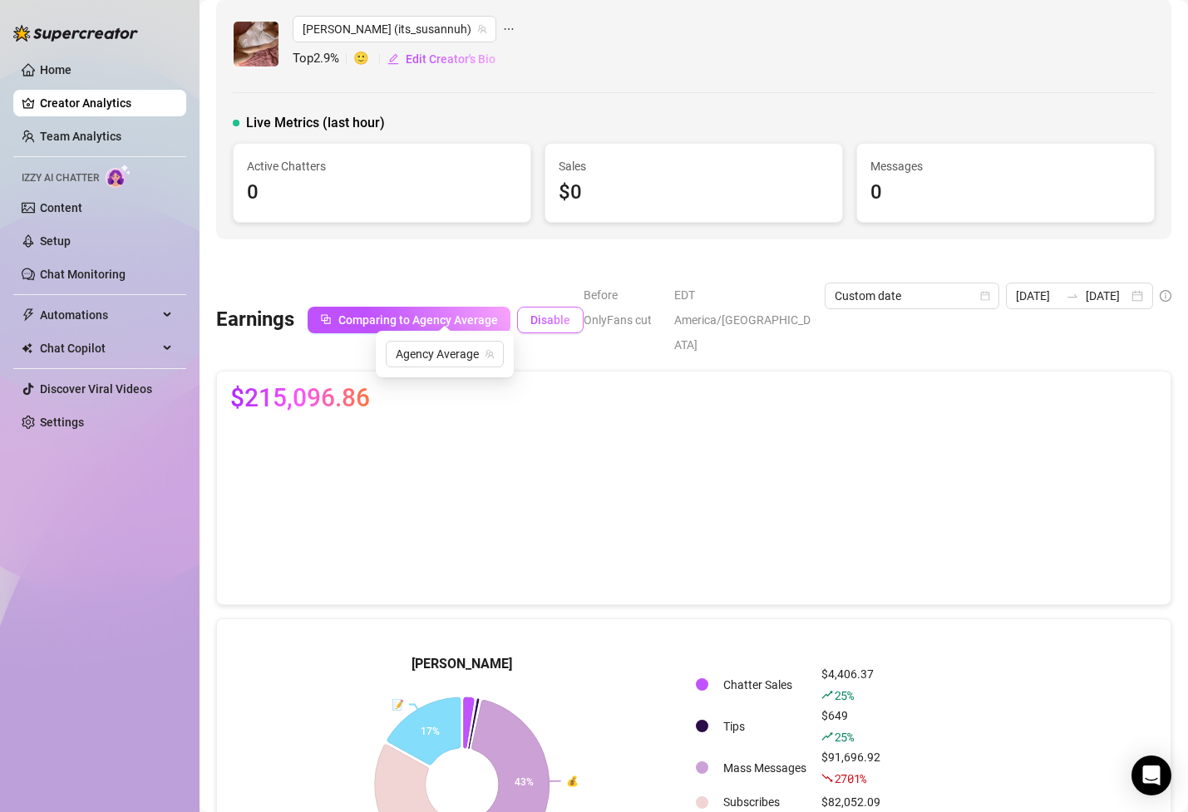
click at [543, 313] on span "Disable" at bounding box center [550, 319] width 40 height 13
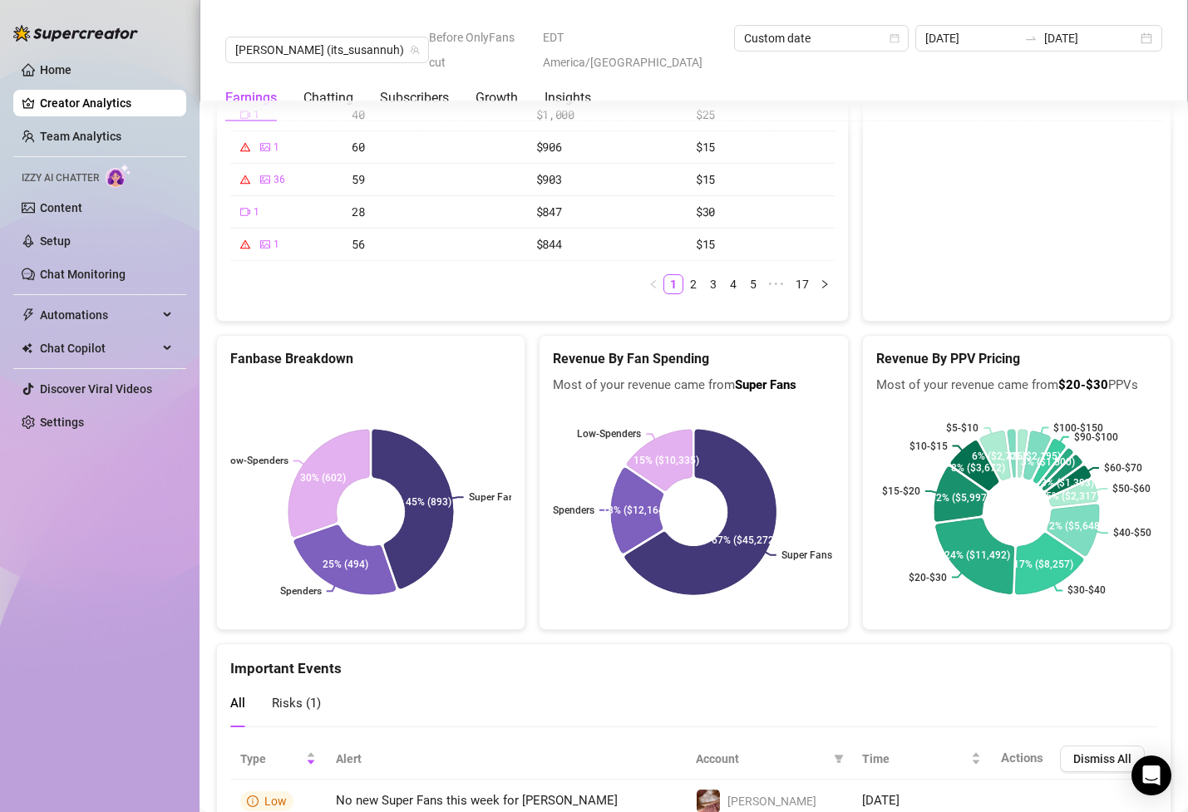
scroll to position [3494, 0]
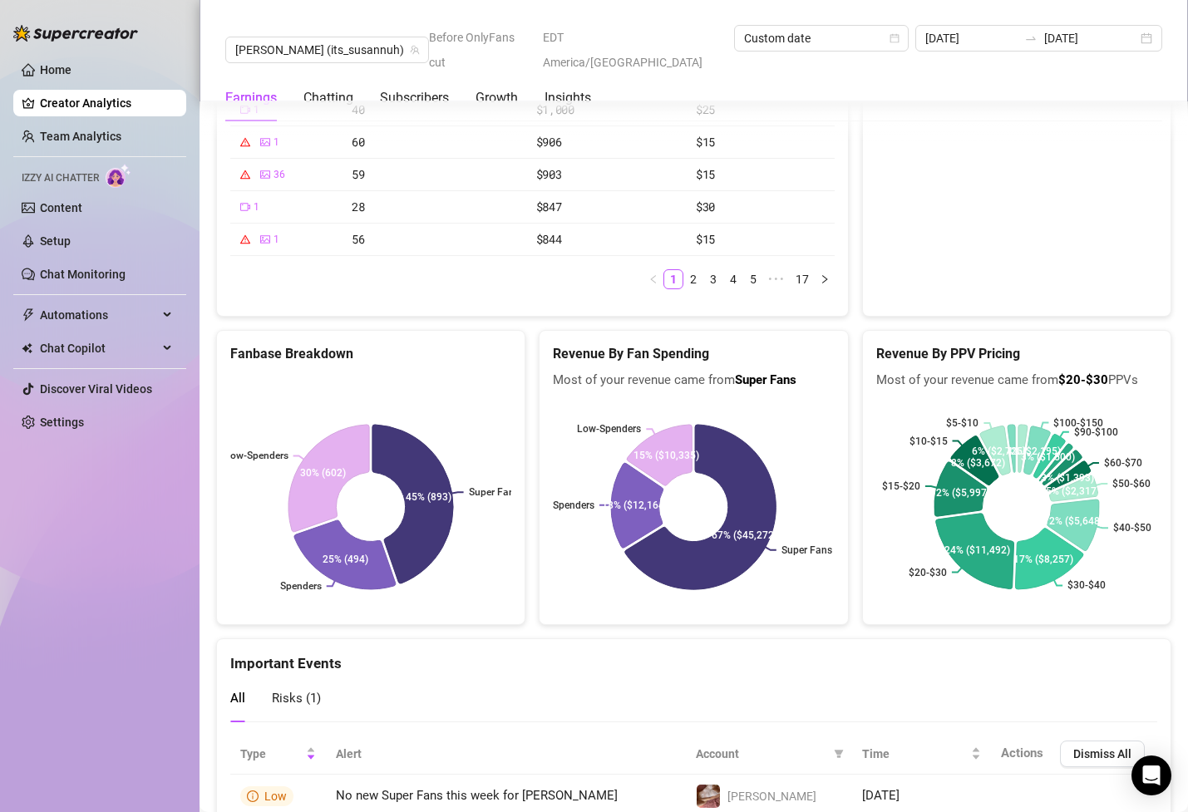
click at [882, 425] on rect at bounding box center [1016, 507] width 281 height 208
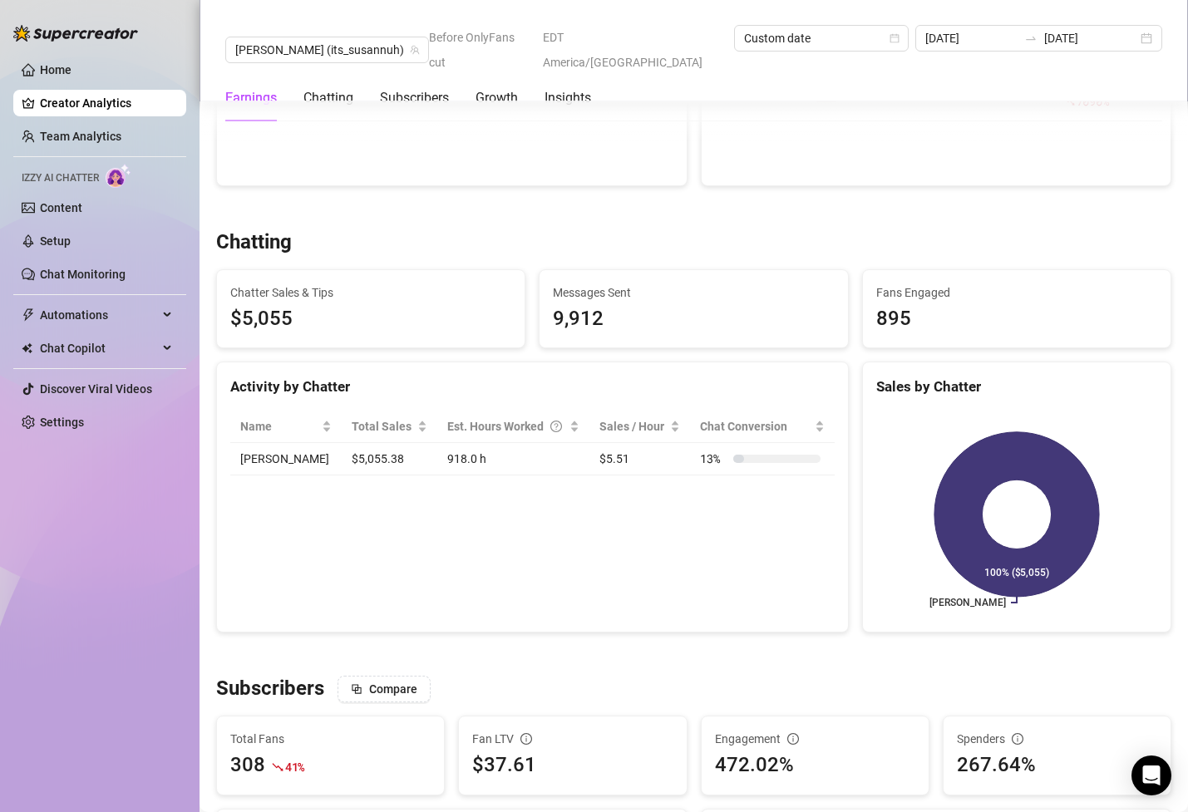
scroll to position [442, 0]
